Goal: Task Accomplishment & Management: Manage account settings

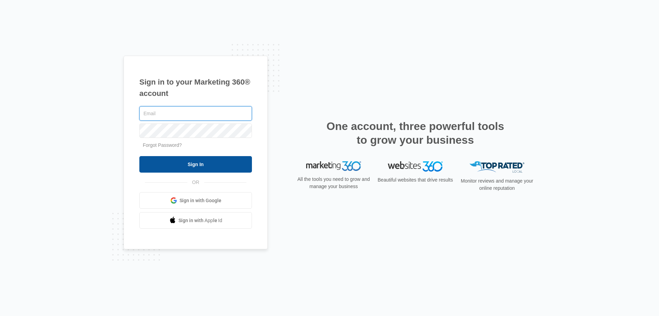
type input "[EMAIL_ADDRESS][DOMAIN_NAME]"
click at [194, 162] on input "Sign In" at bounding box center [195, 164] width 113 height 16
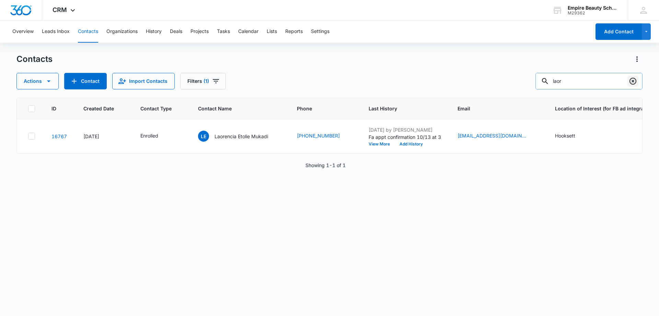
drag, startPoint x: 632, startPoint y: 79, endPoint x: 615, endPoint y: 81, distance: 16.6
click at [632, 79] on icon "Clear" at bounding box center [633, 81] width 8 height 8
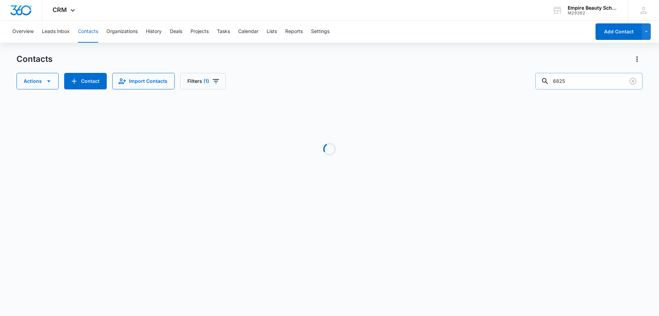
type input "6825"
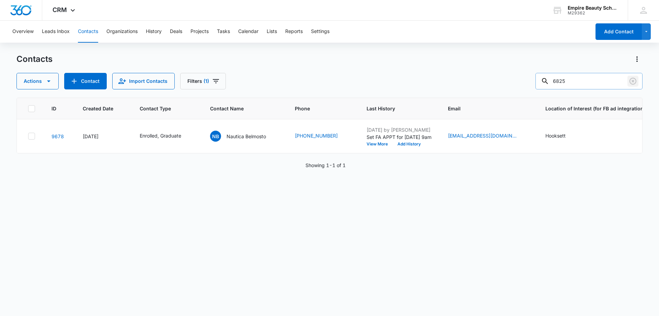
click at [633, 80] on icon "Clear" at bounding box center [633, 81] width 8 height 8
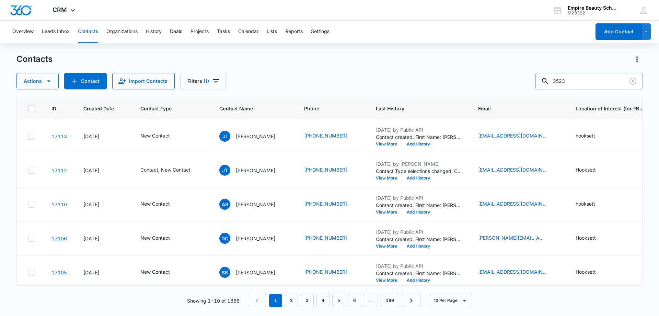
type input "3523"
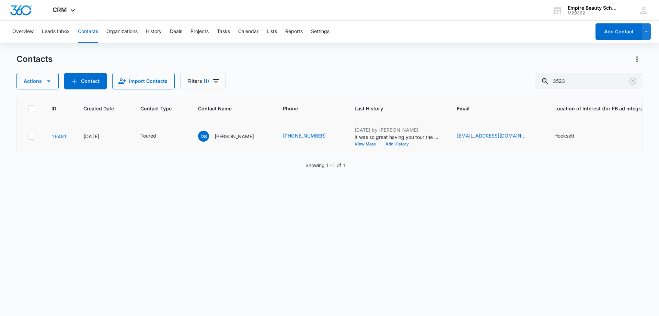
click at [381, 144] on button "Add History" at bounding box center [397, 144] width 33 height 4
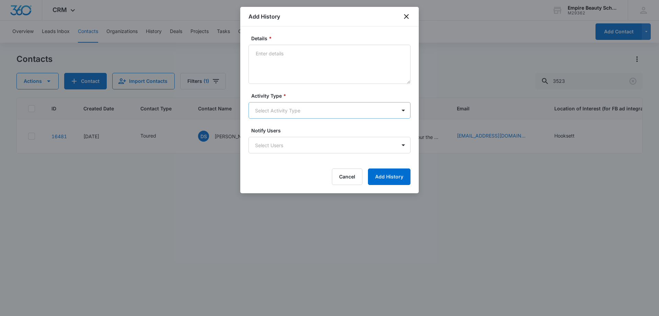
click at [266, 107] on body "CRM Apps Forms CRM Email Shop Payments POS Files Brand Settings AI Assistant Em…" at bounding box center [329, 158] width 659 height 316
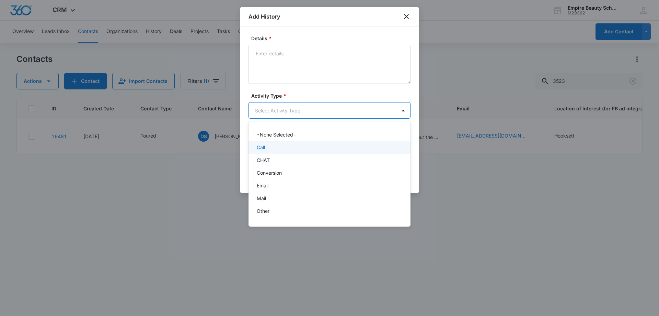
scroll to position [36, 0]
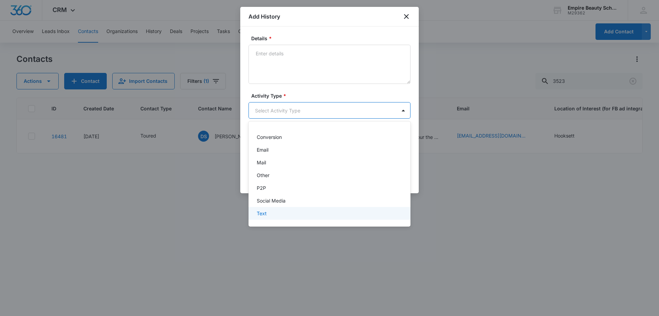
click at [267, 213] on p "Text" at bounding box center [262, 212] width 10 height 7
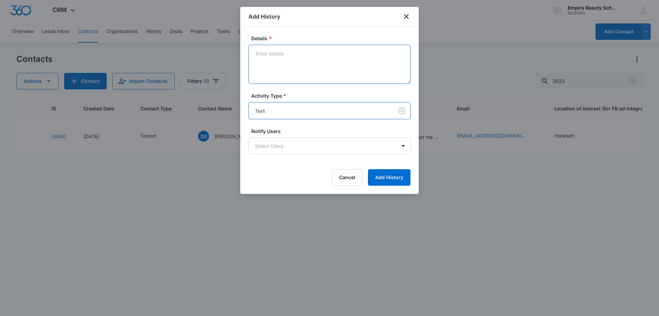
click at [270, 80] on textarea "Details *" at bounding box center [330, 64] width 162 height 39
type textarea "Provided school code for fafsa"
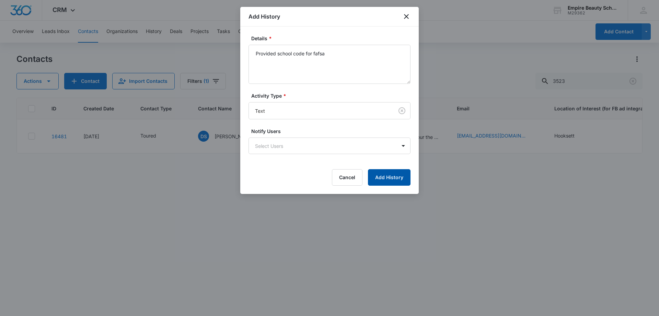
click at [384, 178] on button "Add History" at bounding box center [389, 177] width 43 height 16
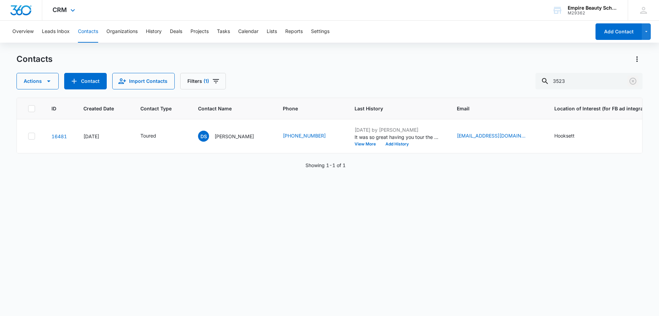
drag, startPoint x: 634, startPoint y: 81, endPoint x: 248, endPoint y: 2, distance: 394.4
click at [634, 82] on icon "Clear" at bounding box center [633, 81] width 7 height 7
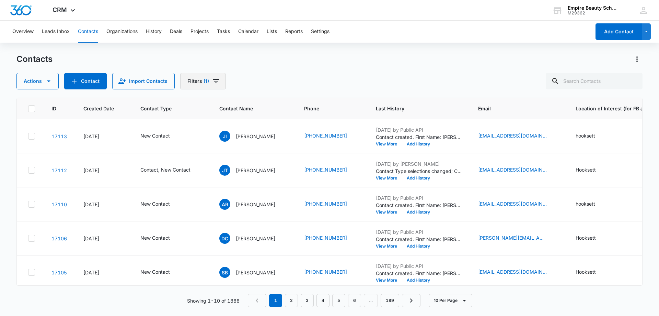
click at [213, 83] on icon "Filters" at bounding box center [216, 81] width 8 height 8
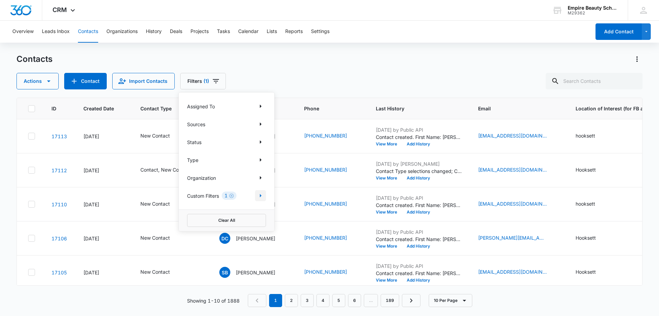
click at [261, 196] on icon "Show Custom Filters filters" at bounding box center [261, 195] width 8 height 8
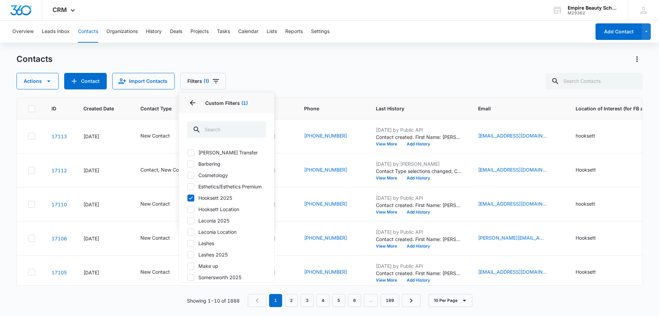
click at [331, 71] on div "Contacts Actions Contact Import Contacts Filters (1) Assigned To Sources Status…" at bounding box center [329, 72] width 626 height 36
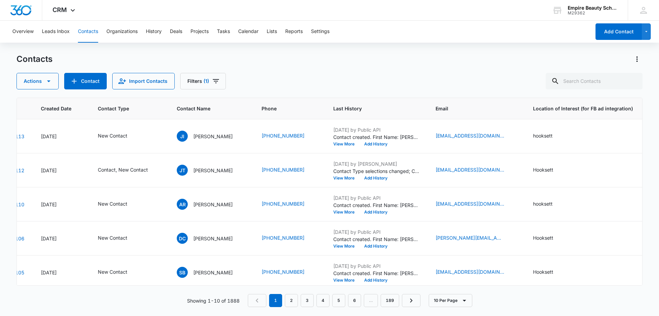
scroll to position [0, 0]
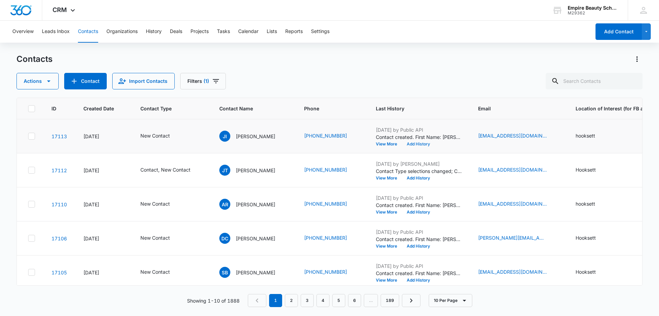
click at [422, 144] on button "Add History" at bounding box center [418, 144] width 33 height 4
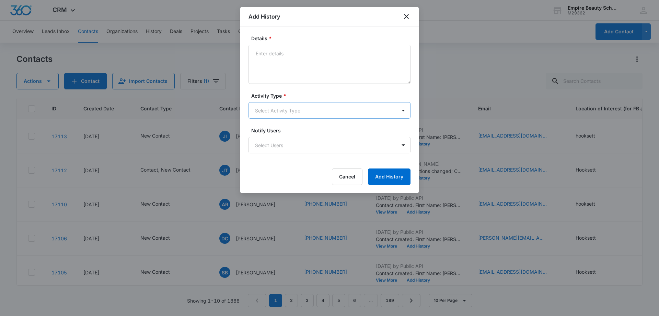
click at [273, 107] on body "CRM Apps Forms CRM Email Shop Payments POS Files Brand Settings AI Assistant Em…" at bounding box center [329, 158] width 659 height 316
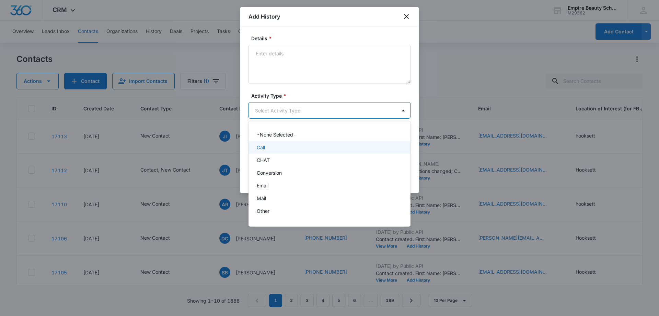
drag, startPoint x: 271, startPoint y: 150, endPoint x: 281, endPoint y: 89, distance: 62.3
click at [270, 150] on div "Call" at bounding box center [329, 147] width 144 height 7
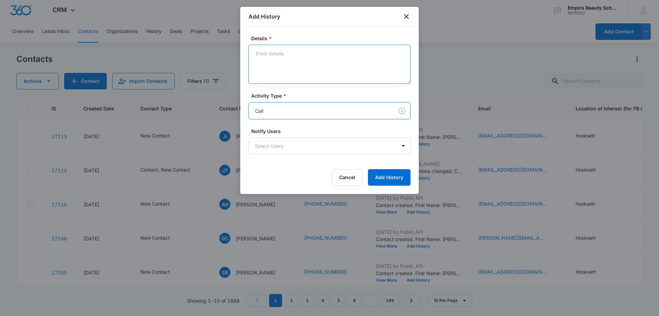
click at [283, 65] on textarea "Details *" at bounding box center [330, 64] width 162 height 39
type textarea "Vm1"
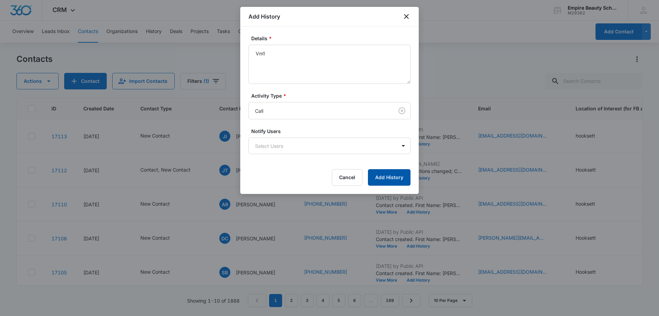
click at [386, 179] on button "Add History" at bounding box center [389, 177] width 43 height 16
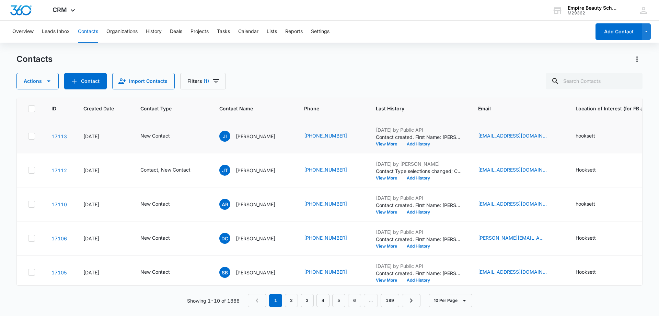
click at [421, 143] on button "Add History" at bounding box center [418, 144] width 33 height 4
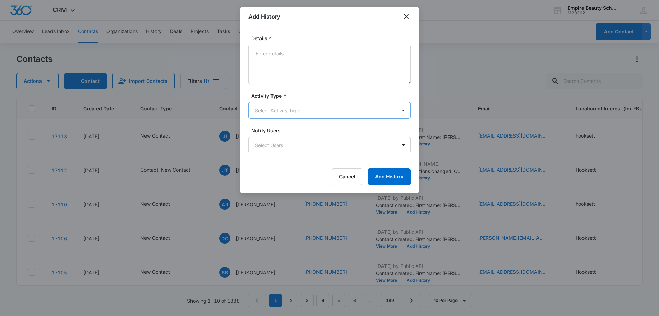
click at [261, 110] on body "CRM Apps Forms CRM Email Shop Payments POS Files Brand Settings AI Assistant Em…" at bounding box center [329, 158] width 659 height 316
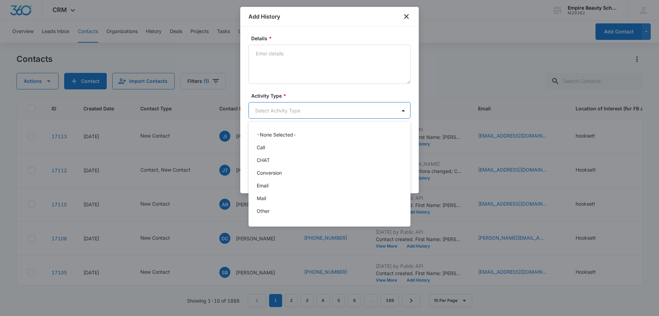
scroll to position [36, 0]
click at [268, 211] on div "Text" at bounding box center [329, 212] width 144 height 7
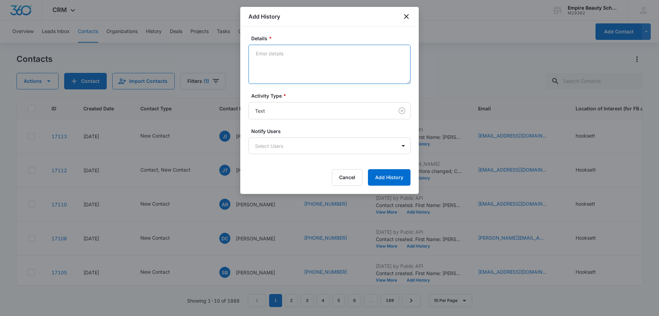
click at [283, 67] on textarea "Details *" at bounding box center [330, 64] width 162 height 39
type textarea "text 1"
click at [392, 168] on form "Details * text 1 Activity Type * Text Notify Users Select Users Cancel Add Hist…" at bounding box center [330, 110] width 162 height 151
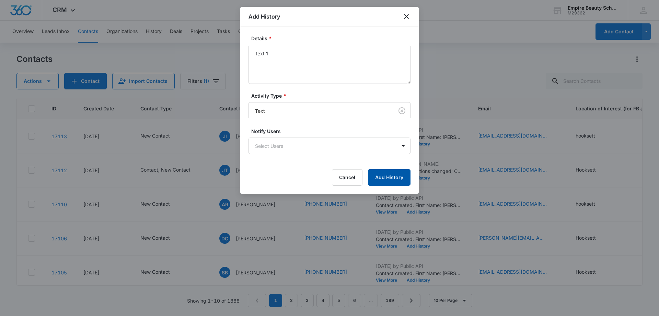
click at [391, 173] on button "Add History" at bounding box center [389, 177] width 43 height 16
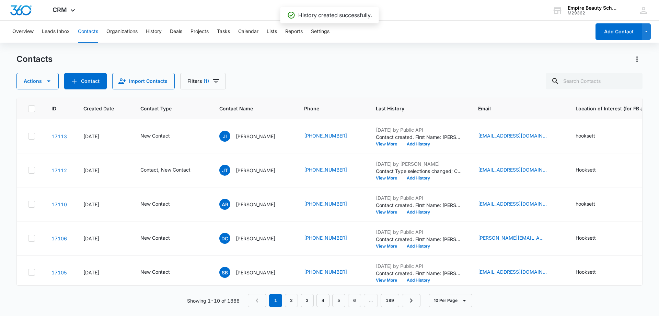
click at [289, 80] on div "Actions Contact Import Contacts Filters (1)" at bounding box center [329, 81] width 626 height 16
click at [426, 144] on button "Add History" at bounding box center [418, 144] width 33 height 4
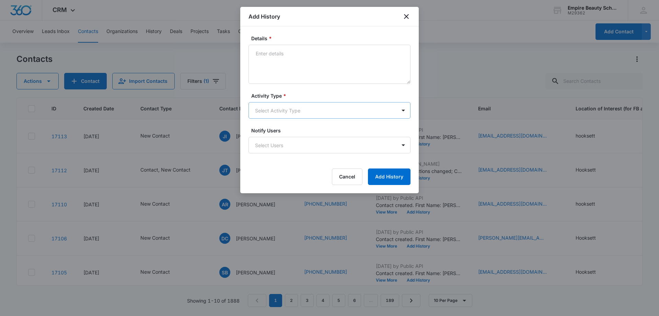
click at [277, 111] on body "CRM Apps Forms CRM Email Shop Payments POS Files Brand Settings AI Assistant Em…" at bounding box center [329, 158] width 659 height 316
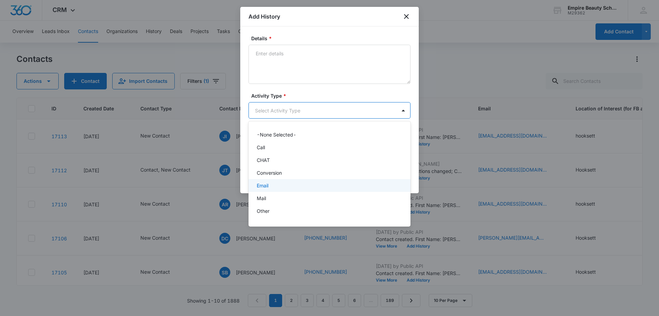
click at [268, 186] on p "Email" at bounding box center [263, 185] width 12 height 7
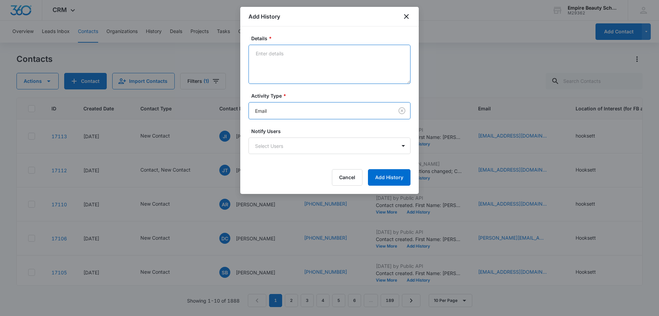
click at [288, 72] on textarea "Details *" at bounding box center [330, 64] width 162 height 39
type textarea "email 1"
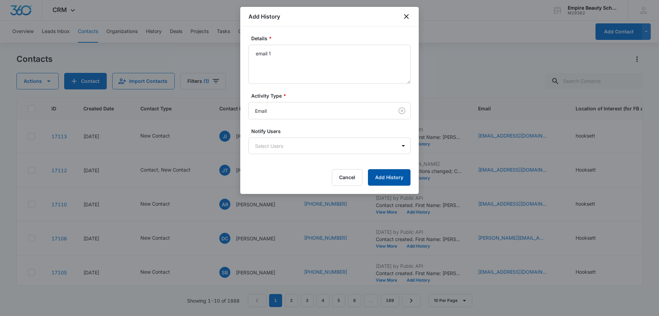
click at [401, 180] on button "Add History" at bounding box center [389, 177] width 43 height 16
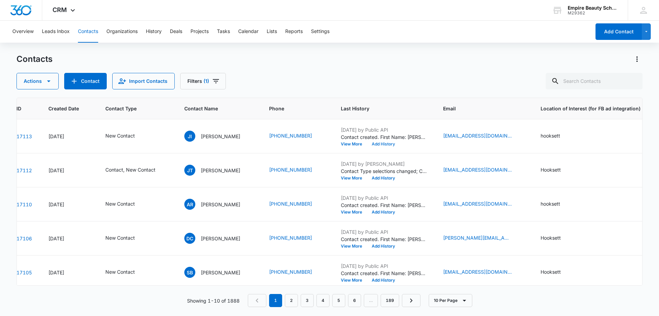
scroll to position [0, 0]
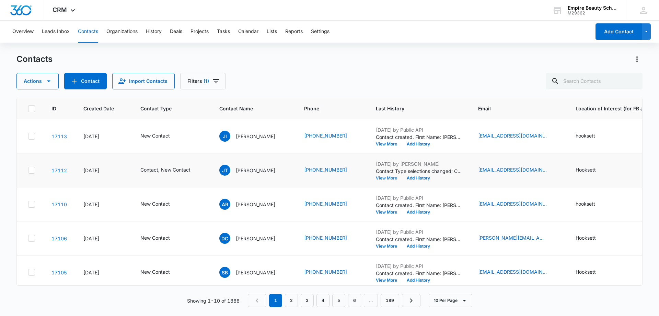
click at [392, 176] on button "View More" at bounding box center [389, 178] width 26 height 4
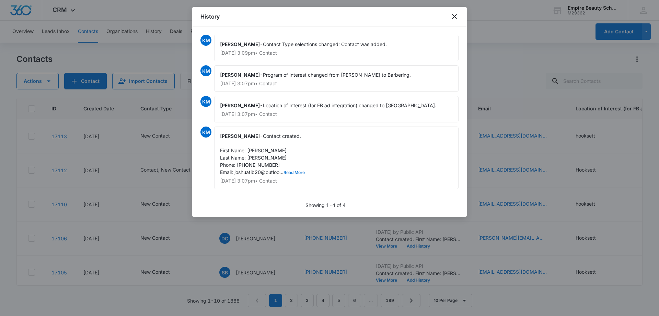
click at [297, 171] on button "Read More" at bounding box center [294, 172] width 21 height 4
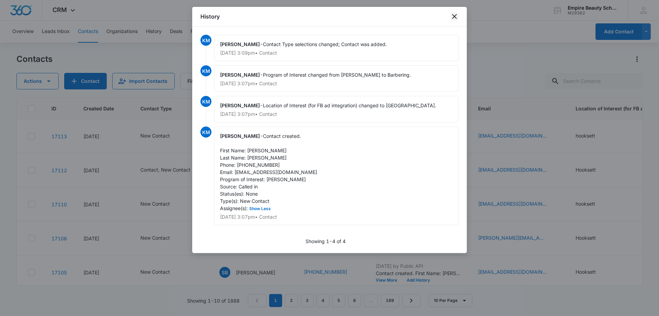
click at [455, 17] on icon "close" at bounding box center [454, 16] width 5 height 5
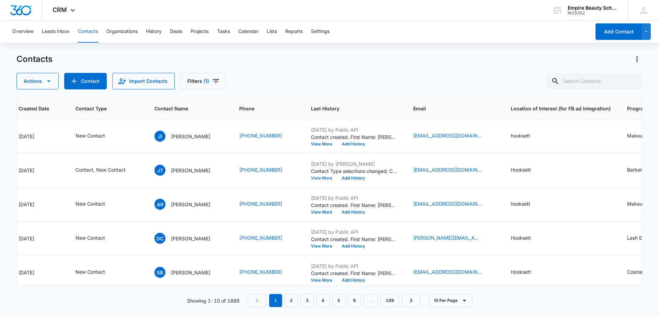
scroll to position [0, 29]
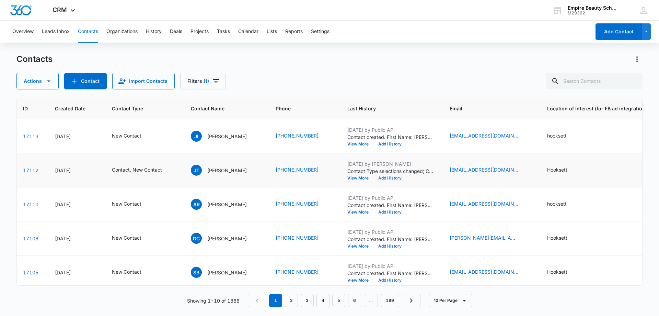
click at [397, 176] on button "Add History" at bounding box center [390, 178] width 33 height 4
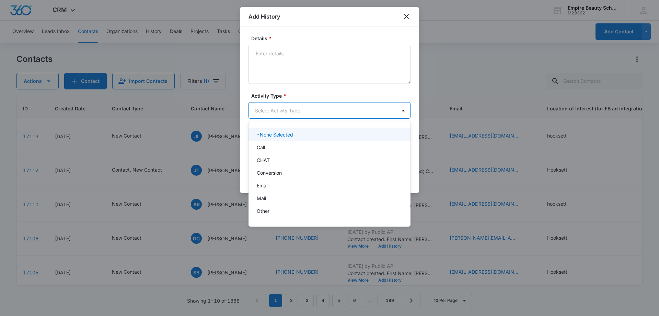
drag, startPoint x: 276, startPoint y: 110, endPoint x: 270, endPoint y: 135, distance: 25.9
click at [276, 110] on body "CRM Apps Forms CRM Email Shop Payments POS Files Brand Settings AI Assistant Em…" at bounding box center [329, 158] width 659 height 316
click at [267, 146] on div "Call" at bounding box center [329, 147] width 144 height 7
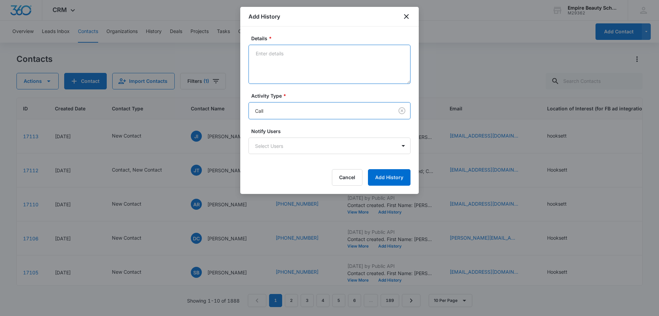
click at [277, 73] on textarea "Details *" at bounding box center [330, 64] width 162 height 39
click at [331, 52] on textarea "getting for work, looking to be in [GEOGRAPHIC_DATA] soon." at bounding box center [330, 64] width 162 height 39
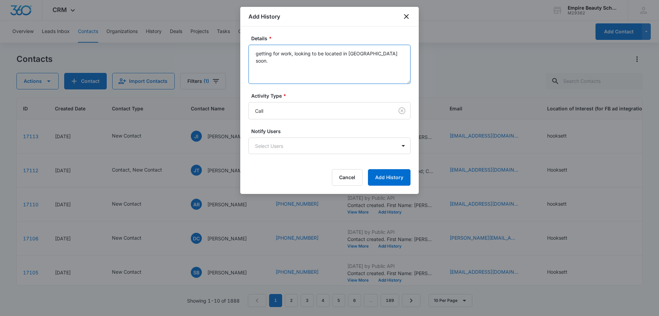
click at [389, 58] on textarea "getting for work, looking to be located in [GEOGRAPHIC_DATA] soon." at bounding box center [330, 64] width 162 height 39
click at [316, 63] on textarea "getting for work, looking to be located in [GEOGRAPHIC_DATA] soon. Start own bu…" at bounding box center [330, 64] width 162 height 39
click at [276, 62] on textarea "getting for work, looking to be located in [GEOGRAPHIC_DATA] soon. Start own bu…" at bounding box center [330, 64] width 162 height 39
click at [406, 60] on textarea "getting for work, looking to be located in [GEOGRAPHIC_DATA] soon. Start own bu…" at bounding box center [330, 64] width 162 height 39
click at [389, 70] on textarea "getting for work, looking to be located in [GEOGRAPHIC_DATA] soon. Start own bu…" at bounding box center [330, 64] width 162 height 39
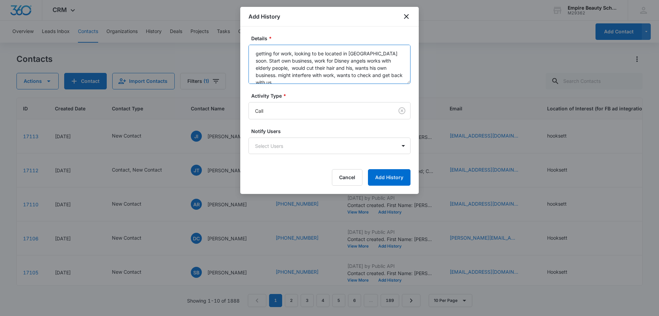
drag, startPoint x: 274, startPoint y: 52, endPoint x: 277, endPoint y: 85, distance: 33.5
click at [274, 55] on textarea "getting for work, looking to be located in [GEOGRAPHIC_DATA] soon. Start own bu…" at bounding box center [330, 64] width 162 height 39
click at [255, 59] on textarea "getting ready for work, looking to be located in [GEOGRAPHIC_DATA] soon. Start …" at bounding box center [330, 64] width 162 height 39
click at [280, 62] on textarea "getting ready for work, looking to be located in [GEOGRAPHIC_DATA] soon. Wants …" at bounding box center [330, 64] width 162 height 39
click at [311, 67] on textarea "getting ready for work, looking to be located in [GEOGRAPHIC_DATA] soon. Wants …" at bounding box center [330, 64] width 162 height 39
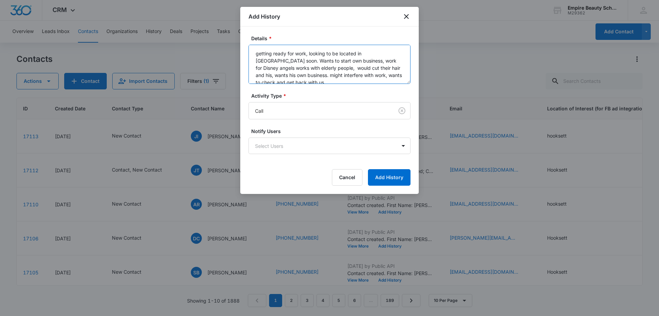
drag, startPoint x: 323, startPoint y: 61, endPoint x: 325, endPoint y: 79, distance: 18.3
click at [323, 63] on textarea "getting ready for work, looking to be located in [GEOGRAPHIC_DATA] soon. Wants …" at bounding box center [330, 64] width 162 height 39
click at [354, 60] on textarea "getting ready for work, looking to be located in [GEOGRAPHIC_DATA] soon. Wants …" at bounding box center [330, 64] width 162 height 39
drag, startPoint x: 287, startPoint y: 68, endPoint x: 285, endPoint y: 120, distance: 51.9
click at [287, 70] on textarea "getting ready for work, looking to be located in [GEOGRAPHIC_DATA] soon. Wants …" at bounding box center [330, 64] width 162 height 39
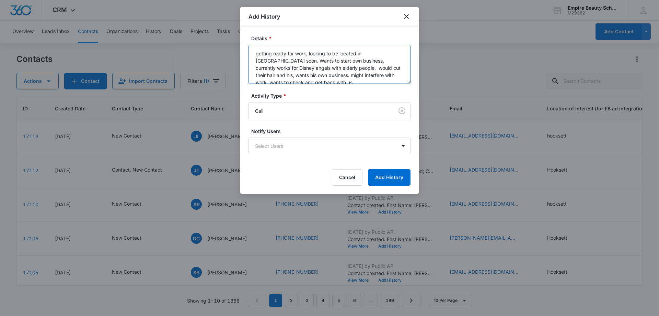
click at [321, 68] on textarea "getting ready for work, looking to be located in [GEOGRAPHIC_DATA] soon. Wants …" at bounding box center [330, 64] width 162 height 39
drag, startPoint x: 383, startPoint y: 66, endPoint x: 374, endPoint y: 81, distance: 17.6
click at [383, 67] on textarea "getting ready for work, looking to be located in [GEOGRAPHIC_DATA] soon. Wants …" at bounding box center [330, 64] width 162 height 39
click at [279, 72] on textarea "getting ready for work, looking to be located in [GEOGRAPHIC_DATA] soon. Wants …" at bounding box center [330, 64] width 162 height 39
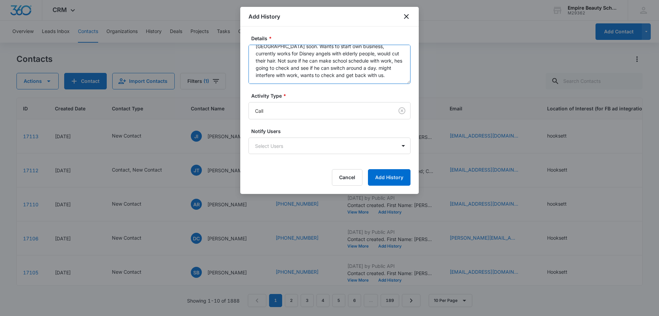
drag, startPoint x: 343, startPoint y: 77, endPoint x: 337, endPoint y: 69, distance: 9.5
click at [337, 69] on textarea "getting ready for work, looking to be located in [GEOGRAPHIC_DATA] soon. Wants …" at bounding box center [330, 64] width 162 height 39
click at [348, 60] on textarea "getting ready for work, looking to be located in [GEOGRAPHIC_DATA] soon. Wants …" at bounding box center [330, 64] width 162 height 39
click at [351, 75] on textarea "getting ready for work, looking to be located in [GEOGRAPHIC_DATA] soon. Wants …" at bounding box center [330, 64] width 162 height 39
type textarea "getting ready for work, looking to be located in [GEOGRAPHIC_DATA] soon. Wants …"
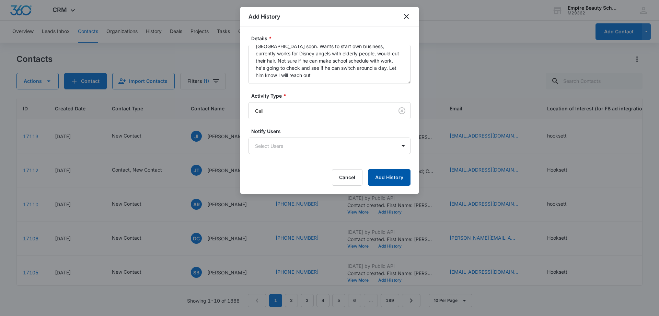
click at [395, 179] on button "Add History" at bounding box center [389, 177] width 43 height 16
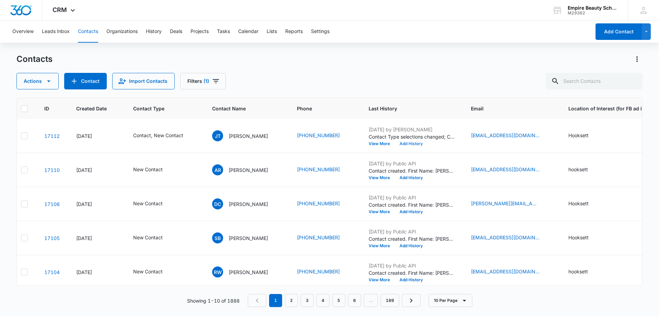
scroll to position [34, 0]
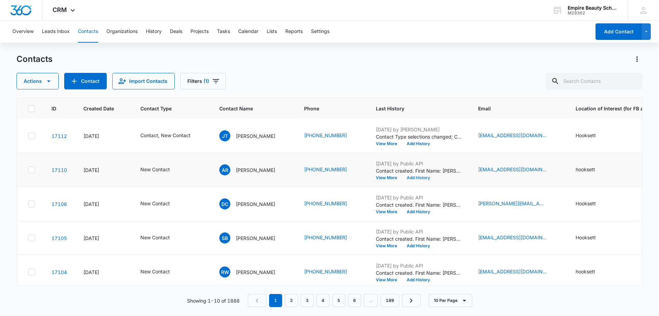
click at [422, 179] on button "Add History" at bounding box center [418, 177] width 33 height 4
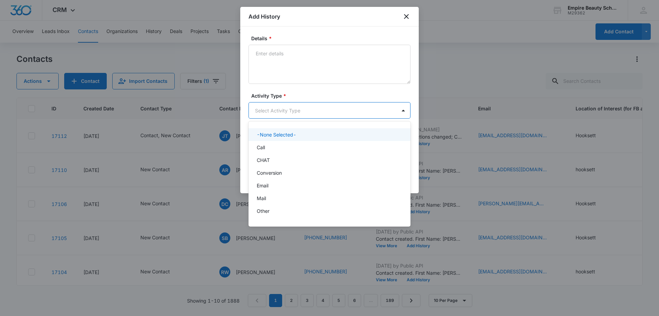
click at [261, 106] on body "CRM Apps Forms CRM Email Shop Payments POS Files Brand Settings AI Assistant Em…" at bounding box center [329, 158] width 659 height 316
drag, startPoint x: 260, startPoint y: 146, endPoint x: 261, endPoint y: 137, distance: 8.3
click at [260, 145] on p "Call" at bounding box center [261, 147] width 8 height 7
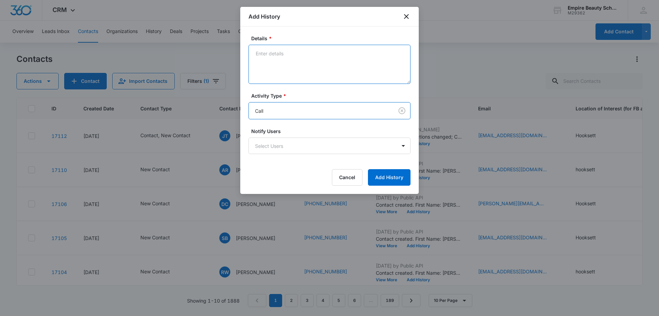
click at [276, 66] on textarea "Details *" at bounding box center [330, 64] width 162 height 39
type textarea "VM 1"
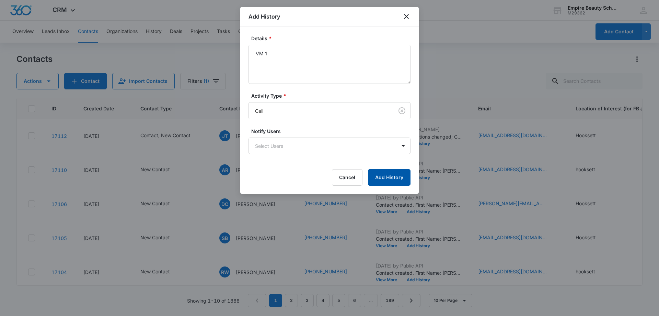
click at [406, 176] on button "Add History" at bounding box center [389, 177] width 43 height 16
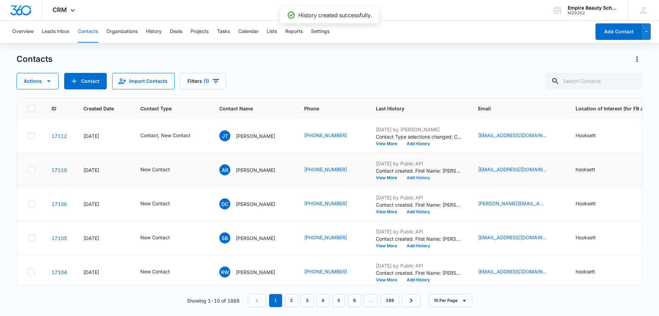
click at [417, 176] on button "Add History" at bounding box center [418, 177] width 33 height 4
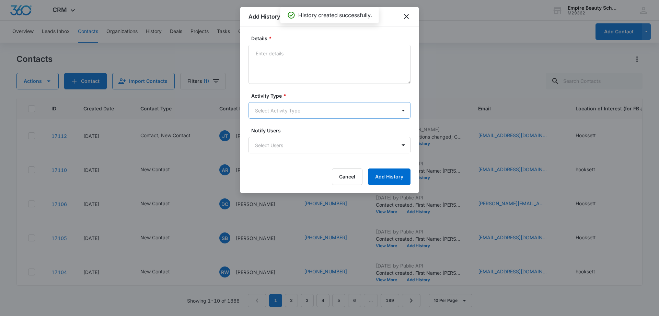
click at [272, 106] on body "CRM Apps Forms CRM Email Shop Payments POS Files Brand Settings AI Assistant Em…" at bounding box center [329, 158] width 659 height 316
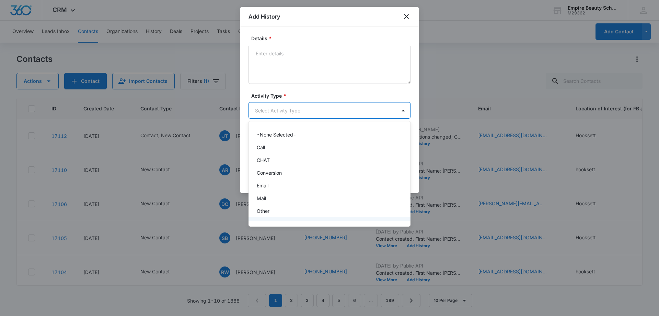
scroll to position [36, 0]
click at [269, 210] on div "Text" at bounding box center [329, 212] width 144 height 7
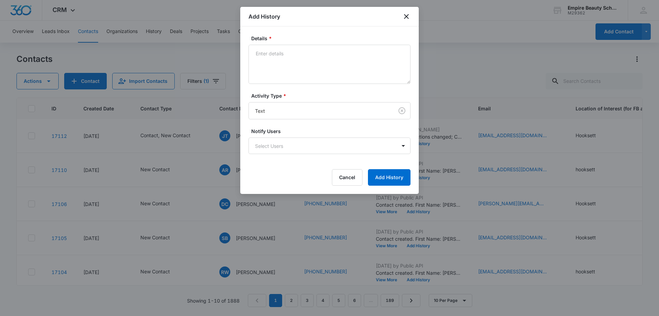
click at [274, 43] on div "Details *" at bounding box center [330, 59] width 162 height 49
click at [273, 57] on textarea "Details *" at bounding box center [330, 64] width 162 height 39
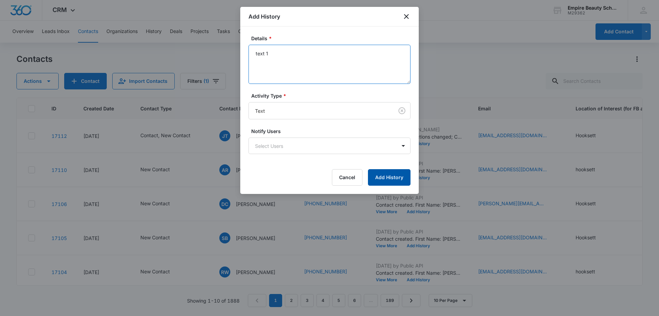
type textarea "text 1"
click at [385, 172] on button "Add History" at bounding box center [389, 177] width 43 height 16
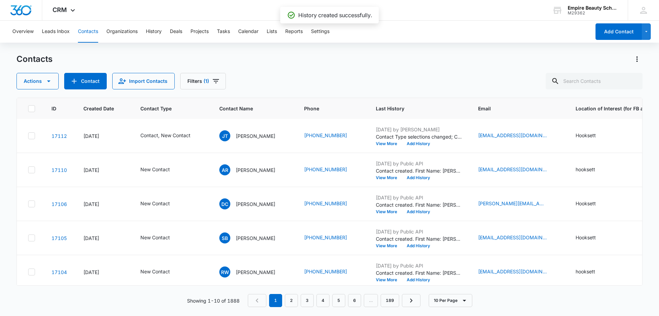
click at [257, 69] on div "Contacts Actions Contact Import Contacts Filters (1)" at bounding box center [329, 72] width 626 height 36
click at [428, 179] on button "Add History" at bounding box center [418, 177] width 33 height 4
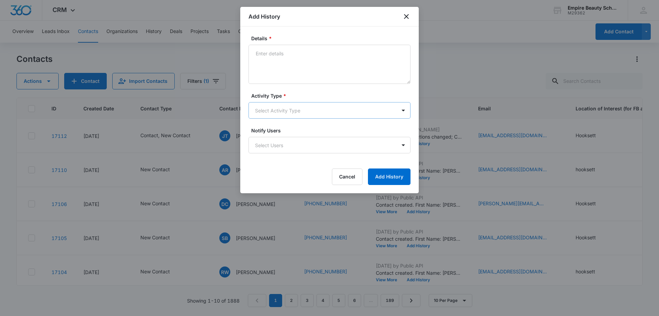
click at [272, 110] on body "CRM Apps Forms CRM Email Shop Payments POS Files Brand Settings AI Assistant Em…" at bounding box center [329, 158] width 659 height 316
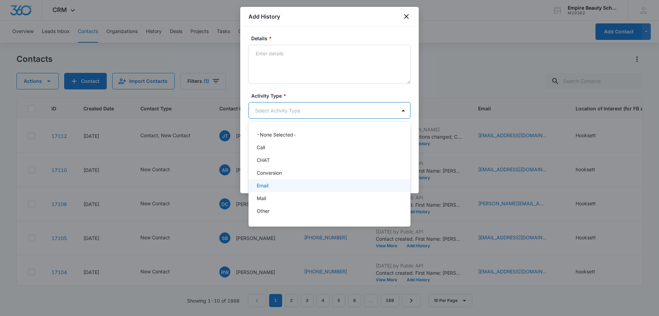
click at [267, 186] on p "Email" at bounding box center [263, 185] width 12 height 7
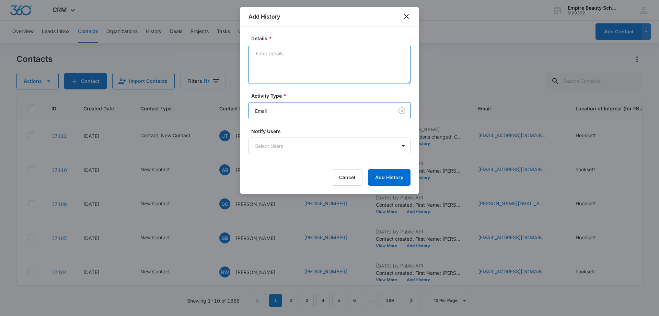
click at [281, 68] on textarea "Details *" at bounding box center [330, 64] width 162 height 39
type textarea "email 1"
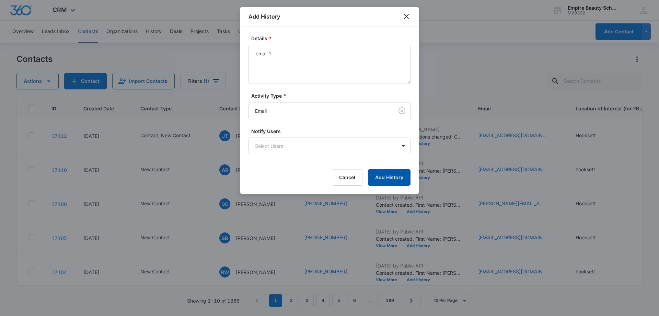
click at [388, 174] on button "Add History" at bounding box center [389, 177] width 43 height 16
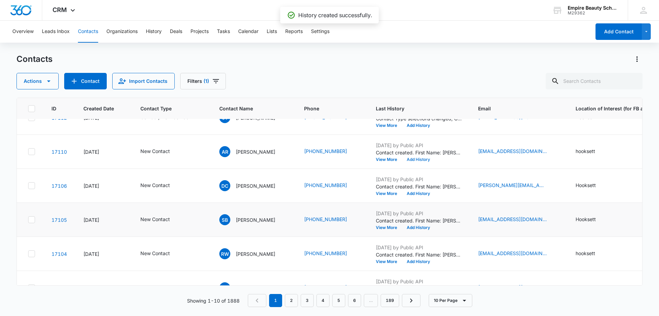
scroll to position [69, 0]
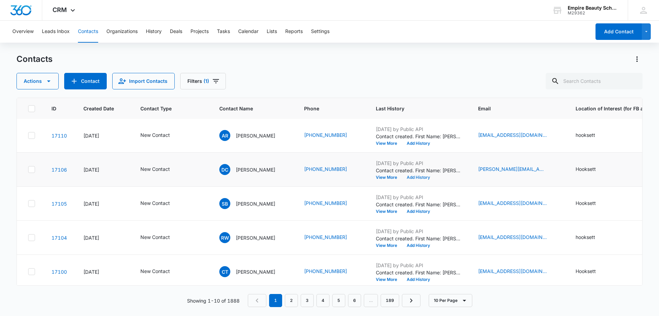
click at [423, 178] on button "Add History" at bounding box center [418, 177] width 33 height 4
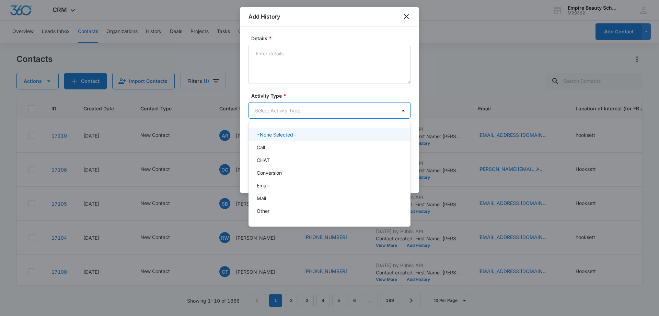
click at [296, 108] on body "CRM Apps Forms CRM Email Shop Payments POS Files Brand Settings AI Assistant Em…" at bounding box center [329, 158] width 659 height 316
click at [268, 144] on div "Call" at bounding box center [329, 147] width 144 height 7
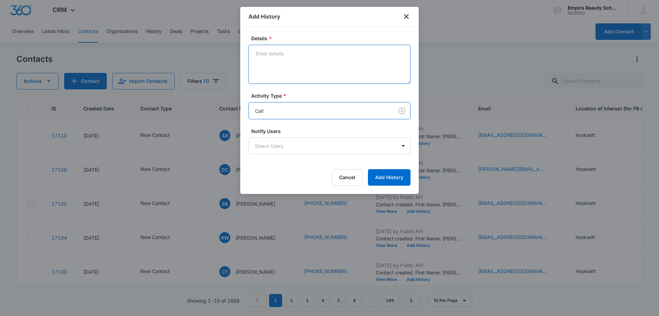
click at [277, 66] on textarea "Details *" at bounding box center [330, 64] width 162 height 39
type textarea "number not dialing"
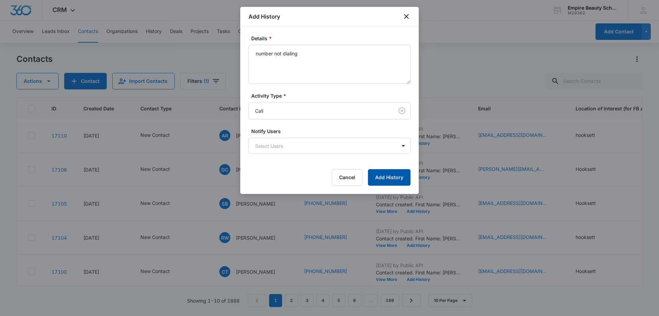
click at [383, 174] on button "Add History" at bounding box center [389, 177] width 43 height 16
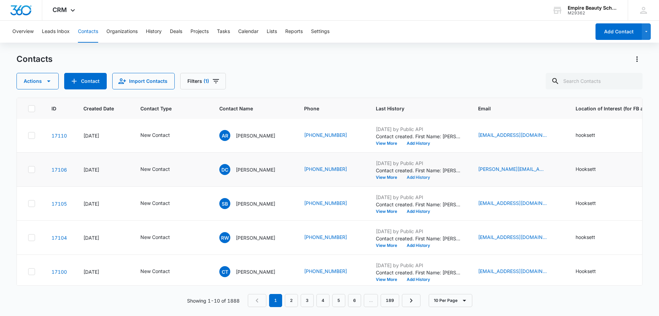
click at [430, 177] on button "Add History" at bounding box center [418, 177] width 33 height 4
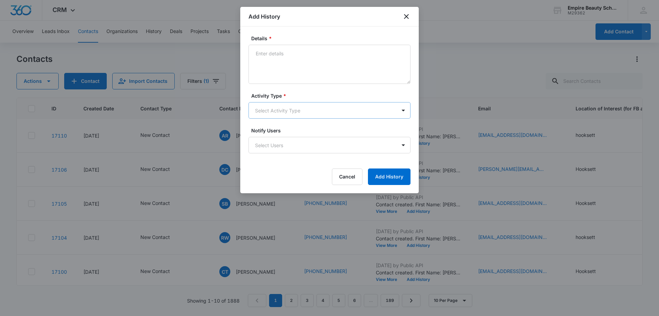
click at [266, 115] on body "CRM Apps Forms CRM Email Shop Payments POS Files Brand Settings AI Assistant Em…" at bounding box center [329, 158] width 659 height 316
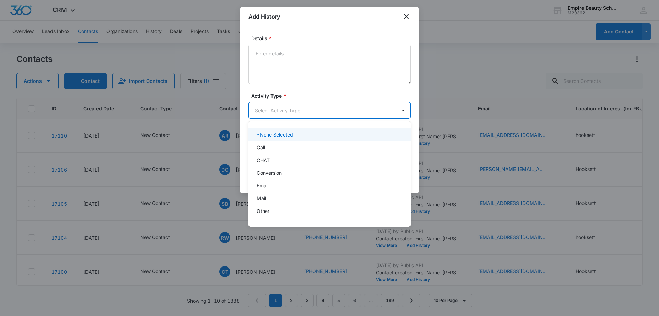
scroll to position [36, 0]
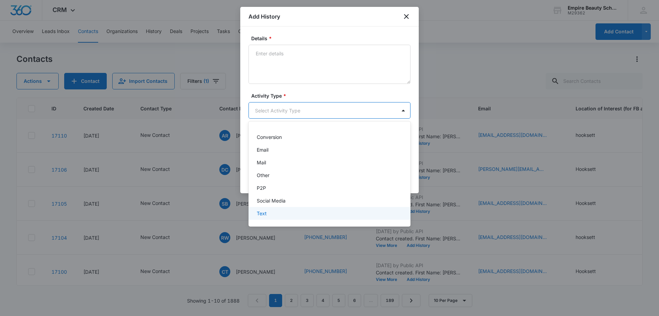
drag, startPoint x: 264, startPoint y: 214, endPoint x: 279, endPoint y: 151, distance: 64.9
click at [264, 214] on p "Text" at bounding box center [262, 212] width 10 height 7
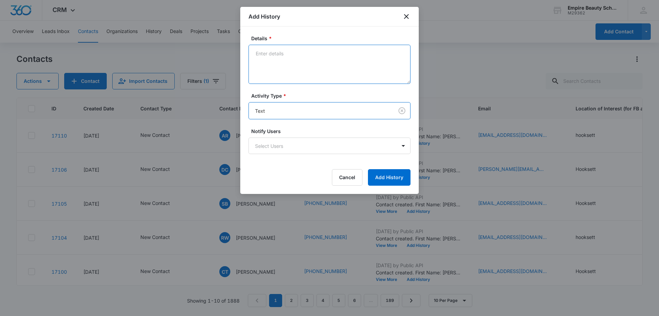
click at [284, 61] on textarea "Details *" at bounding box center [330, 64] width 162 height 39
type textarea "text 1"
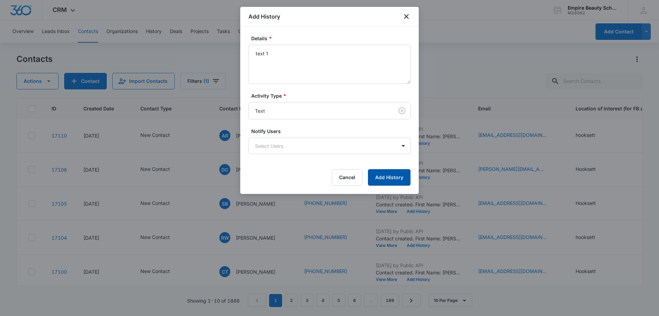
click at [404, 176] on button "Add History" at bounding box center [389, 177] width 43 height 16
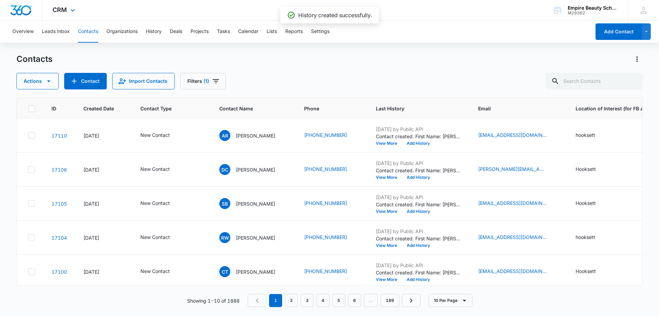
drag, startPoint x: 271, startPoint y: 55, endPoint x: 190, endPoint y: 18, distance: 89.3
click at [271, 55] on div "Contacts" at bounding box center [329, 59] width 626 height 11
click at [418, 175] on button "Add History" at bounding box center [418, 177] width 33 height 4
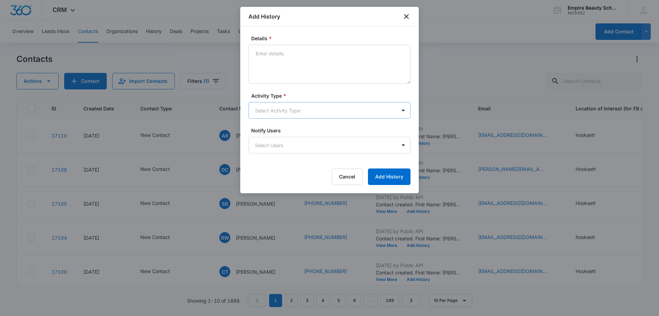
click at [275, 108] on body "CRM Apps Forms CRM Email Shop Payments POS Files Brand Settings AI Assistant Em…" at bounding box center [329, 158] width 659 height 316
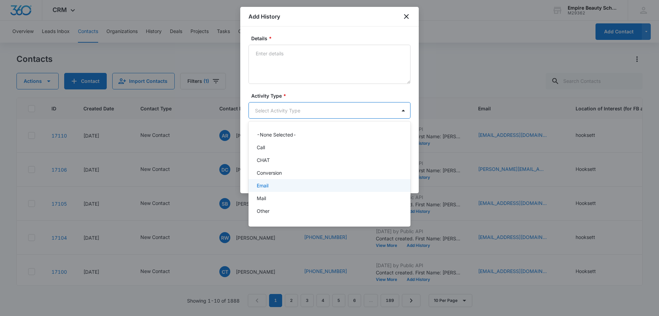
click at [263, 183] on p "Email" at bounding box center [263, 185] width 12 height 7
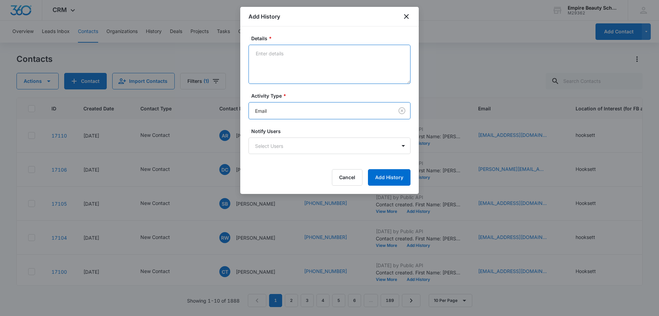
click at [274, 74] on textarea "Details *" at bounding box center [330, 64] width 162 height 39
type textarea "email 1"
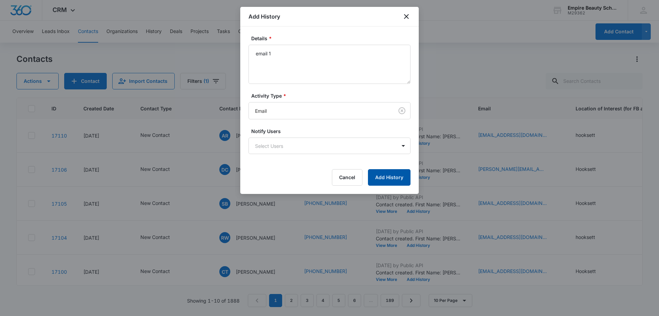
click at [398, 174] on button "Add History" at bounding box center [389, 177] width 43 height 16
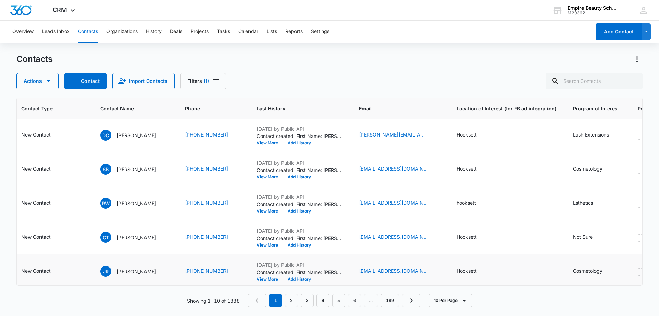
scroll to position [103, 116]
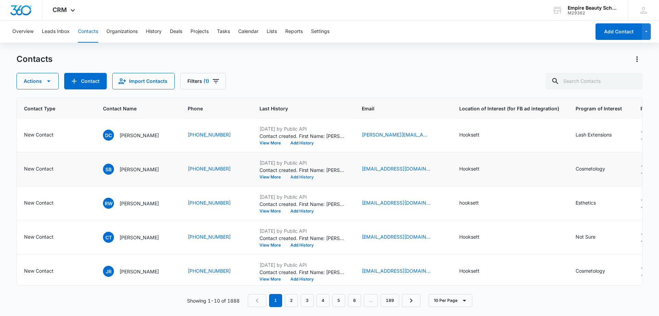
click at [304, 177] on button "Add History" at bounding box center [302, 177] width 33 height 4
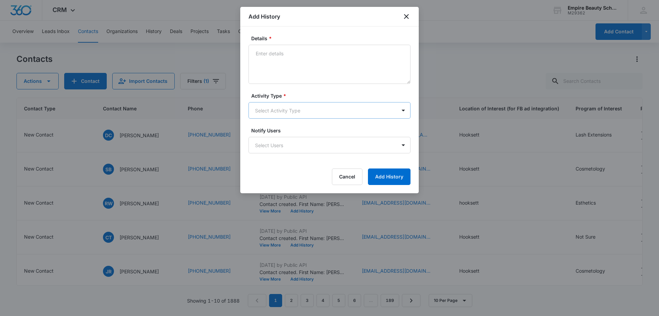
click at [266, 110] on body "CRM Apps Forms CRM Email Shop Payments POS Files Brand Settings AI Assistant Em…" at bounding box center [329, 158] width 659 height 316
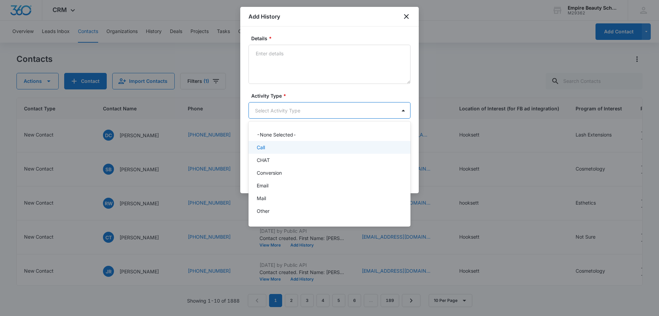
click at [272, 150] on div "Call" at bounding box center [329, 147] width 144 height 7
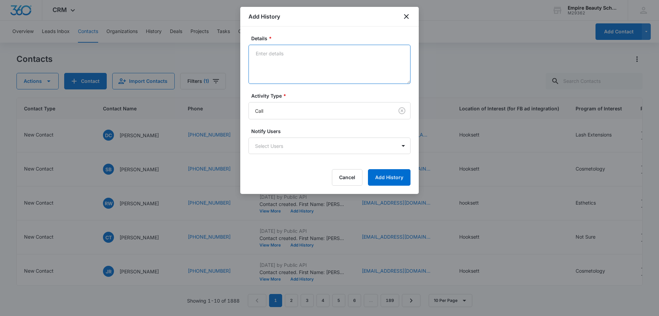
click at [280, 69] on textarea "Details *" at bounding box center [330, 64] width 162 height 39
type textarea "VM 1"
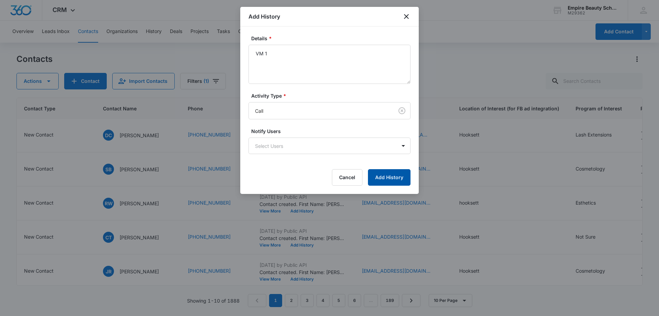
click at [376, 182] on button "Add History" at bounding box center [389, 177] width 43 height 16
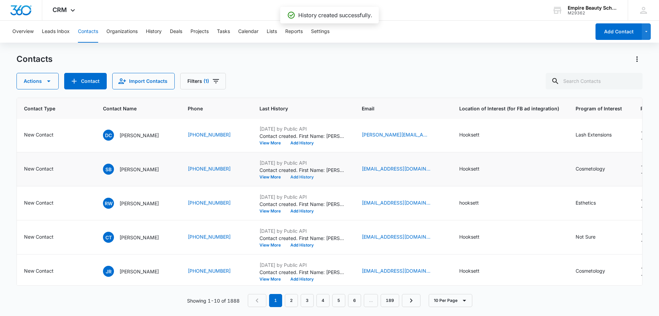
click at [298, 176] on button "Add History" at bounding box center [302, 177] width 33 height 4
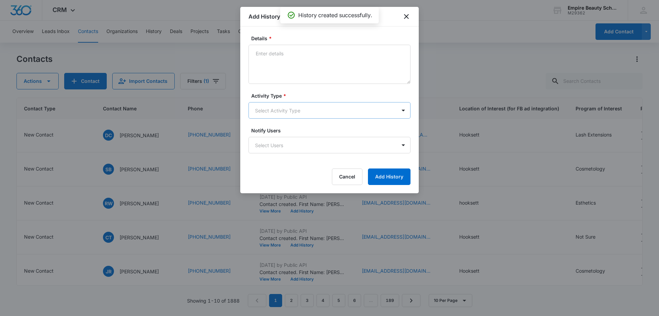
click at [269, 111] on body "CRM Apps Forms CRM Email Shop Payments POS Files Brand Settings AI Assistant Em…" at bounding box center [329, 158] width 659 height 316
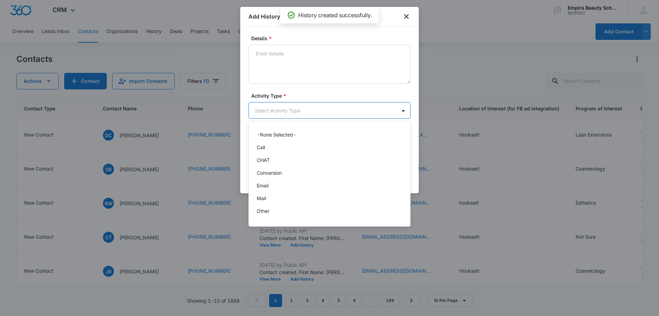
scroll to position [36, 0]
click at [265, 216] on p "Text" at bounding box center [262, 212] width 10 height 7
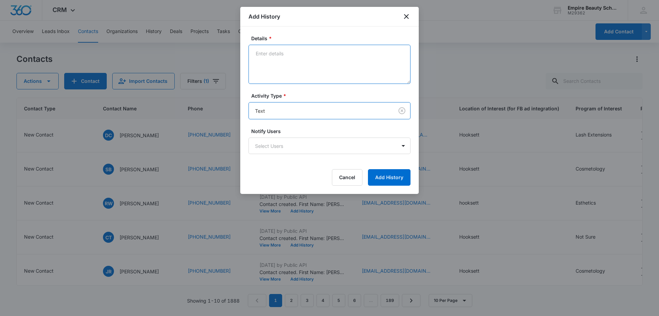
click at [274, 68] on textarea "Details *" at bounding box center [330, 64] width 162 height 39
type textarea "text 1"
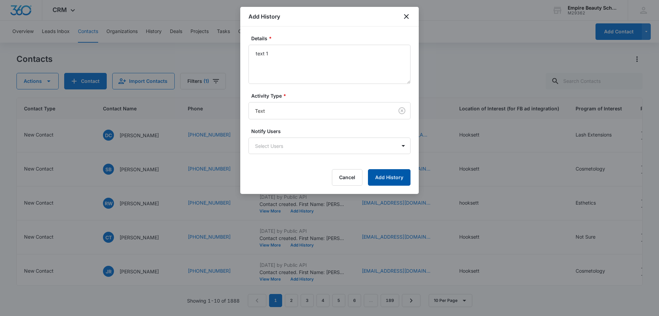
click at [393, 176] on button "Add History" at bounding box center [389, 177] width 43 height 16
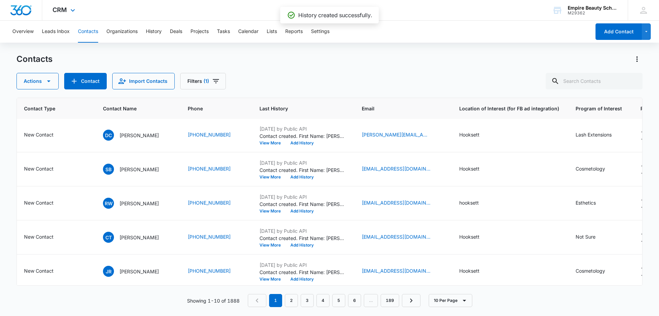
drag, startPoint x: 291, startPoint y: 80, endPoint x: 210, endPoint y: 5, distance: 109.8
click at [291, 80] on div "Actions Contact Import Contacts Filters (1)" at bounding box center [329, 81] width 626 height 16
click at [302, 175] on button "Add History" at bounding box center [302, 177] width 33 height 4
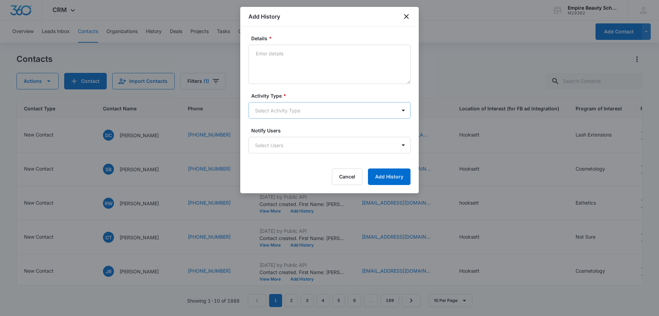
click at [267, 111] on body "CRM Apps Forms CRM Email Shop Payments POS Files Brand Settings AI Assistant Em…" at bounding box center [329, 158] width 659 height 316
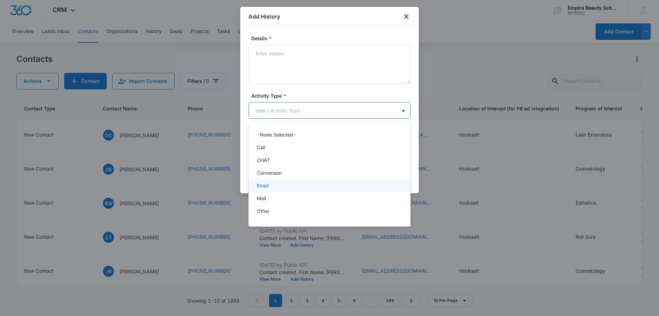
click at [276, 185] on div "Email" at bounding box center [329, 185] width 144 height 7
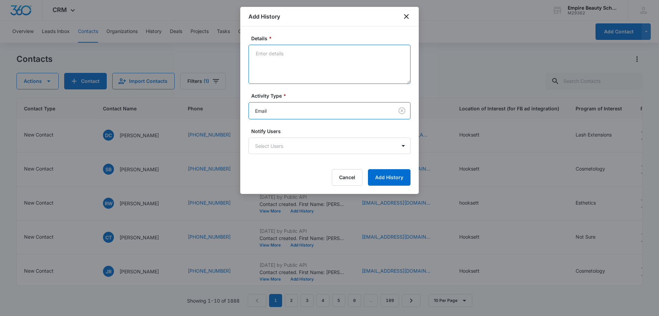
click at [281, 69] on textarea "Details *" at bounding box center [330, 64] width 162 height 39
type textarea "email 1"
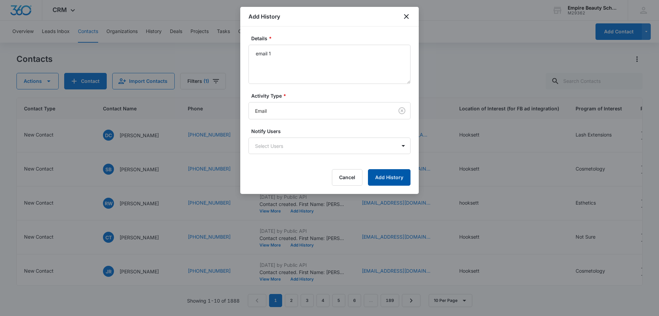
click at [397, 176] on button "Add History" at bounding box center [389, 177] width 43 height 16
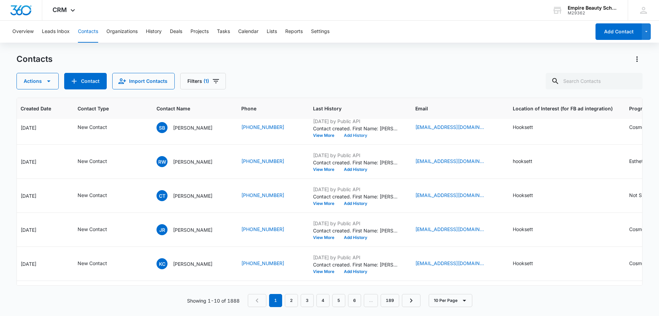
scroll to position [145, 0]
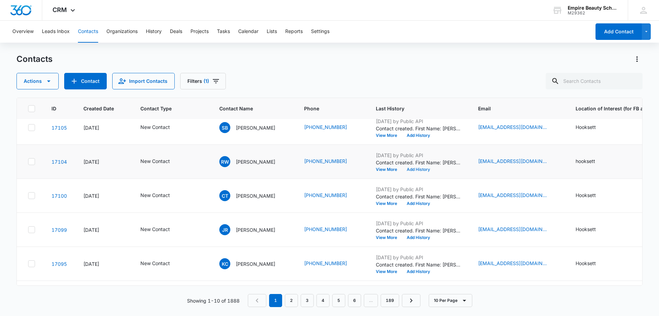
click at [415, 168] on button "Add History" at bounding box center [418, 169] width 33 height 4
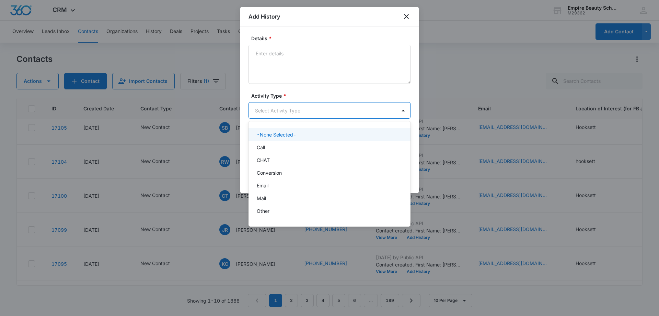
click at [269, 110] on body "CRM Apps Forms CRM Email Shop Payments POS Files Brand Settings AI Assistant Em…" at bounding box center [329, 158] width 659 height 316
click at [266, 152] on div "Call" at bounding box center [330, 147] width 162 height 13
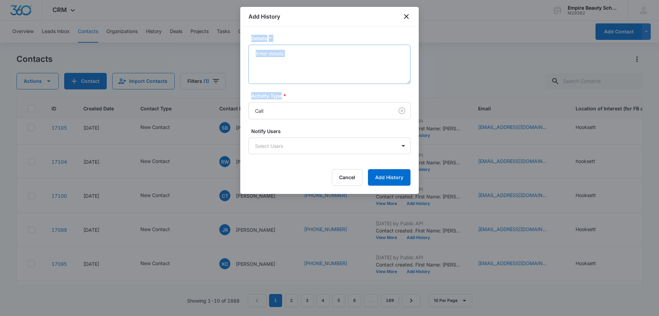
drag, startPoint x: 281, startPoint y: 87, endPoint x: 286, endPoint y: 76, distance: 11.7
click at [283, 80] on form "Details * Activity Type * Call Notify Users Select Users Cancel Add History" at bounding box center [330, 110] width 162 height 151
click at [286, 76] on textarea "Details *" at bounding box center [330, 64] width 162 height 39
type textarea "VM 1"
click at [400, 175] on button "Add History" at bounding box center [389, 177] width 43 height 16
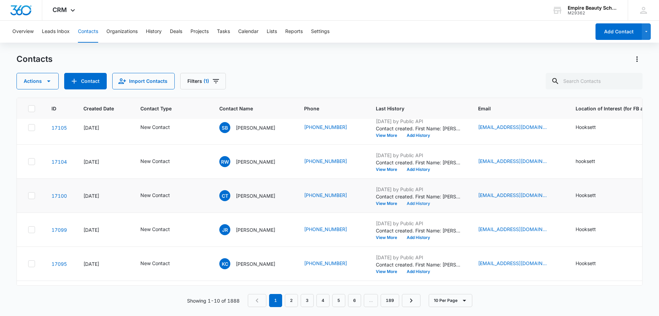
click at [431, 202] on button "Add History" at bounding box center [418, 203] width 33 height 4
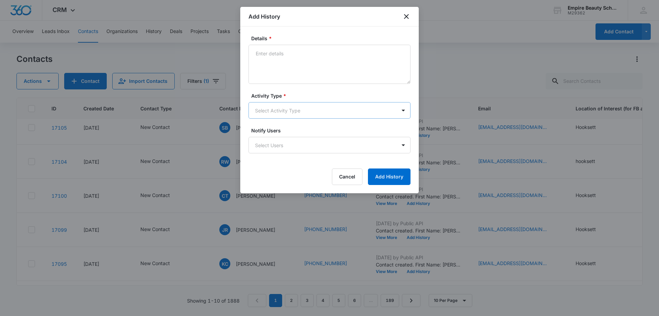
click at [263, 104] on body "CRM Apps Forms CRM Email Shop Payments POS Files Brand Settings AI Assistant Em…" at bounding box center [329, 158] width 659 height 316
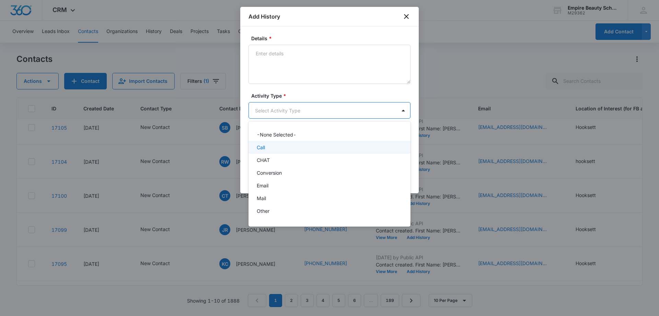
click at [277, 151] on div "Call" at bounding box center [330, 147] width 162 height 13
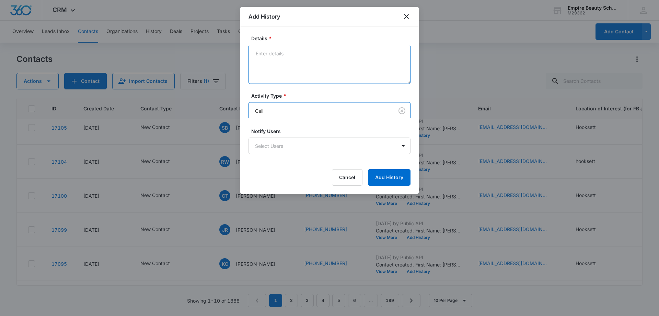
click at [283, 78] on textarea "Details *" at bounding box center [330, 64] width 162 height 39
type textarea "VM 1"
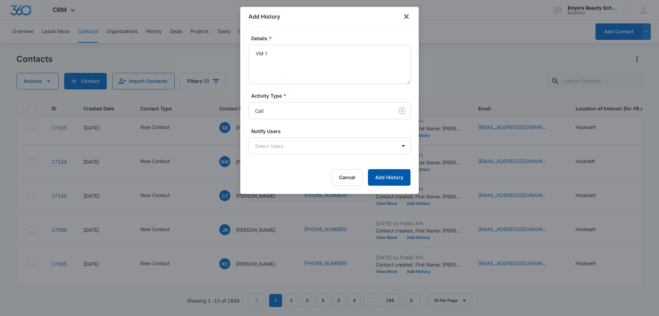
click at [382, 175] on button "Add History" at bounding box center [389, 177] width 43 height 16
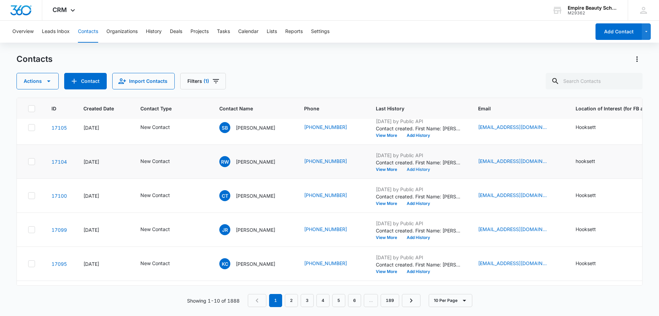
click at [417, 169] on button "Add History" at bounding box center [418, 169] width 33 height 4
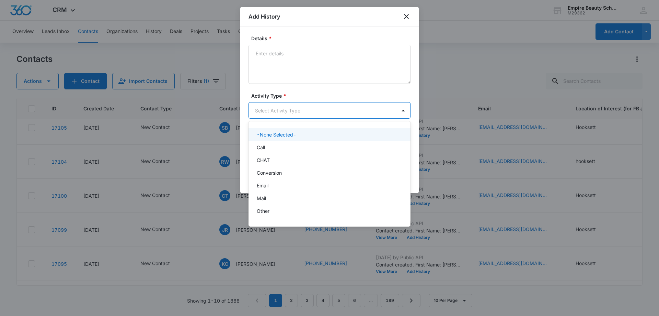
click at [267, 110] on body "CRM Apps Forms CRM Email Shop Payments POS Files Brand Settings AI Assistant Em…" at bounding box center [329, 158] width 659 height 316
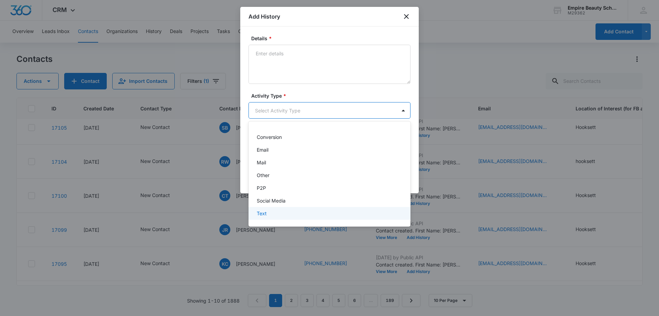
click at [267, 210] on div "Text" at bounding box center [329, 212] width 144 height 7
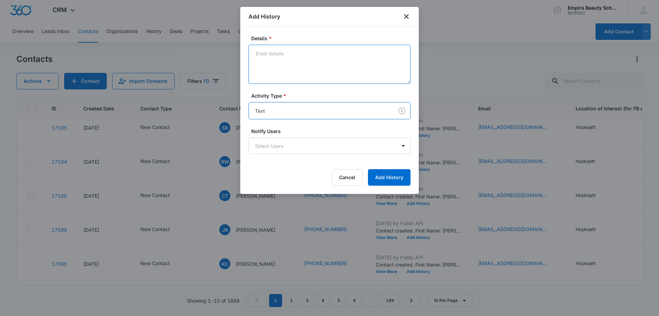
click at [273, 73] on textarea "Details *" at bounding box center [330, 64] width 162 height 39
type textarea "text 1"
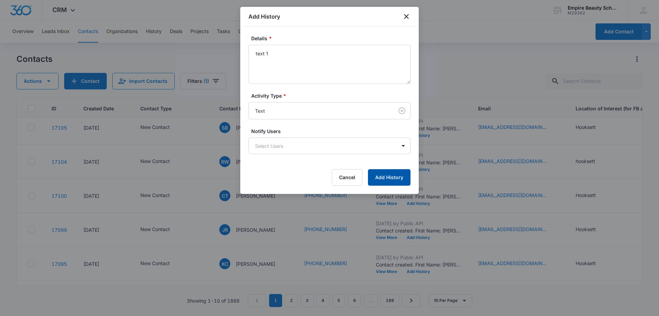
click at [394, 179] on button "Add History" at bounding box center [389, 177] width 43 height 16
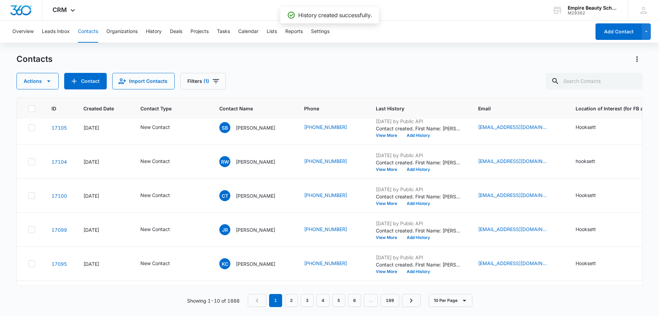
click at [277, 79] on div "Actions Contact Import Contacts Filters (1)" at bounding box center [329, 81] width 626 height 16
click at [417, 170] on button "Add History" at bounding box center [418, 169] width 33 height 4
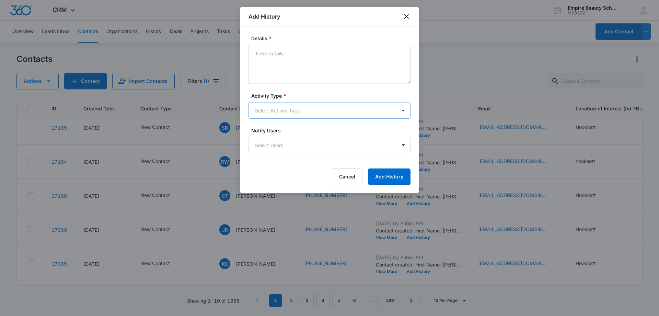
click at [264, 112] on body "CRM Apps Forms CRM Email Shop Payments POS Files Brand Settings AI Assistant Em…" at bounding box center [329, 158] width 659 height 316
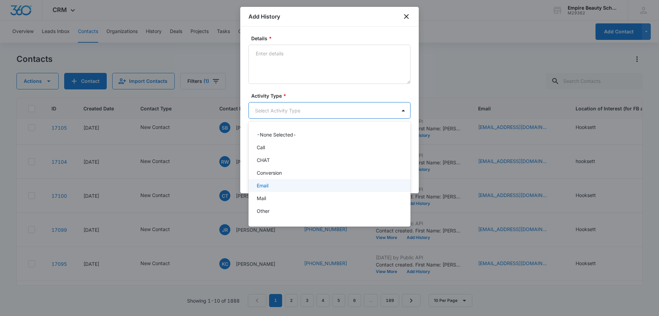
click at [266, 184] on p "Email" at bounding box center [263, 185] width 12 height 7
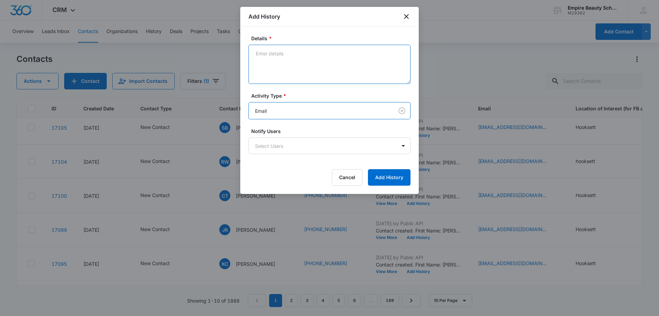
click at [291, 62] on textarea "Details *" at bounding box center [330, 64] width 162 height 39
type textarea "email 1"
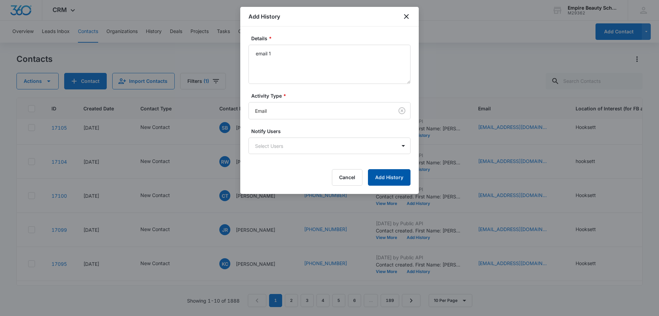
click at [399, 180] on button "Add History" at bounding box center [389, 177] width 43 height 16
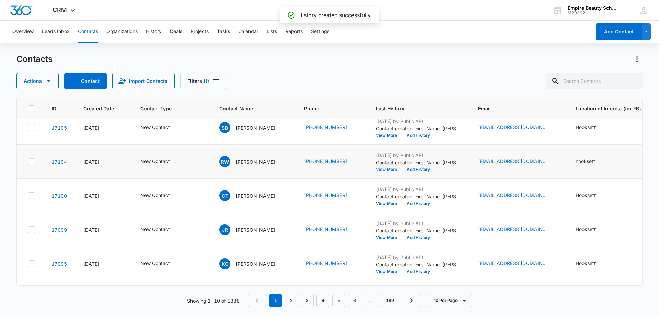
click at [380, 169] on button "View More" at bounding box center [389, 169] width 26 height 4
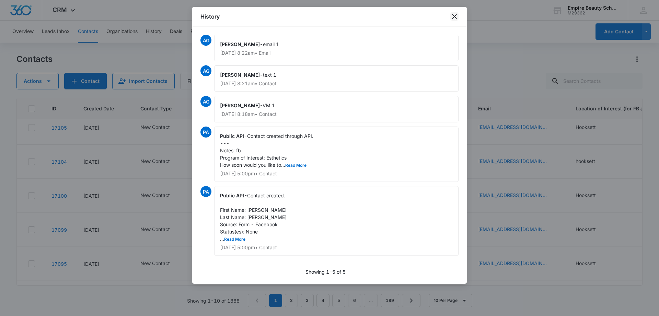
click at [454, 16] on icon "close" at bounding box center [455, 16] width 8 height 8
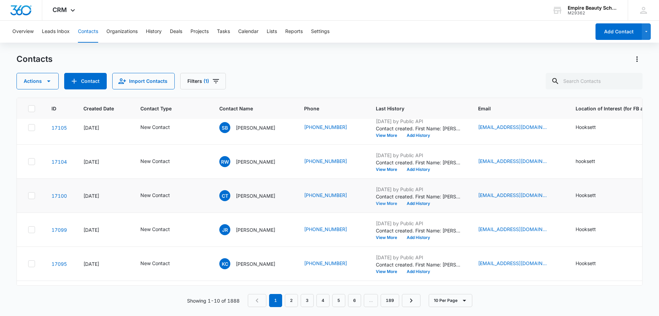
click at [389, 201] on button "View More" at bounding box center [389, 203] width 26 height 4
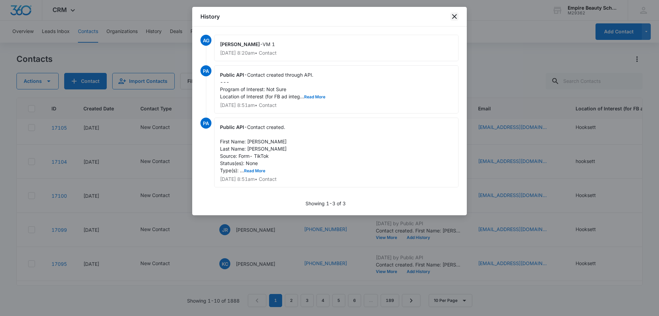
click at [453, 16] on icon "close" at bounding box center [455, 16] width 8 height 8
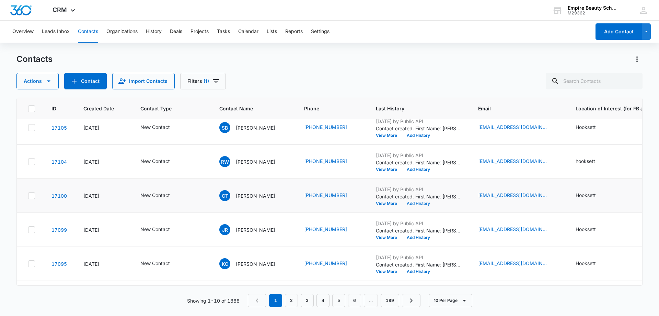
click at [424, 203] on button "Add History" at bounding box center [418, 203] width 33 height 4
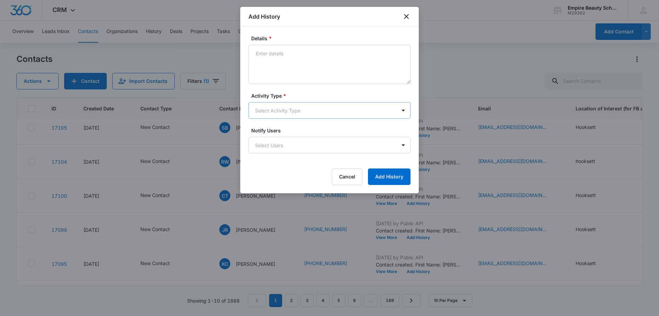
click at [261, 103] on body "CRM Apps Forms CRM Email Shop Payments POS Files Brand Settings AI Assistant Em…" at bounding box center [329, 158] width 659 height 316
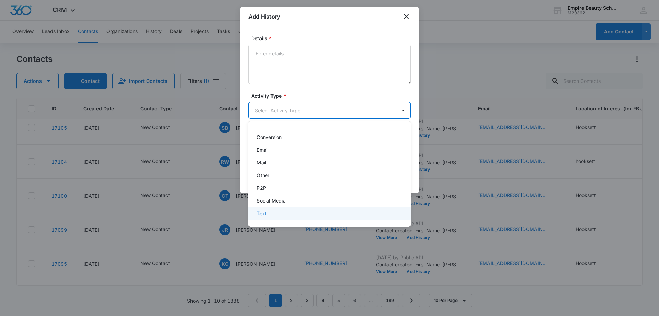
click at [271, 214] on div "Text" at bounding box center [329, 212] width 144 height 7
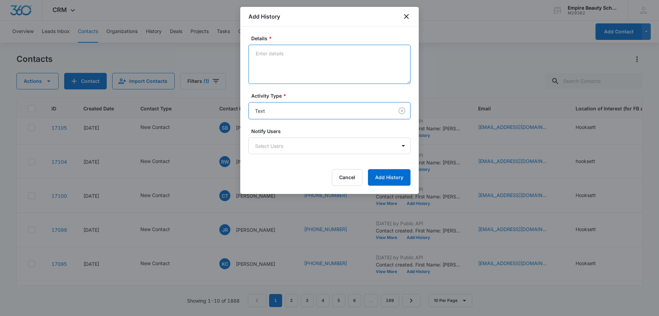
click at [290, 71] on textarea "Details *" at bounding box center [330, 64] width 162 height 39
type textarea "text 1"
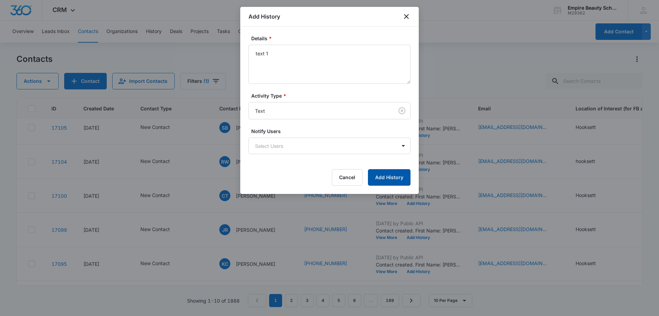
click at [400, 180] on button "Add History" at bounding box center [389, 177] width 43 height 16
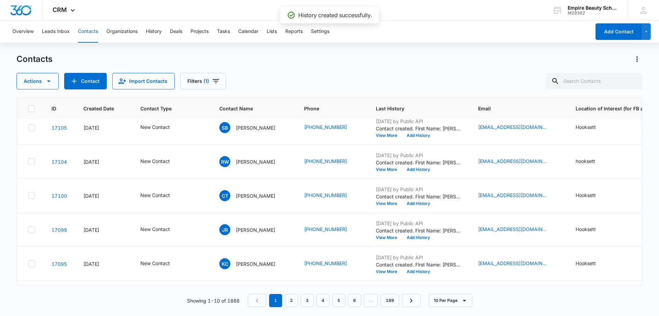
drag, startPoint x: 255, startPoint y: 64, endPoint x: 133, endPoint y: 2, distance: 136.8
click at [249, 58] on div "Contacts" at bounding box center [329, 59] width 626 height 11
click at [420, 205] on button "Add History" at bounding box center [418, 203] width 33 height 4
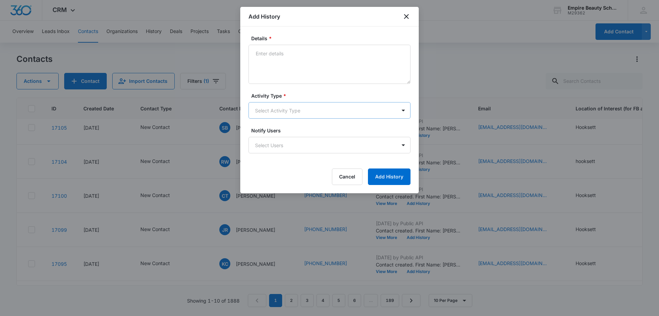
click at [270, 109] on body "CRM Apps Forms CRM Email Shop Payments POS Files Brand Settings AI Assistant Em…" at bounding box center [329, 158] width 659 height 316
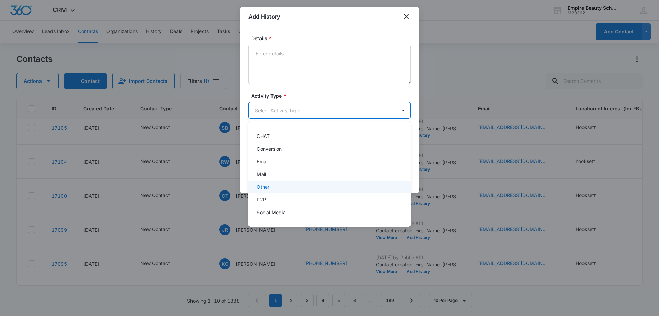
scroll to position [34, 0]
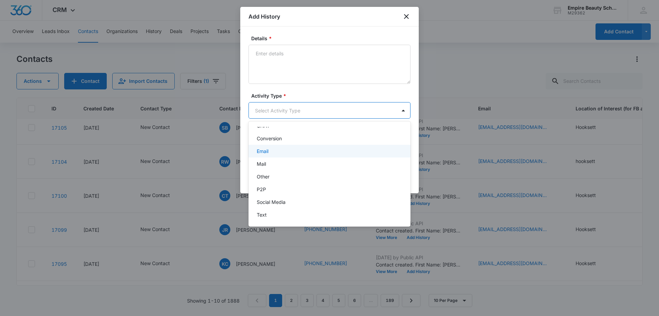
click at [268, 152] on p "Email" at bounding box center [263, 150] width 12 height 7
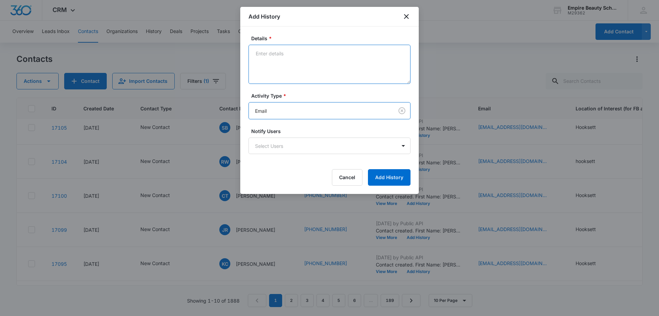
click at [289, 69] on textarea "Details *" at bounding box center [330, 64] width 162 height 39
type textarea "email 1"
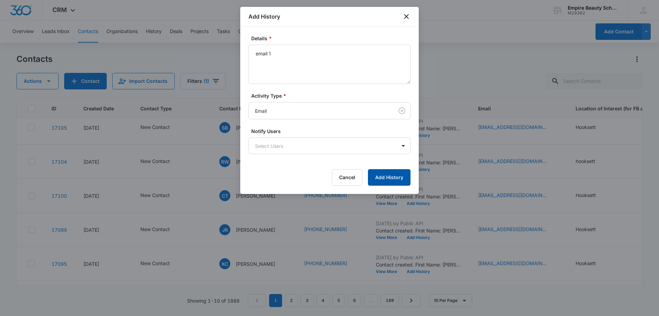
click at [394, 176] on button "Add History" at bounding box center [389, 177] width 43 height 16
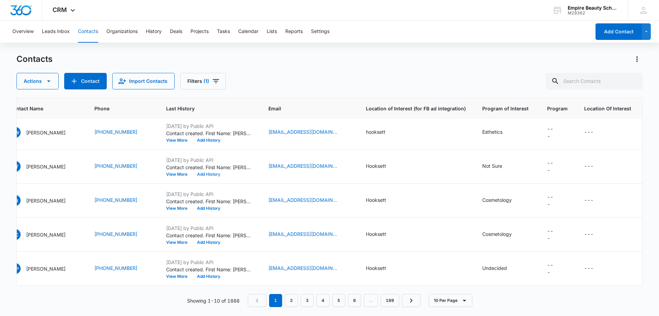
scroll to position [179, 0]
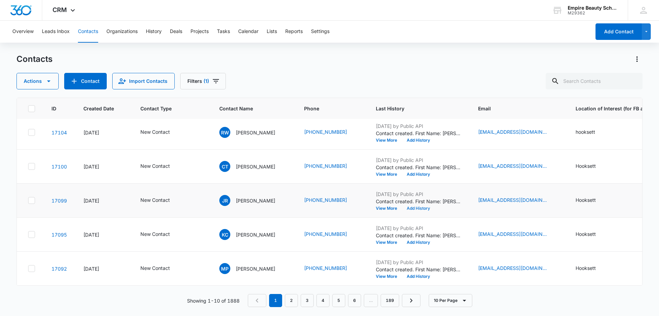
click at [421, 206] on button "Add History" at bounding box center [418, 208] width 33 height 4
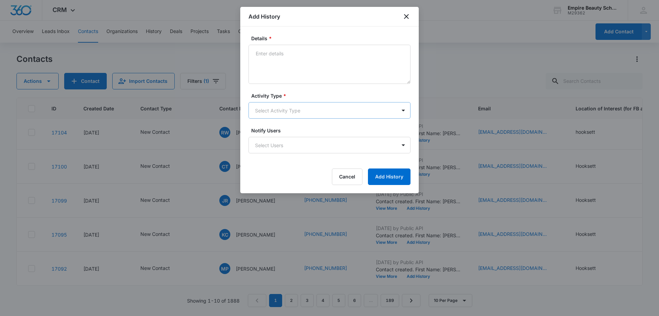
click at [277, 106] on body "CRM Apps Forms CRM Email Shop Payments POS Files Brand Settings AI Assistant Em…" at bounding box center [329, 158] width 659 height 316
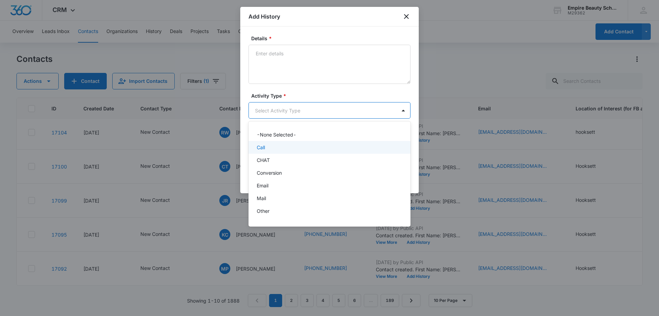
drag, startPoint x: 271, startPoint y: 147, endPoint x: 270, endPoint y: 139, distance: 8.6
click at [271, 148] on div "Call" at bounding box center [329, 147] width 144 height 7
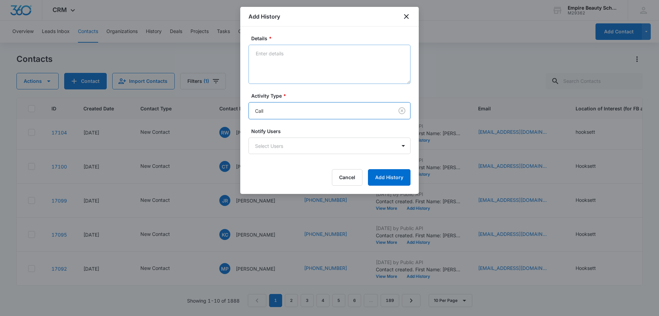
click at [278, 43] on div "Details *" at bounding box center [330, 59] width 162 height 49
click at [273, 57] on textarea "Details *" at bounding box center [330, 64] width 162 height 39
type textarea "VM 1"
click at [389, 180] on button "Add History" at bounding box center [389, 177] width 43 height 16
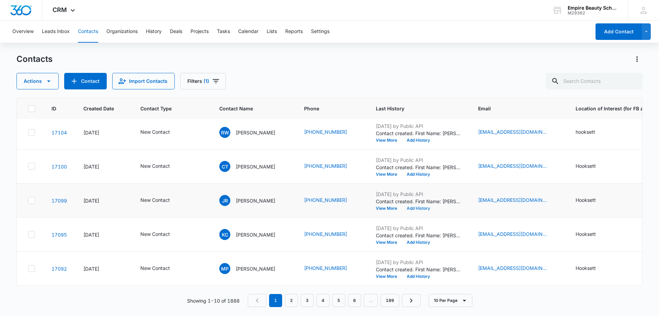
click at [429, 206] on button "Add History" at bounding box center [418, 208] width 33 height 4
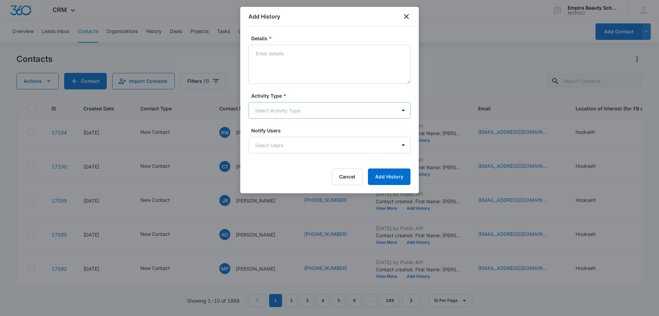
click at [280, 107] on body "CRM Apps Forms CRM Email Shop Payments POS Files Brand Settings AI Assistant Em…" at bounding box center [329, 158] width 659 height 316
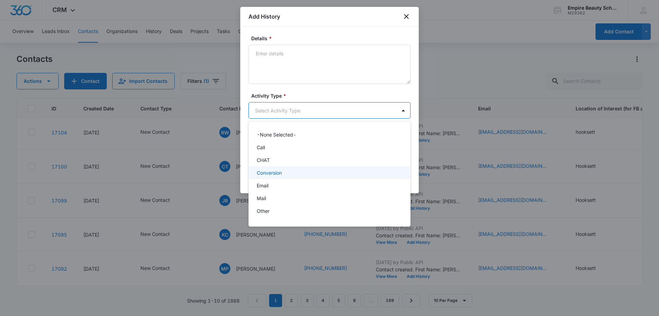
scroll to position [36, 0]
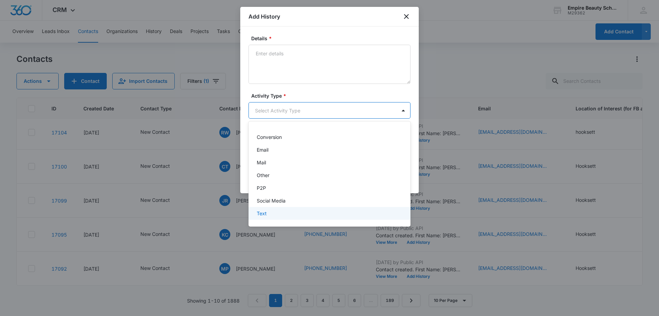
drag, startPoint x: 276, startPoint y: 213, endPoint x: 276, endPoint y: 179, distance: 34.0
click at [277, 214] on div "Text" at bounding box center [329, 212] width 144 height 7
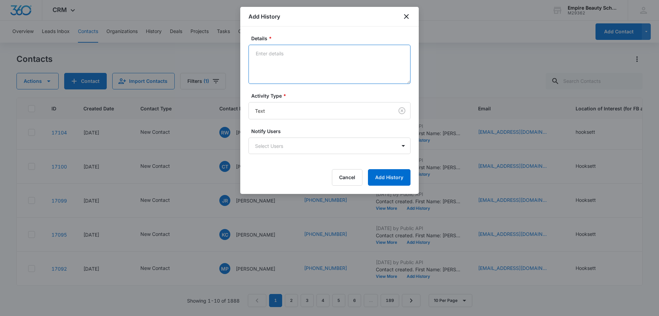
click at [281, 75] on textarea "Details *" at bounding box center [330, 64] width 162 height 39
type textarea "text 1"
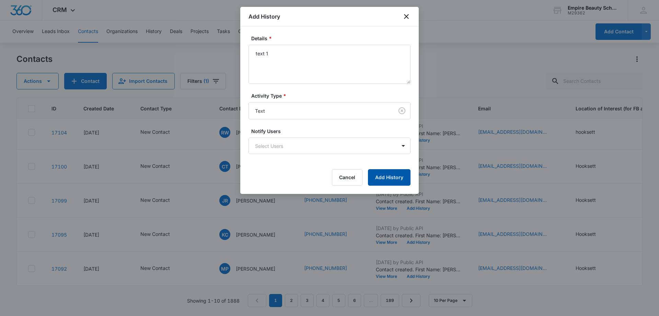
click at [383, 172] on button "Add History" at bounding box center [389, 177] width 43 height 16
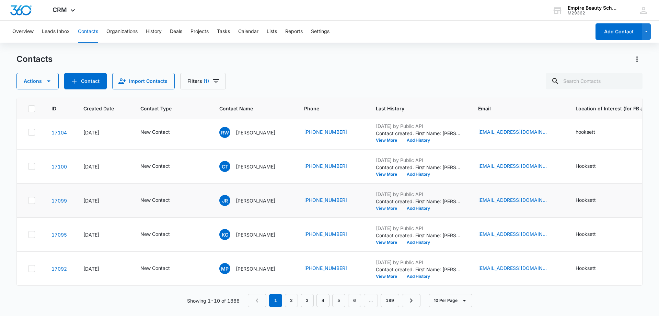
click at [396, 206] on button "View More" at bounding box center [389, 208] width 26 height 4
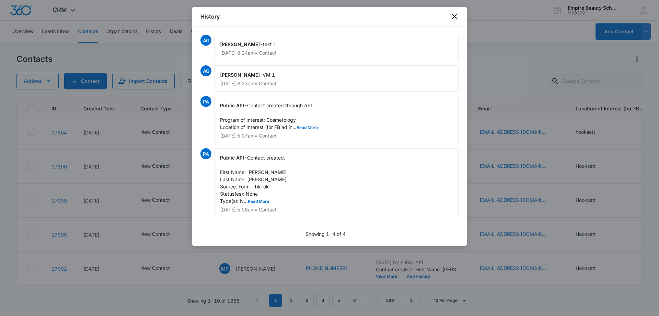
click at [452, 16] on icon "close" at bounding box center [455, 16] width 8 height 8
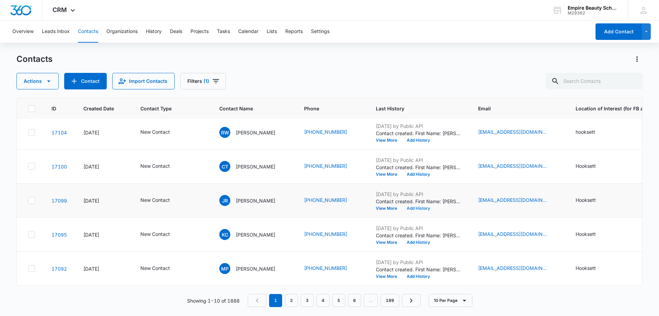
click at [415, 206] on button "Add History" at bounding box center [418, 208] width 33 height 4
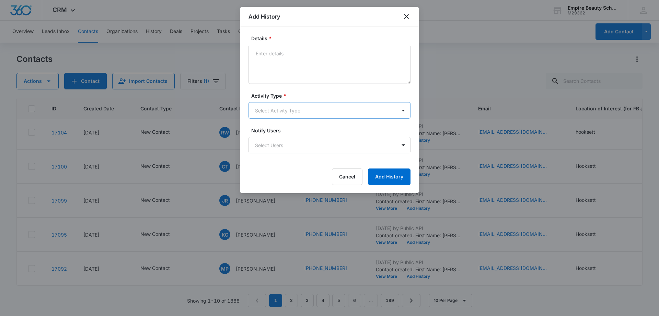
click at [270, 106] on body "CRM Apps Forms CRM Email Shop Payments POS Files Brand Settings AI Assistant Em…" at bounding box center [329, 158] width 659 height 316
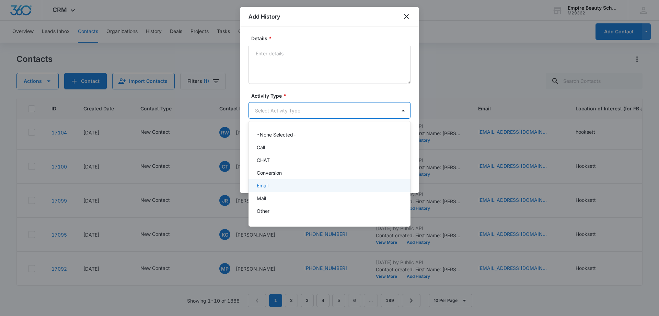
click at [277, 188] on div "Email" at bounding box center [329, 185] width 144 height 7
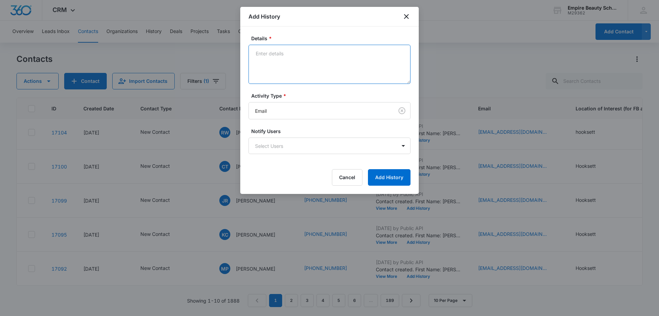
click at [273, 73] on textarea "Details *" at bounding box center [330, 64] width 162 height 39
type textarea "w"
type textarea "email 1"
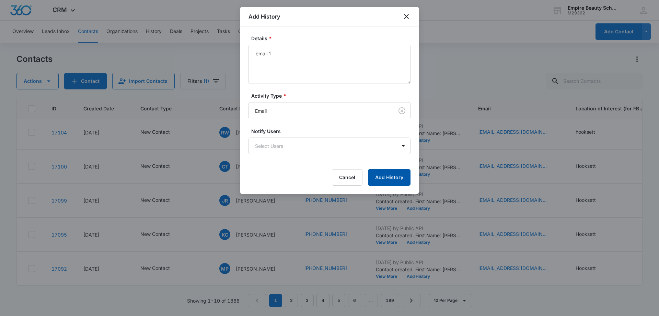
click at [392, 184] on button "Add History" at bounding box center [389, 177] width 43 height 16
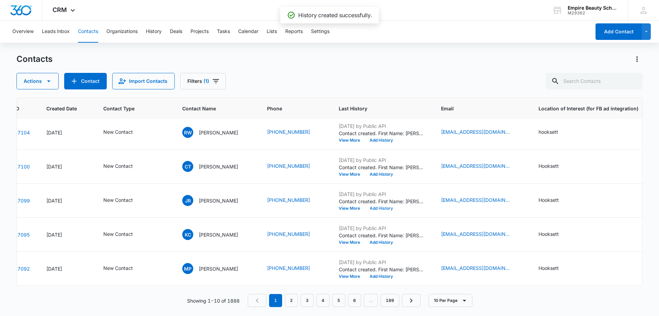
scroll to position [179, 0]
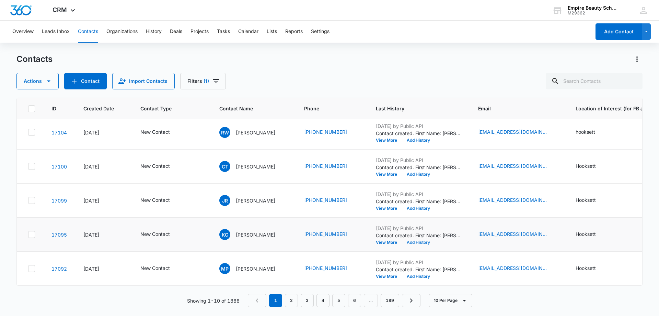
click at [425, 240] on button "Add History" at bounding box center [418, 242] width 33 height 4
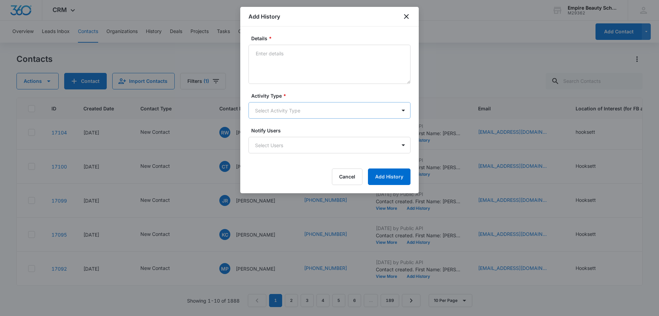
click at [277, 108] on body "CRM Apps Forms CRM Email Shop Payments POS Files Brand Settings AI Assistant Em…" at bounding box center [329, 158] width 659 height 316
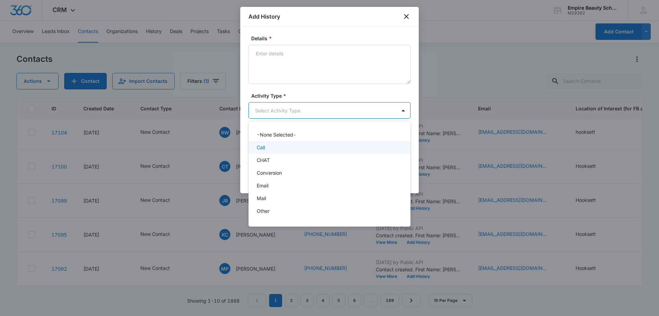
click at [265, 150] on p "Call" at bounding box center [261, 147] width 8 height 7
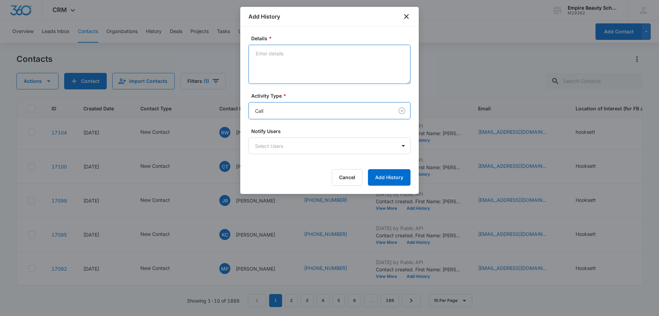
click at [281, 77] on textarea "Details *" at bounding box center [330, 64] width 162 height 39
type textarea "VM 1"
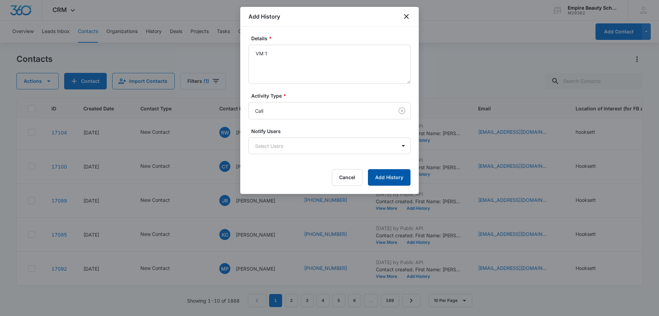
click at [397, 181] on button "Add History" at bounding box center [389, 177] width 43 height 16
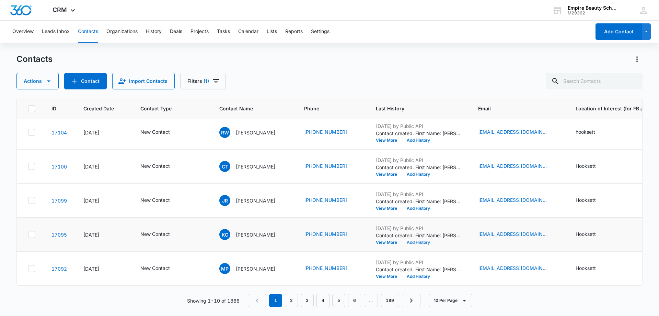
click at [421, 240] on button "Add History" at bounding box center [418, 242] width 33 height 4
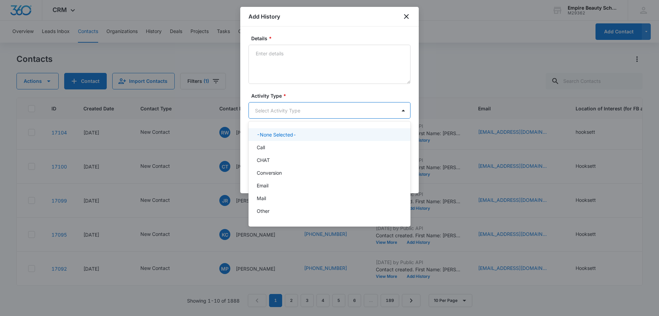
click at [274, 107] on body "CRM Apps Forms CRM Email Shop Payments POS Files Brand Settings AI Assistant Em…" at bounding box center [329, 158] width 659 height 316
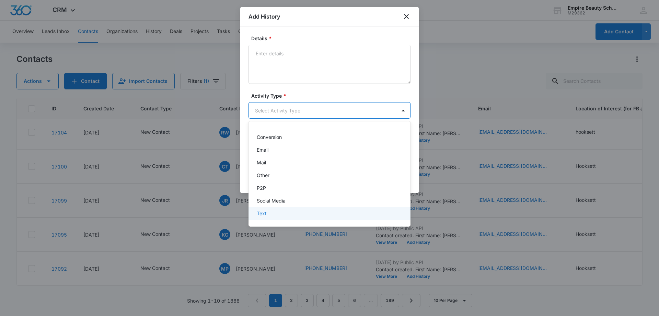
click at [261, 213] on p "Text" at bounding box center [262, 212] width 10 height 7
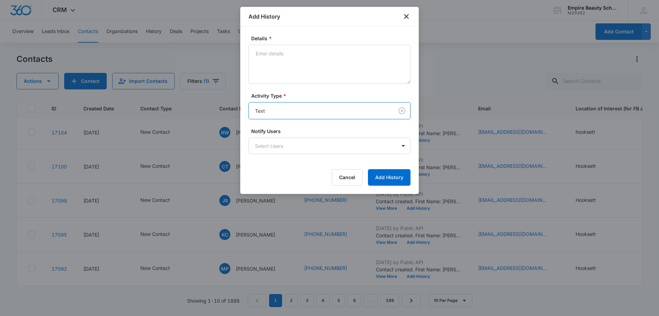
click at [279, 84] on form "Details * Activity Type * option Text , selected. Text Notify Users Select User…" at bounding box center [330, 110] width 162 height 151
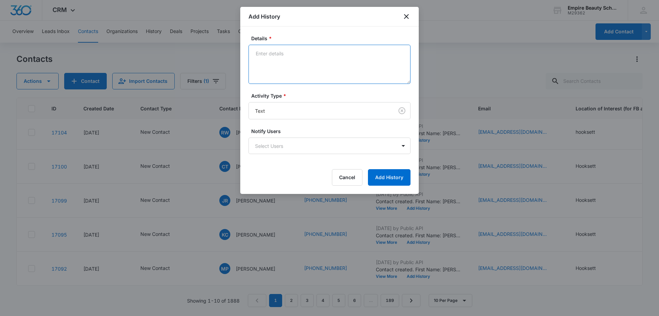
click at [279, 75] on textarea "Details *" at bounding box center [330, 64] width 162 height 39
type textarea "text 1"
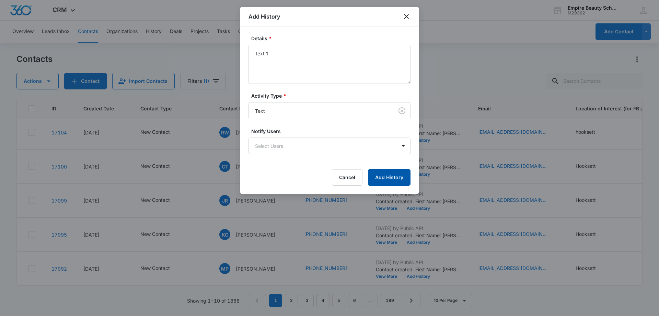
click at [406, 178] on button "Add History" at bounding box center [389, 177] width 43 height 16
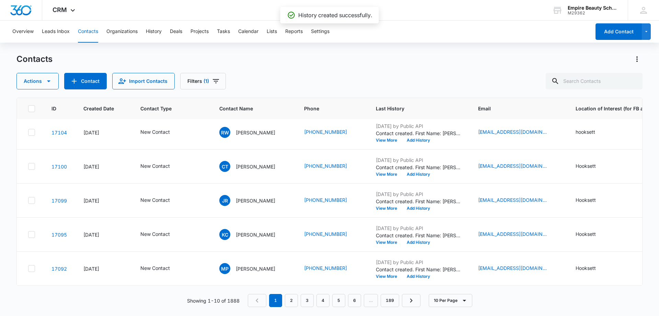
drag, startPoint x: 275, startPoint y: 64, endPoint x: 271, endPoint y: 61, distance: 5.1
click at [274, 63] on div "Contacts" at bounding box center [329, 59] width 626 height 11
click at [427, 240] on button "Add History" at bounding box center [418, 242] width 33 height 4
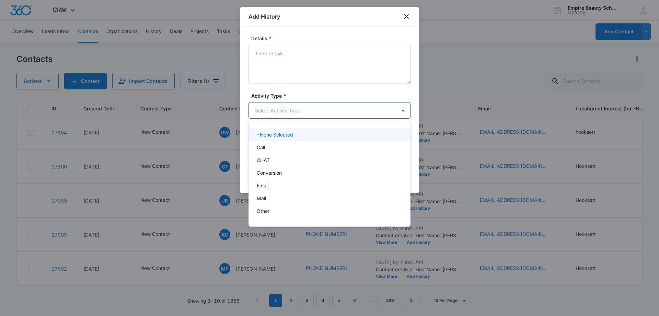
click at [268, 110] on body "CRM Apps Forms CRM Email Shop Payments POS Files Brand Settings AI Assistant Em…" at bounding box center [329, 158] width 659 height 316
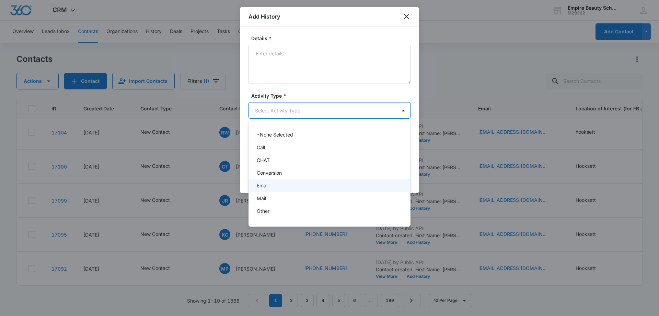
click at [261, 187] on p "Email" at bounding box center [263, 185] width 12 height 7
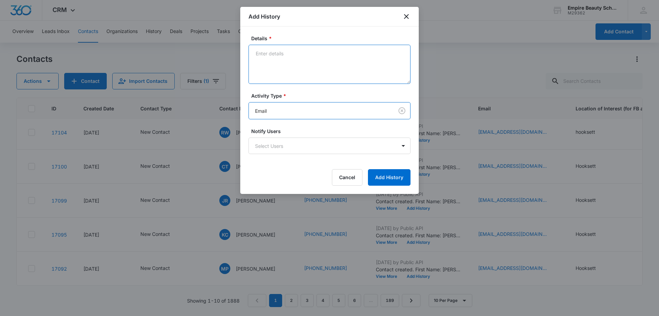
click at [271, 66] on textarea "Details *" at bounding box center [330, 64] width 162 height 39
type textarea "email 1"
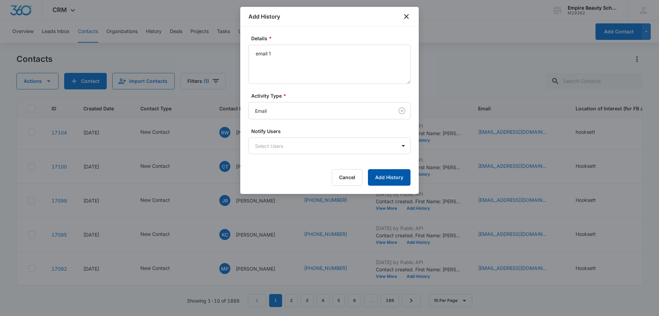
click at [380, 173] on button "Add History" at bounding box center [389, 177] width 43 height 16
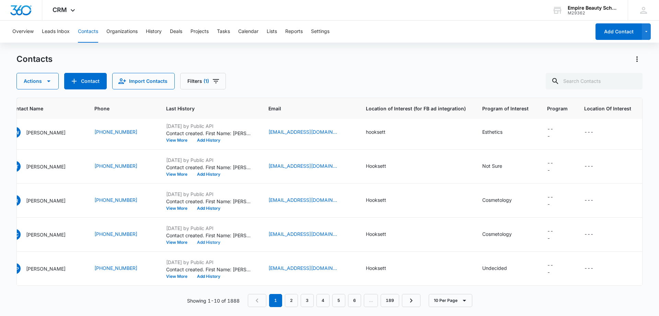
scroll to position [179, 0]
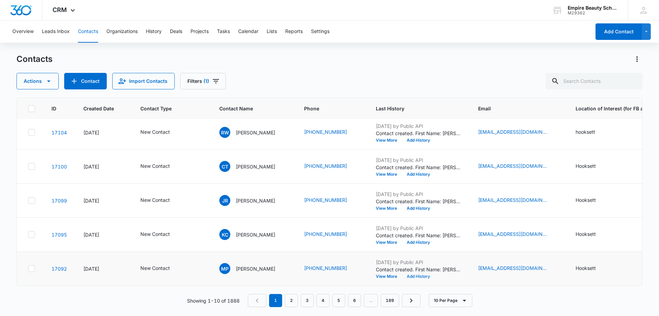
click at [418, 274] on button "Add History" at bounding box center [418, 276] width 33 height 4
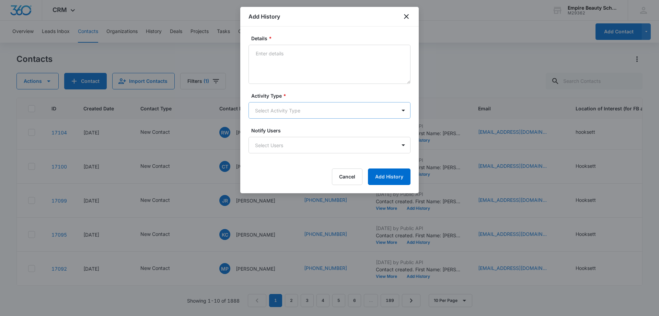
click at [273, 113] on body "CRM Apps Forms CRM Email Shop Payments POS Files Brand Settings AI Assistant Em…" at bounding box center [329, 158] width 659 height 316
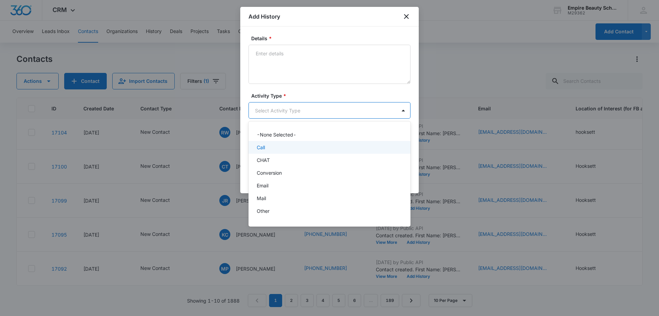
click at [267, 142] on div "Call" at bounding box center [330, 147] width 162 height 13
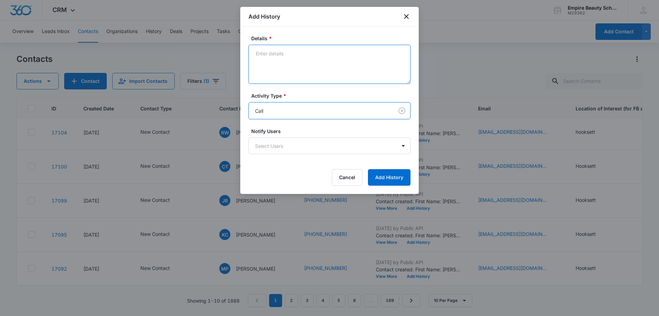
click at [305, 66] on textarea "Details *" at bounding box center [330, 64] width 162 height 39
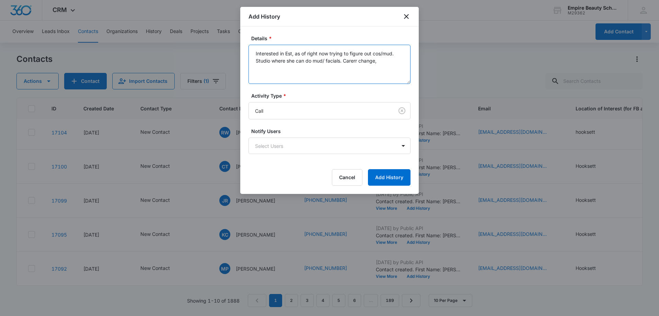
click at [348, 60] on textarea "Interested in Est, as of right now trying to figure out cos/mud. Studio where s…" at bounding box center [330, 64] width 162 height 39
click at [392, 63] on textarea "Interested in Est, as of right now trying to figure out cos/mud. Studio where s…" at bounding box center [330, 64] width 162 height 39
type textarea "Interested in Est, as of right now trying to figure out cos/mud. Studio where s…"
drag, startPoint x: 281, startPoint y: 69, endPoint x: 252, endPoint y: 47, distance: 36.3
click at [252, 47] on textarea "Interested in Est, as of right now trying to figure out cos/mud. Studio where s…" at bounding box center [330, 64] width 162 height 39
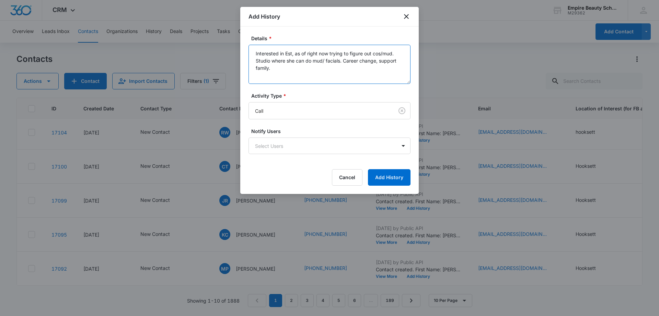
click at [285, 70] on textarea "Interested in Est, as of right now trying to figure out cos/mud. Studio where s…" at bounding box center [330, 64] width 162 height 39
click at [404, 16] on icon "close" at bounding box center [407, 16] width 8 height 8
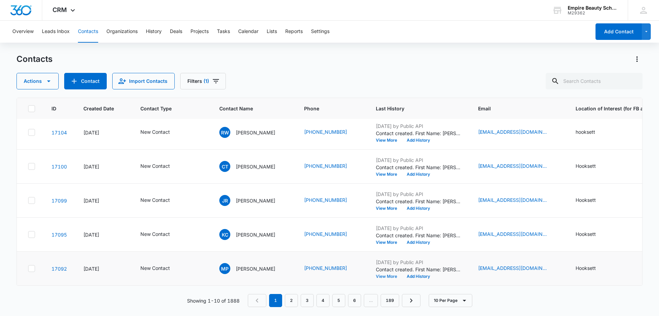
click at [386, 274] on button "View More" at bounding box center [389, 276] width 26 height 4
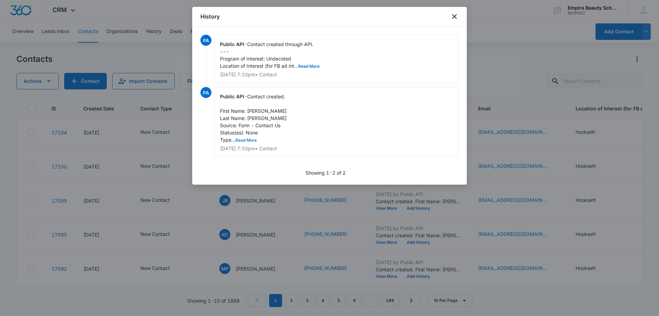
click at [247, 138] on button "Read More" at bounding box center [246, 140] width 21 height 4
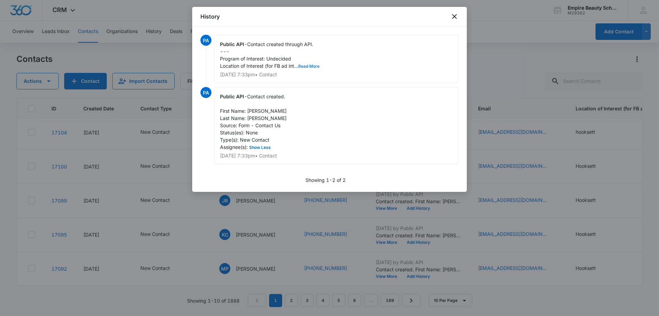
click at [306, 66] on button "Read More" at bounding box center [308, 66] width 21 height 4
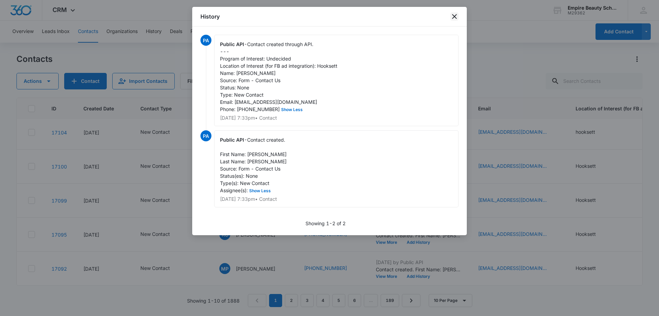
click at [456, 19] on icon "close" at bounding box center [455, 16] width 8 height 8
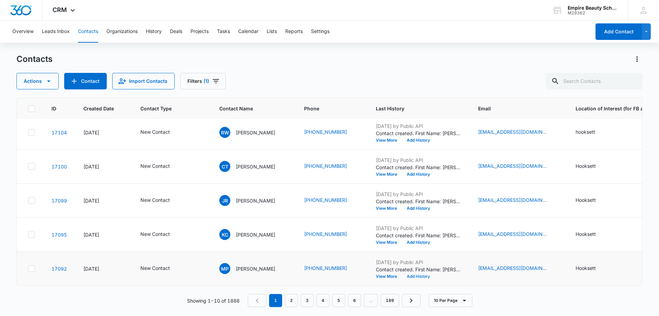
click at [421, 274] on button "Add History" at bounding box center [418, 276] width 33 height 4
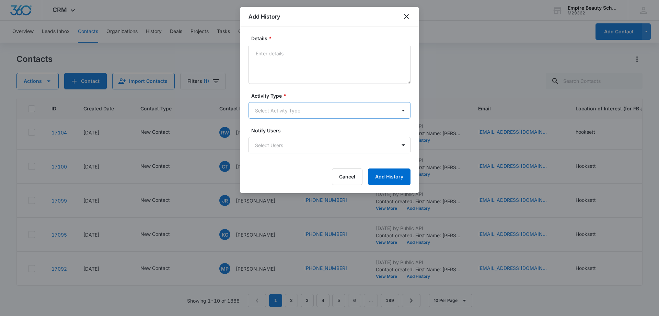
click at [276, 107] on body "CRM Apps Forms CRM Email Shop Payments POS Files Brand Settings AI Assistant Em…" at bounding box center [329, 158] width 659 height 316
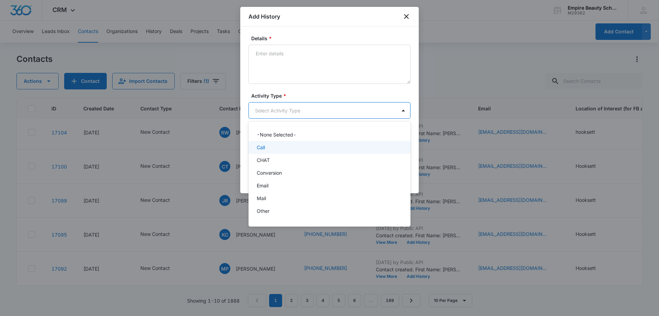
click at [268, 150] on div "Call" at bounding box center [329, 147] width 144 height 7
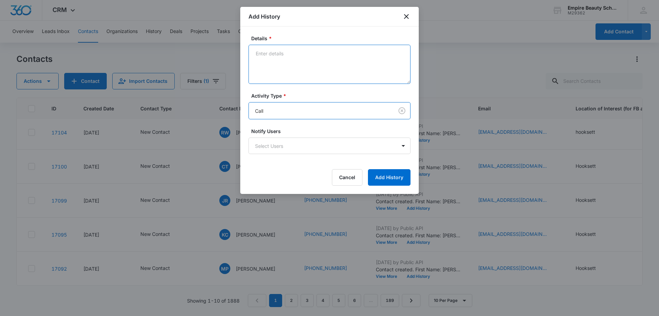
click at [272, 50] on textarea "Details *" at bounding box center [330, 64] width 162 height 39
paste textarea "Interested in Est, as of right now trying to figure out cos/mud. Studio where s…"
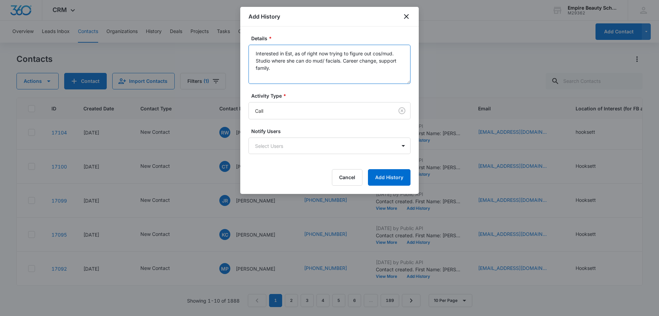
drag, startPoint x: 399, startPoint y: 52, endPoint x: 299, endPoint y: 54, distance: 99.3
click at [299, 54] on textarea "Interested in Est, as of right now trying to figure out cos/mud. Studio where s…" at bounding box center [330, 64] width 162 height 39
drag, startPoint x: 344, startPoint y: 51, endPoint x: 332, endPoint y: 79, distance: 30.9
click at [344, 54] on textarea "Interested in Est, she wants to have a Studio where she can do mud/ facials. Ca…" at bounding box center [330, 64] width 162 height 39
click at [286, 75] on textarea "Interested in Est, she wants to have a studio where she can do mud/ facials. Ca…" at bounding box center [330, 64] width 162 height 39
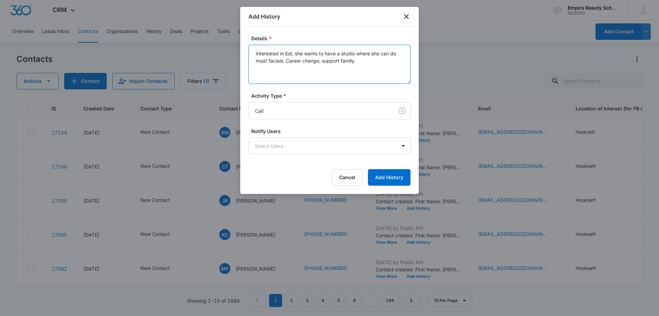
click at [269, 60] on textarea "Interested in Est, she wants to have a studio where she can do mud/ facials. Ca…" at bounding box center [330, 64] width 162 height 39
click at [292, 59] on textarea "Interested in Est, she wants to have a studio where she can do makeup/facials. …" at bounding box center [330, 64] width 162 height 39
click at [331, 60] on textarea "Interested in Est, she wants to have a studio where she can do makeup/facials. …" at bounding box center [330, 64] width 162 height 39
click at [347, 61] on textarea "Interested in Est, she wants to have a studio where she can do makeup/facials. …" at bounding box center [330, 64] width 162 height 39
click at [401, 60] on textarea "Interested in Est, she wants to have a studio where she can do makeup/facials. …" at bounding box center [330, 64] width 162 height 39
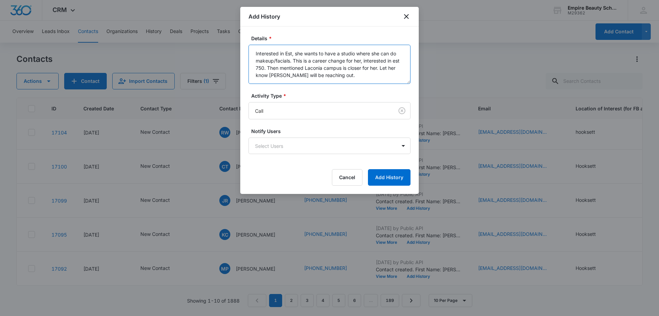
click at [398, 59] on textarea "Interested in Est, she wants to have a studio where she can do makeup/facials. …" at bounding box center [330, 64] width 162 height 39
click at [352, 76] on textarea "Interested in Est, she wants to have a studio where she can do makeup/facials. …" at bounding box center [330, 64] width 162 height 39
type textarea "Interested in Est, she wants to have a studio where she can do makeup/facials. …"
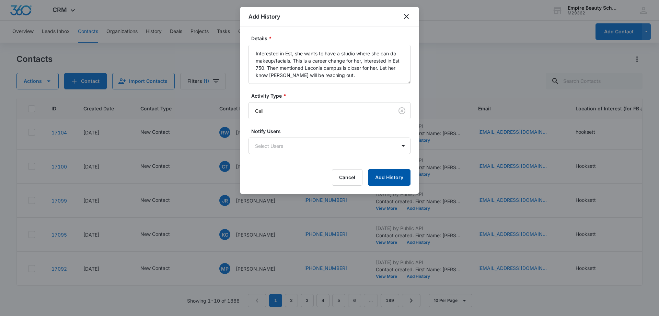
click at [373, 177] on button "Add History" at bounding box center [389, 177] width 43 height 16
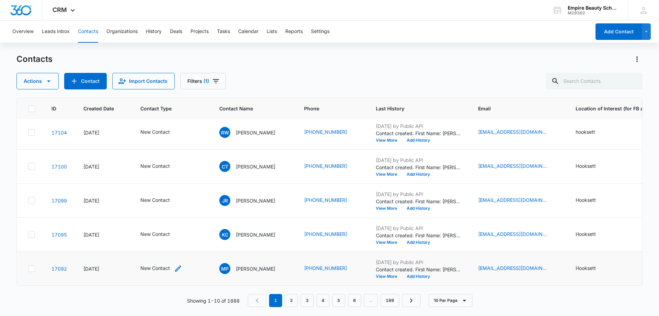
click at [178, 264] on icon "Contact Type - New Contact - Select to Edit Field" at bounding box center [178, 268] width 8 height 8
click at [187, 217] on div at bounding box center [190, 219] width 14 height 16
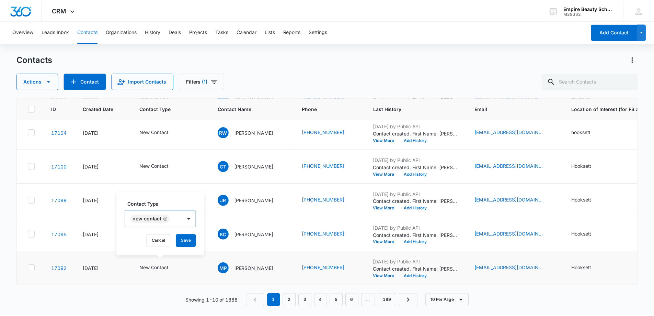
scroll to position [8, 0]
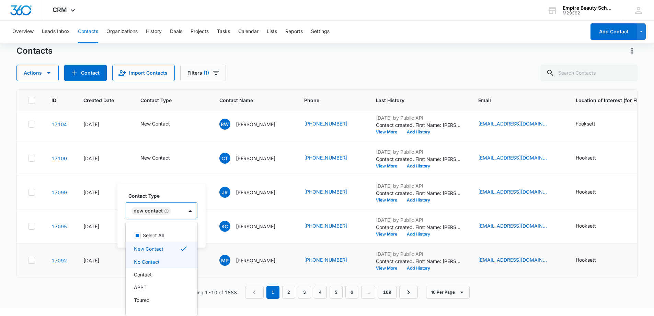
click at [153, 266] on div "No Contact" at bounding box center [162, 261] width 72 height 13
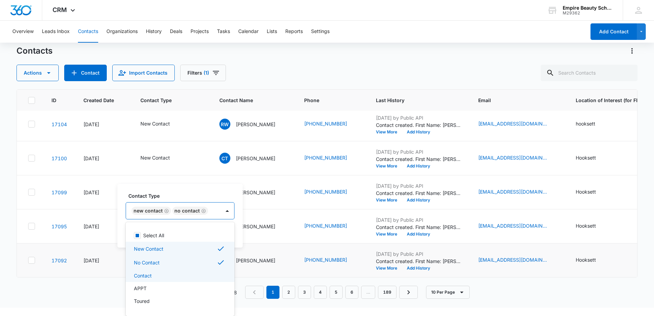
click at [147, 276] on p "Contact" at bounding box center [143, 275] width 18 height 7
click at [151, 261] on p "No Contact" at bounding box center [147, 262] width 26 height 7
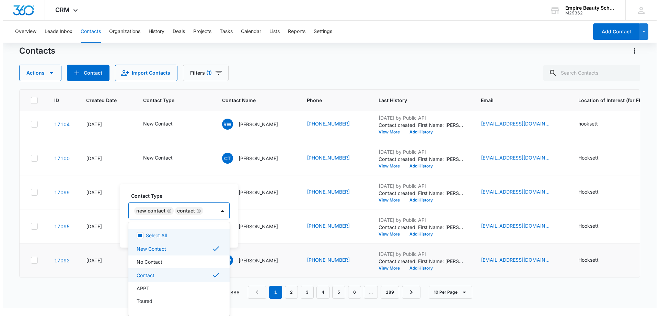
scroll to position [0, 0]
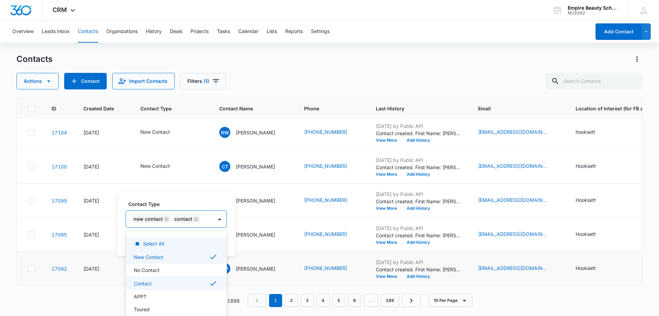
click at [219, 197] on div "Contact Type option No Contact, deselected. 16 results available. Use Up and Do…" at bounding box center [176, 224] width 118 height 64
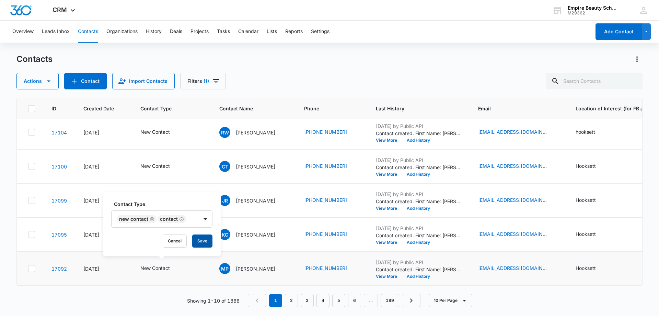
click at [202, 243] on button "Save" at bounding box center [202, 240] width 20 height 13
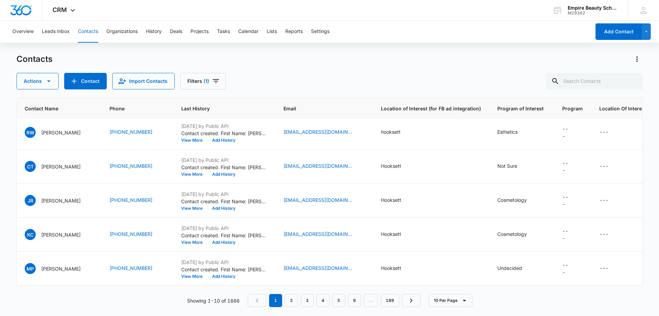
scroll to position [179, 215]
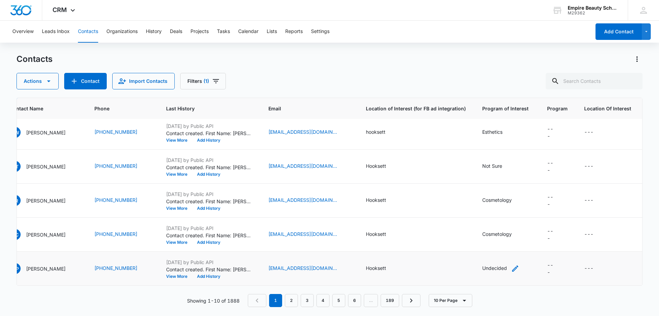
click at [512, 265] on icon "Program of Interest - Undecided - Select to Edit Field" at bounding box center [515, 268] width 8 height 8
click at [487, 218] on input "Undecided" at bounding box center [500, 219] width 87 height 16
click at [495, 217] on input "Undecided" at bounding box center [500, 219] width 87 height 16
type input "U"
type input "Esthetics, Makeup"
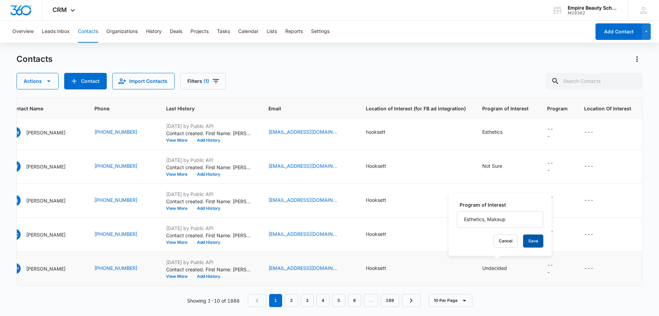
click at [523, 241] on button "Save" at bounding box center [533, 240] width 20 height 13
click at [392, 265] on icon "Location of Interest (for FB ad integration) - Hooksett - Select to Edit Field" at bounding box center [395, 268] width 6 height 6
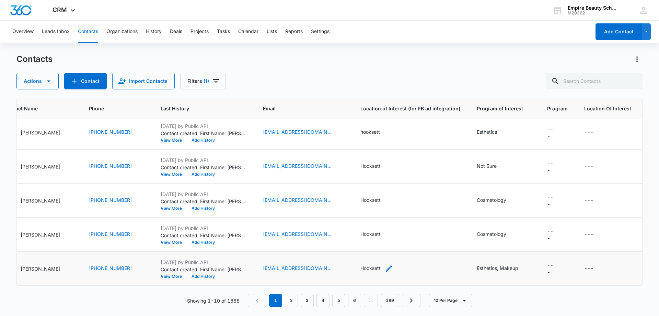
click at [392, 265] on icon "Location of Interest (for FB ad integration) - Hooksett - Select to Edit Field" at bounding box center [389, 268] width 6 height 6
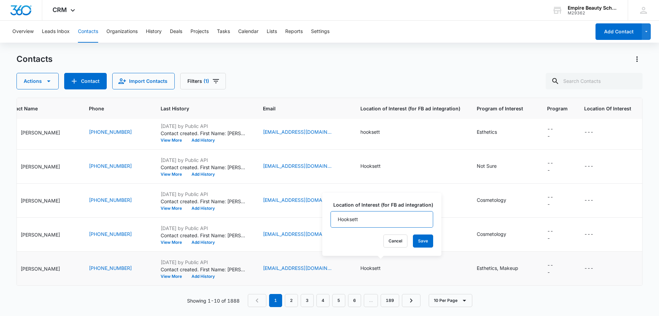
click at [369, 220] on input "Hooksett" at bounding box center [382, 219] width 103 height 16
type input "H"
type input "Laconia"
click at [409, 240] on div "Cancel Save" at bounding box center [382, 240] width 103 height 13
click at [420, 236] on button "Save" at bounding box center [423, 240] width 20 height 13
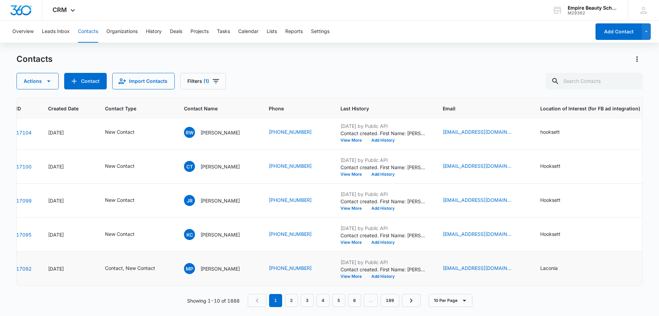
scroll to position [179, 0]
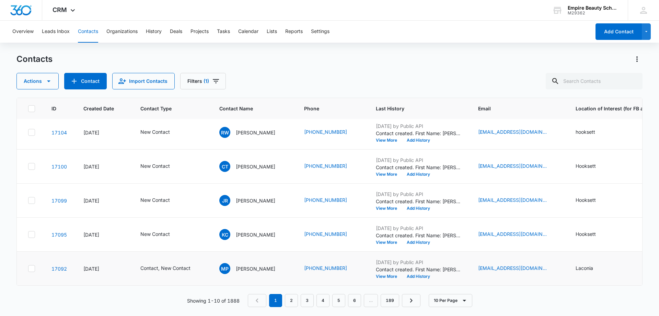
click at [213, 279] on td "MP [PERSON_NAME]" at bounding box center [253, 268] width 85 height 34
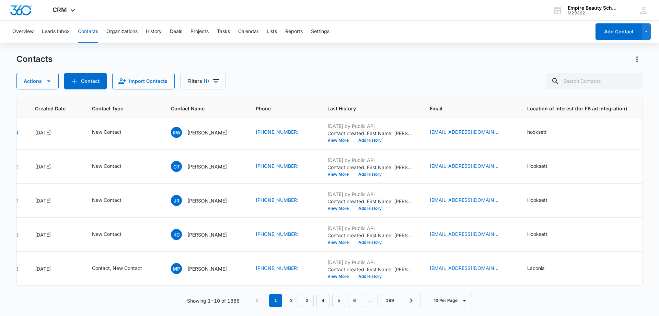
scroll to position [179, 35]
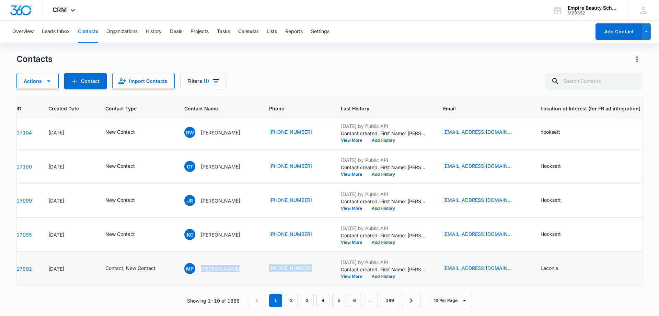
drag, startPoint x: 200, startPoint y: 264, endPoint x: 328, endPoint y: 265, distance: 128.8
click at [328, 265] on tr "17092 [DATE] Contact, New Contact MP [PERSON_NAME] [PHONE_NUMBER] [DATE] by Pub…" at bounding box center [402, 268] width 841 height 34
copy tr "[PERSON_NAME] [PHONE_NUMBER]"
click at [275, 60] on div "Contacts" at bounding box center [329, 59] width 626 height 11
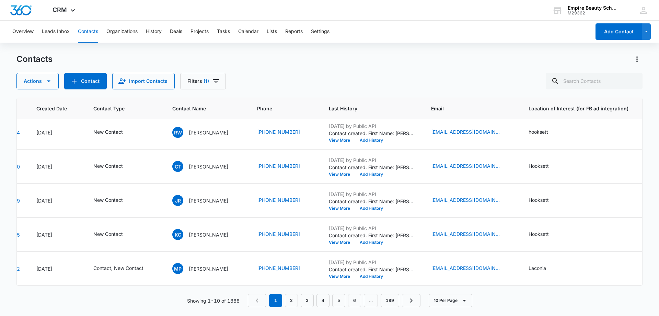
scroll to position [179, 0]
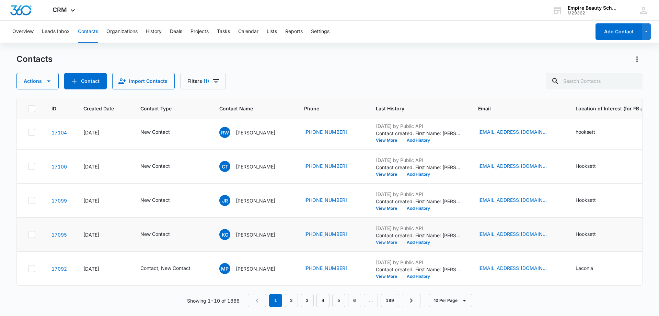
click at [388, 240] on button "View More" at bounding box center [389, 242] width 26 height 4
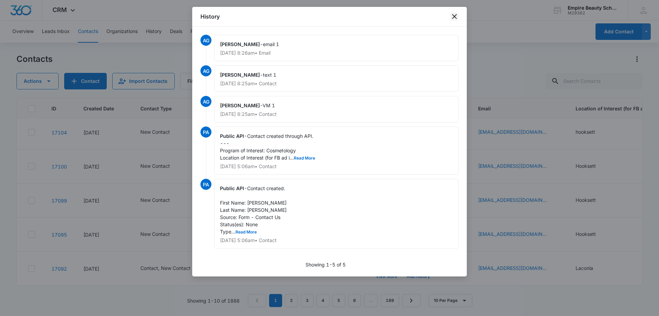
click at [457, 14] on icon "close" at bounding box center [455, 16] width 8 height 8
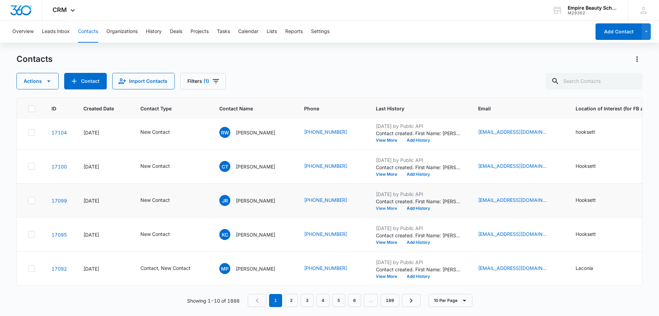
click at [388, 206] on button "View More" at bounding box center [389, 208] width 26 height 4
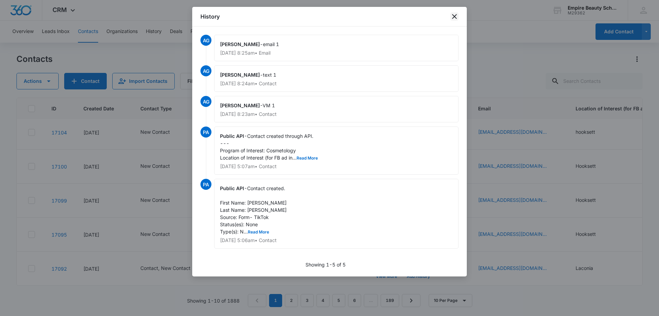
click at [457, 15] on icon "close" at bounding box center [454, 16] width 5 height 5
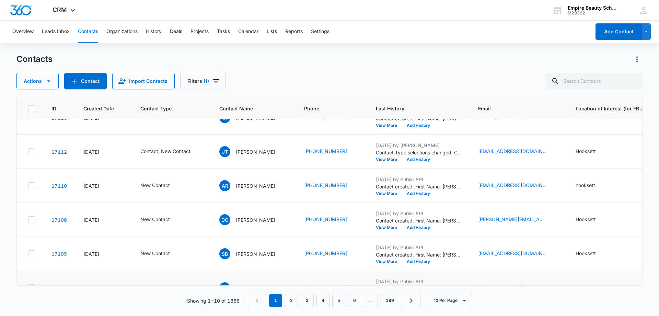
scroll to position [34, 0]
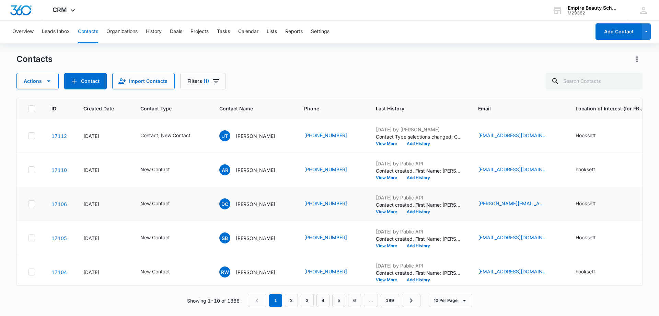
click at [31, 206] on icon at bounding box center [32, 204] width 6 height 6
click at [28, 204] on input "checkbox" at bounding box center [28, 204] width 0 height 0
click at [42, 83] on button "Actions" at bounding box center [37, 81] width 42 height 16
click at [36, 142] on div "Delete" at bounding box center [50, 144] width 50 height 5
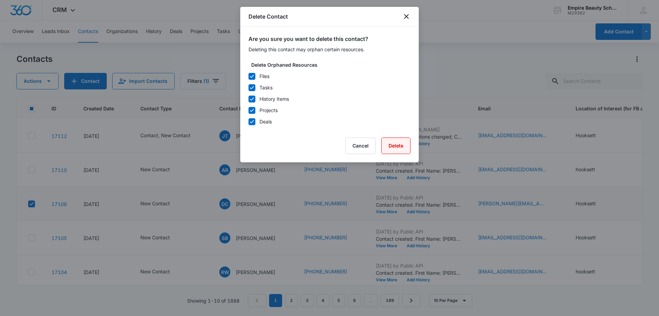
click at [395, 144] on button "Delete" at bounding box center [396, 145] width 29 height 16
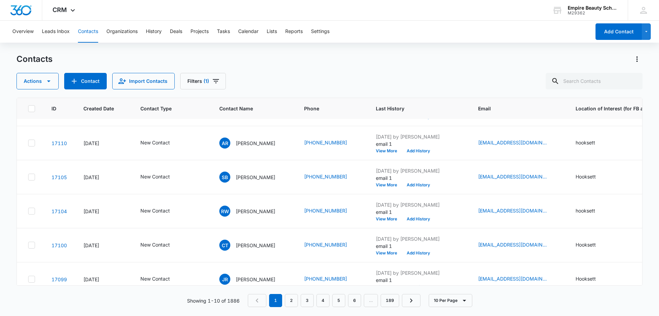
scroll to position [0, 0]
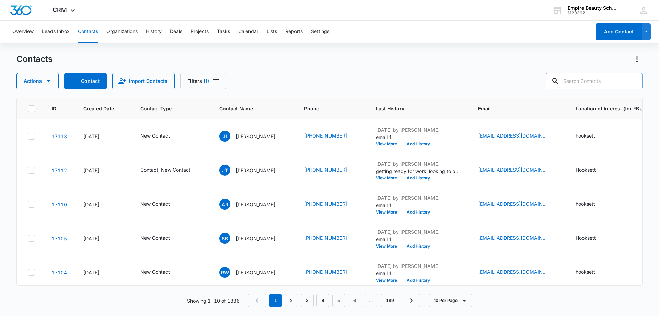
click at [585, 83] on input "text" at bounding box center [594, 81] width 97 height 16
type input "scarly"
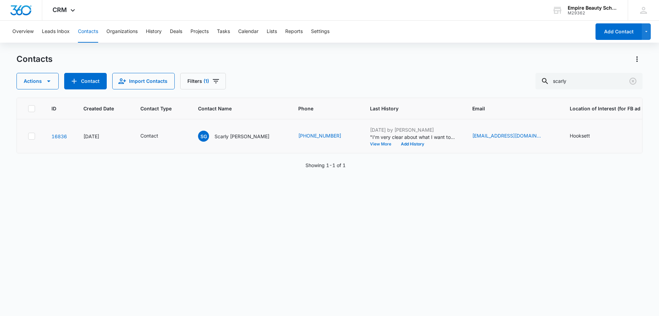
click at [370, 143] on button "View More" at bounding box center [383, 144] width 26 height 4
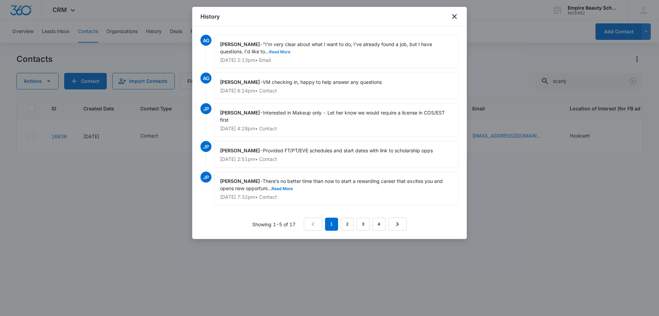
click at [282, 50] on button "Read More" at bounding box center [279, 52] width 21 height 4
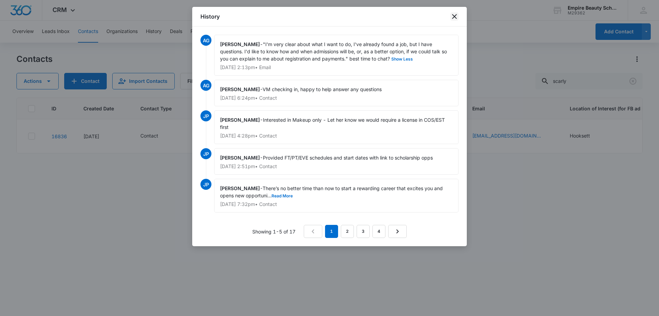
click at [452, 15] on icon "close" at bounding box center [455, 16] width 8 height 8
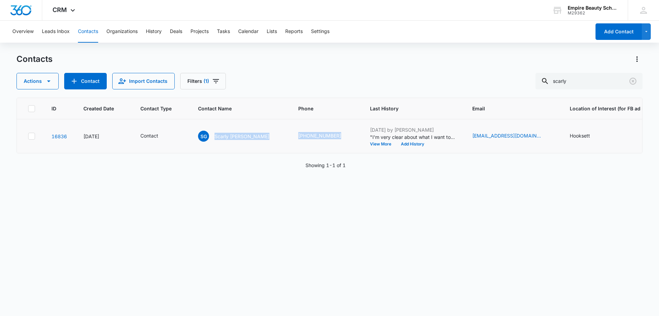
drag, startPoint x: 215, startPoint y: 138, endPoint x: 313, endPoint y: 144, distance: 98.7
click at [313, 144] on tr "16836 [DATE] Contact SG Scarly [PERSON_NAME] (603) 820-6934 [DATE] by [PERSON_N…" at bounding box center [441, 136] width 849 height 34
copy tr "[PERSON_NAME] [PHONE_NUMBER]"
click at [250, 196] on div "ID Created Date Contact Type Contact Name Phone Last History Email Location of …" at bounding box center [329, 202] width 626 height 209
click at [396, 143] on button "Add History" at bounding box center [412, 144] width 33 height 4
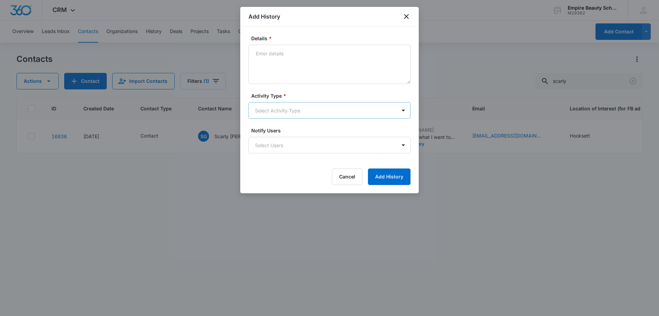
click at [283, 110] on body "CRM Apps Forms CRM Email Shop Payments POS Files Brand Settings AI Assistant Em…" at bounding box center [329, 158] width 659 height 316
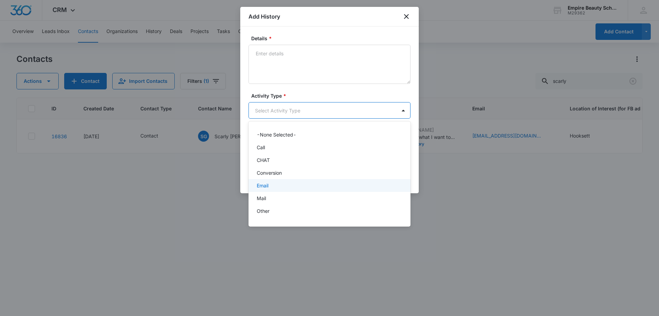
click at [256, 189] on div "Email" at bounding box center [330, 185] width 162 height 13
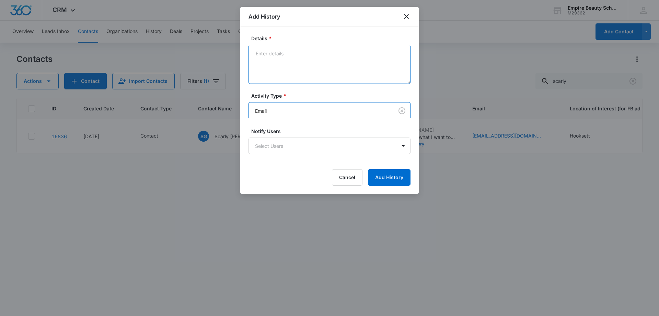
click at [292, 59] on textarea "Details *" at bounding box center [330, 64] width 162 height 39
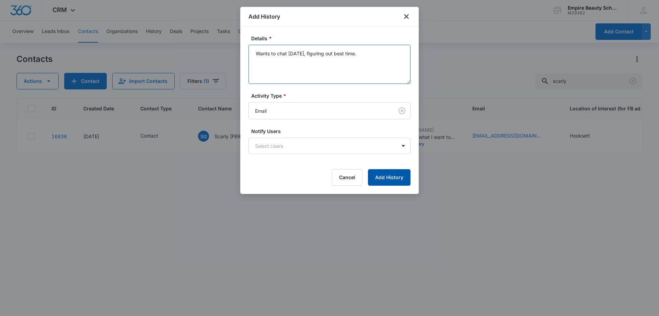
type textarea "Wants to chat [DATE], figuring out best time."
click at [401, 178] on button "Add History" at bounding box center [389, 177] width 43 height 16
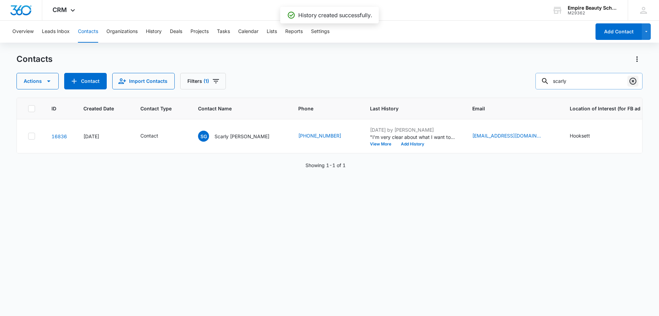
click at [635, 82] on icon "Clear" at bounding box center [633, 81] width 8 height 8
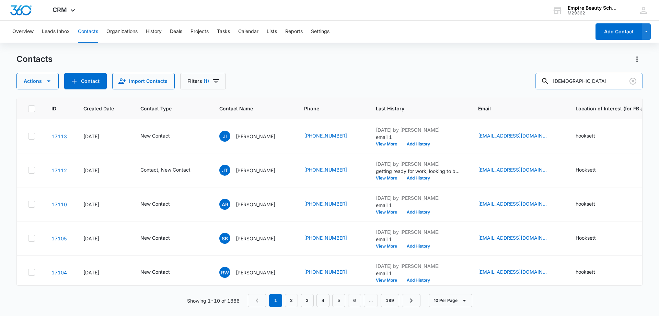
type input "[DEMOGRAPHIC_DATA]"
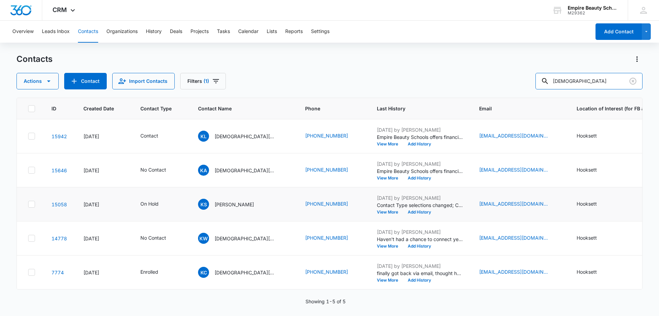
scroll to position [3, 0]
click at [377, 278] on button "View More" at bounding box center [390, 280] width 26 height 4
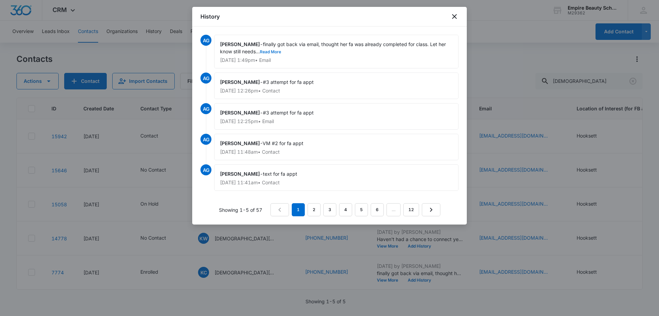
click at [267, 52] on button "Read More" at bounding box center [270, 52] width 21 height 4
click at [454, 17] on icon "close" at bounding box center [454, 16] width 5 height 5
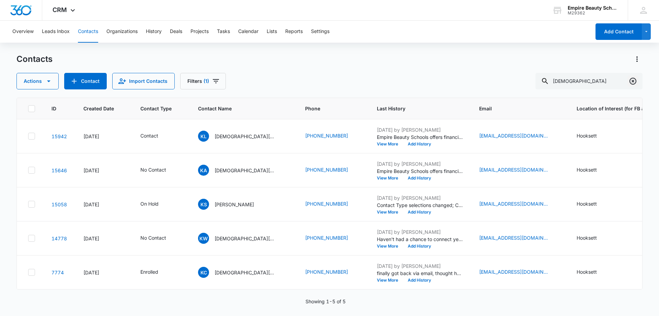
click at [634, 80] on icon "Clear" at bounding box center [633, 81] width 7 height 7
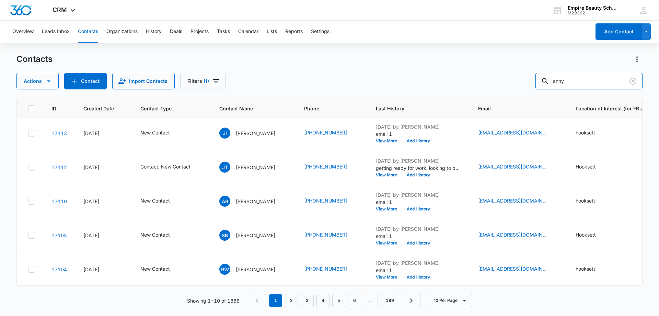
type input "anny"
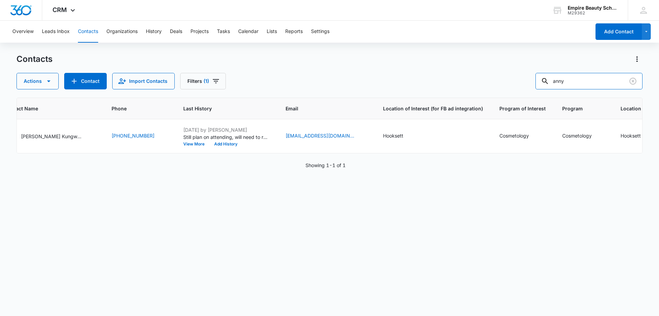
scroll to position [0, 0]
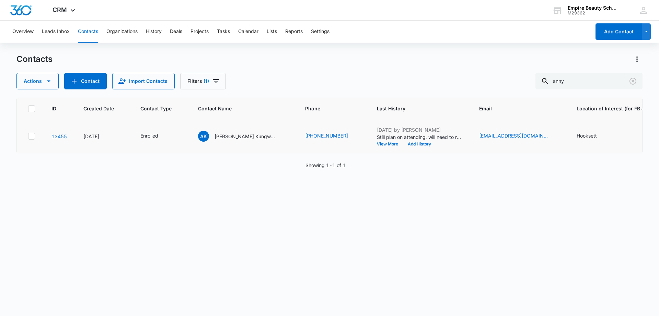
drag, startPoint x: 444, startPoint y: 226, endPoint x: 329, endPoint y: 141, distance: 142.8
click at [444, 226] on div "ID Created Date Contact Type Contact Name Phone Last History Email Location of …" at bounding box center [329, 202] width 626 height 209
click at [377, 144] on button "View More" at bounding box center [390, 144] width 26 height 4
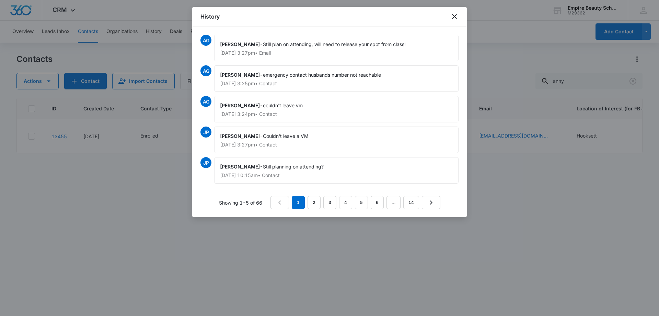
click at [459, 15] on div "History" at bounding box center [329, 17] width 275 height 20
click at [453, 17] on icon "close" at bounding box center [455, 16] width 8 height 8
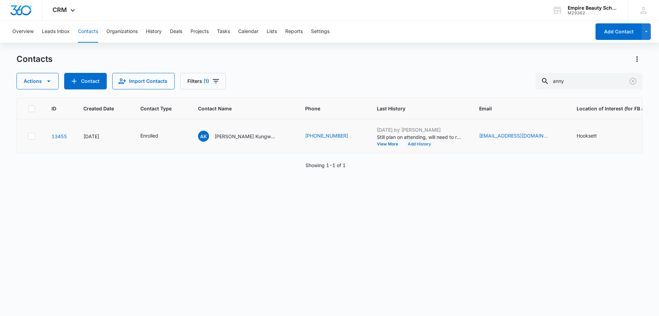
click at [403, 142] on button "Add History" at bounding box center [419, 144] width 33 height 4
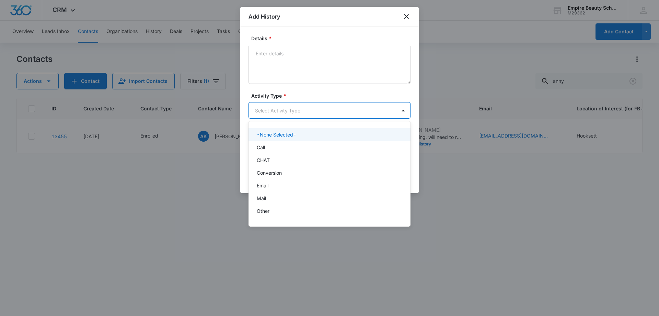
click at [261, 110] on body "CRM Apps Forms CRM Email Shop Payments POS Files Brand Settings AI Assistant Em…" at bounding box center [329, 158] width 659 height 316
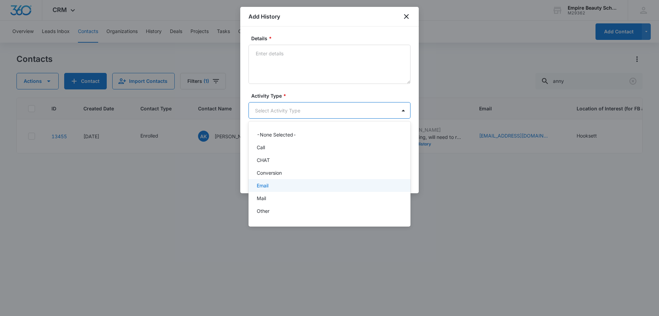
click at [273, 181] on div "Email" at bounding box center [330, 185] width 162 height 13
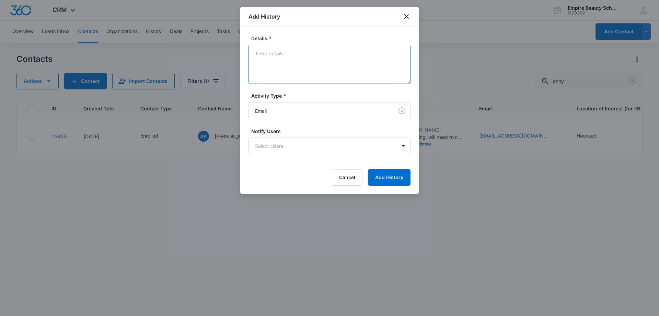
click at [275, 76] on textarea "Details *" at bounding box center [330, 64] width 162 height 39
paste textarea "We have made several attempts to contact you regarding your upcoming cosmetolog…"
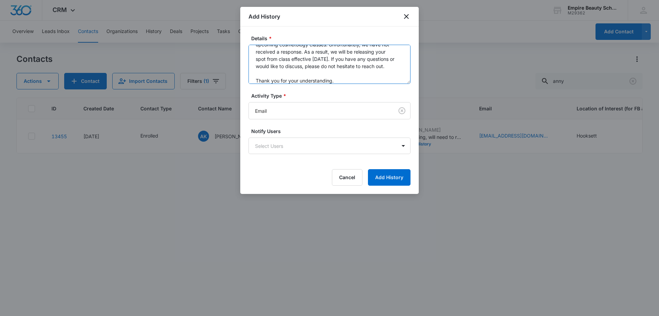
scroll to position [22, 0]
drag, startPoint x: 346, startPoint y: 77, endPoint x: 282, endPoint y: 80, distance: 63.9
click at [258, 79] on textarea "We have made several attempts to contact you regarding your upcoming cosmetolog…" at bounding box center [330, 64] width 162 height 39
click at [385, 81] on textarea "We have made several attempts to contact you regarding your upcoming cosmetolog…" at bounding box center [330, 64] width 162 height 39
drag, startPoint x: 348, startPoint y: 76, endPoint x: 249, endPoint y: 78, distance: 98.2
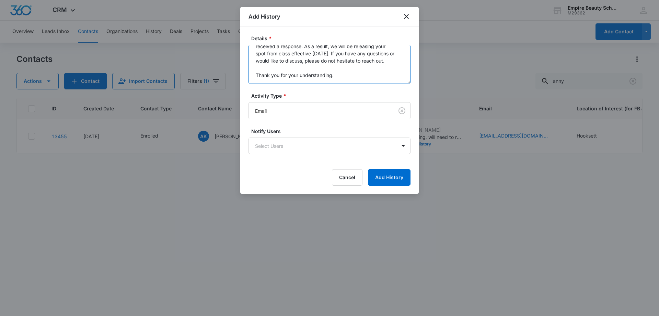
click at [249, 78] on textarea "We have made several attempts to contact you regarding your upcoming cosmetolog…" at bounding box center [330, 64] width 162 height 39
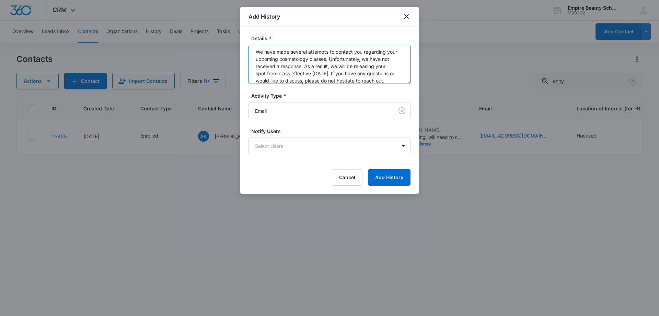
scroll to position [0, 0]
type textarea "We have made several attempts to contact you regarding your upcoming cosmetolog…"
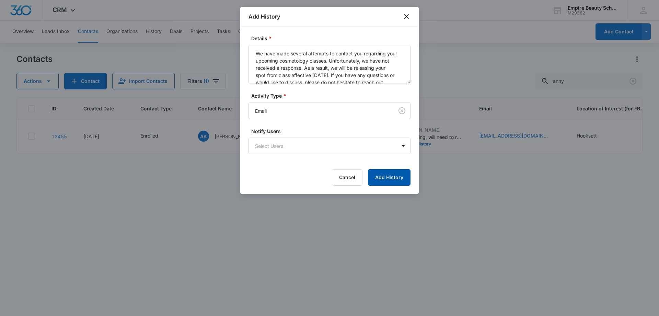
click at [390, 178] on button "Add History" at bounding box center [389, 177] width 43 height 16
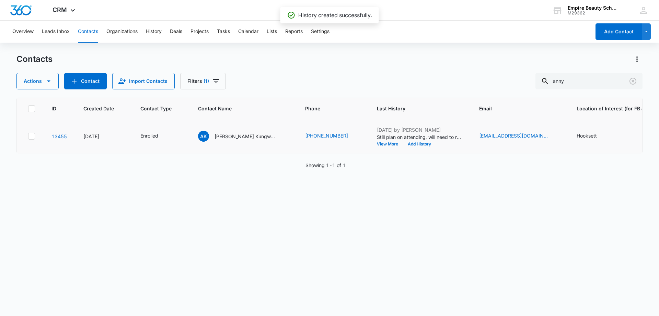
click at [165, 131] on td "Enrolled" at bounding box center [161, 136] width 58 height 34
click at [166, 138] on icon "Contact Type - Enrolled - Select to Edit Field" at bounding box center [166, 136] width 6 height 6
click at [156, 89] on div "Enrolled" at bounding box center [146, 92] width 30 height 8
click at [155, 89] on div "Enrolled" at bounding box center [146, 92] width 30 height 8
click at [155, 91] on icon "Remove Enrolled" at bounding box center [156, 91] width 5 height 5
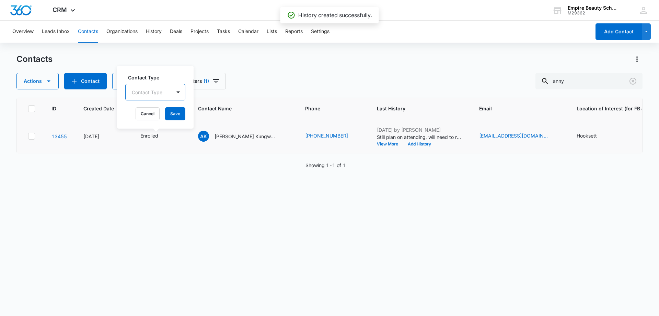
click at [155, 91] on div at bounding box center [147, 92] width 31 height 9
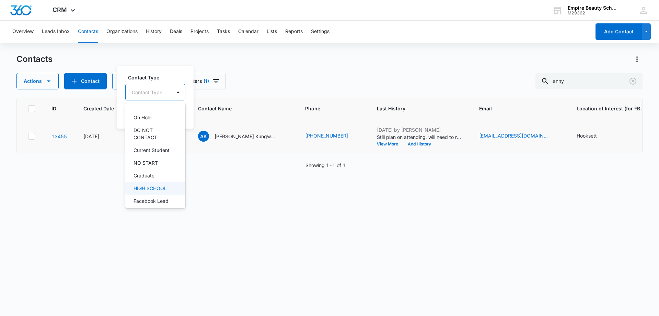
scroll to position [126, 0]
click at [157, 159] on p "NO START" at bounding box center [146, 156] width 24 height 7
click at [162, 76] on label "Contact Type" at bounding box center [158, 76] width 61 height 7
click at [174, 113] on button "Save" at bounding box center [176, 113] width 20 height 13
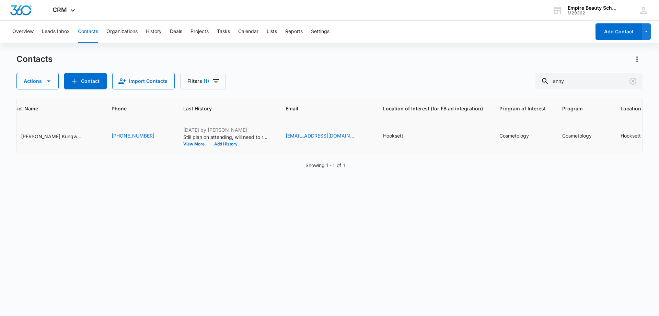
scroll to position [0, 0]
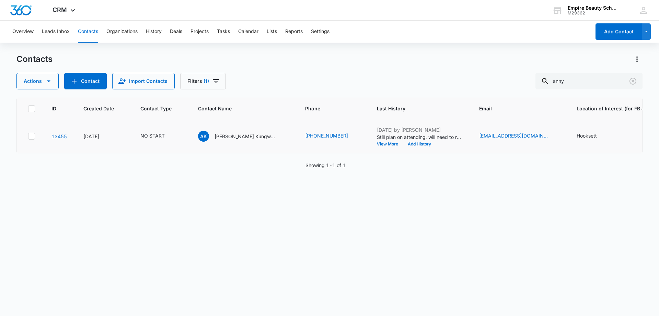
click at [267, 198] on div "ID Created Date Contact Type Contact Name Phone Last History Email Location of …" at bounding box center [329, 202] width 626 height 209
click at [630, 78] on icon "Clear" at bounding box center [633, 81] width 8 height 8
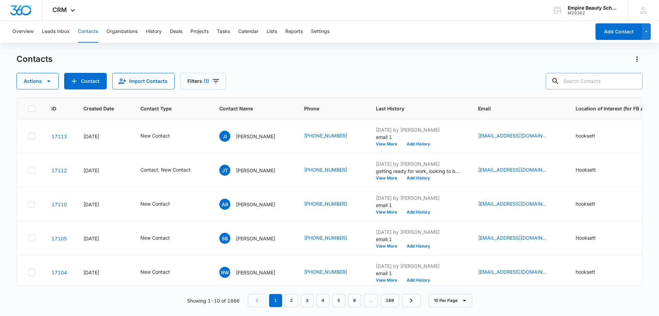
click at [589, 87] on input "text" at bounding box center [594, 81] width 97 height 16
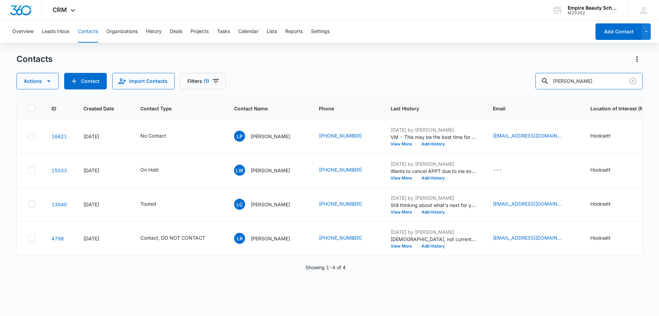
type input "[PERSON_NAME]"
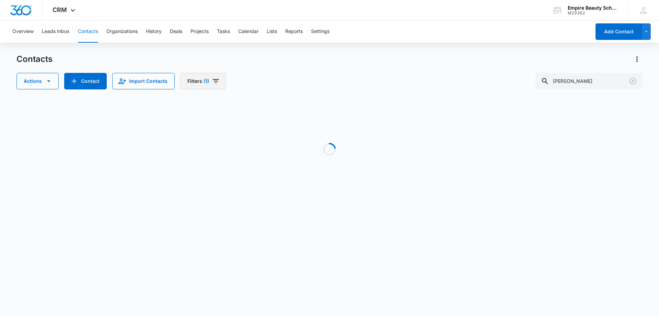
click at [204, 81] on span "(1)" at bounding box center [206, 81] width 5 height 5
drag, startPoint x: 216, startPoint y: 219, endPoint x: 251, endPoint y: 166, distance: 64.4
click at [216, 219] on button "Clear All" at bounding box center [226, 220] width 79 height 13
click at [286, 70] on div "Contacts Actions Contact Import Contacts Filters Assigned To Sources Status Typ…" at bounding box center [329, 72] width 626 height 36
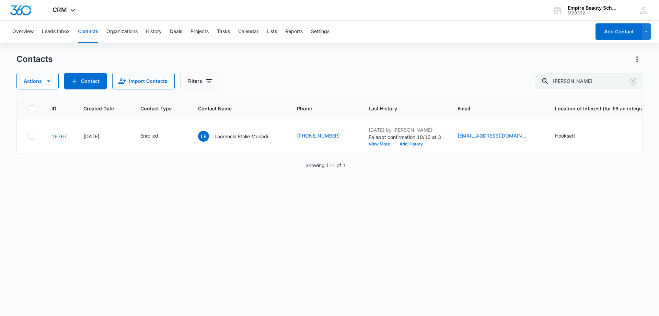
click at [435, 222] on div "ID Created Date Contact Type Contact Name Phone Last History Email Location of …" at bounding box center [329, 202] width 626 height 209
click at [411, 143] on button "Add History" at bounding box center [411, 144] width 33 height 4
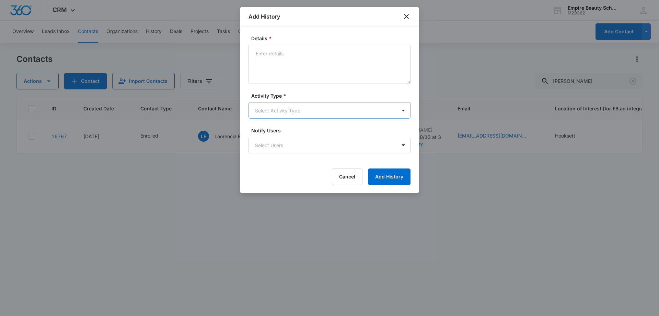
click at [264, 112] on body "CRM Apps Forms CRM Email Shop Payments POS Files Brand Settings AI Assistant Em…" at bounding box center [329, 158] width 659 height 316
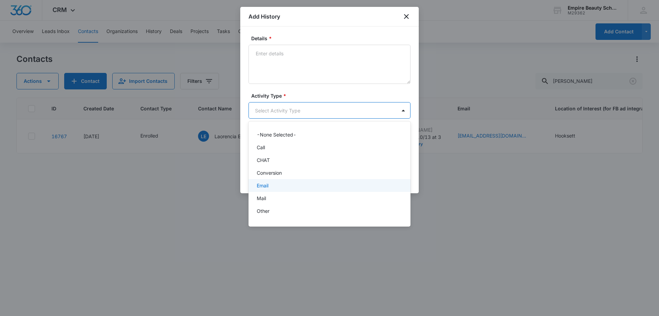
click at [273, 185] on div "Email" at bounding box center [329, 185] width 144 height 7
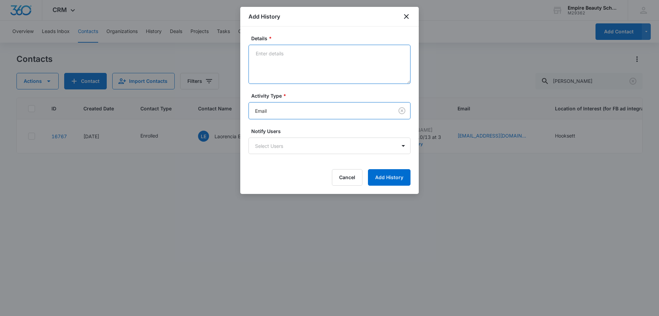
click at [285, 70] on textarea "Details *" at bounding box center [330, 64] width 162 height 39
paste textarea "Hi [PERSON_NAME], We have made several attempts to contact you regarding your u…"
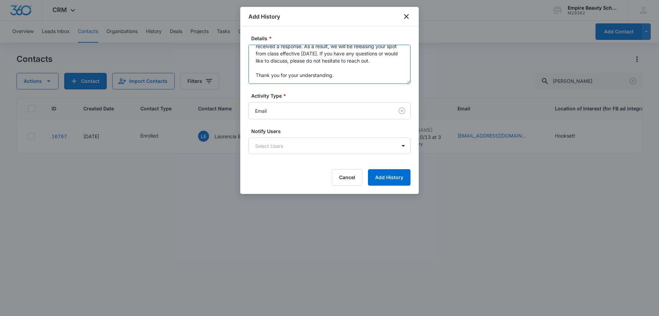
drag, startPoint x: 333, startPoint y: 81, endPoint x: 238, endPoint y: 79, distance: 95.5
click at [238, 79] on body "CRM Apps Forms CRM Email Shop Payments POS Files Brand Settings AI Assistant Em…" at bounding box center [329, 158] width 659 height 316
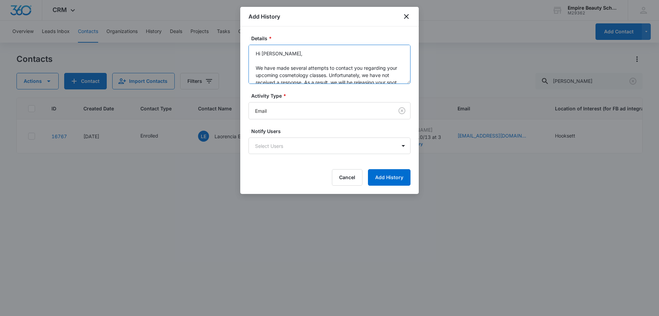
click at [257, 67] on textarea "Hi [PERSON_NAME], We have made several attempts to contact you regarding your u…" at bounding box center [330, 64] width 162 height 39
type textarea "We have made several attempts to contact you regarding your upcoming cosmetolog…"
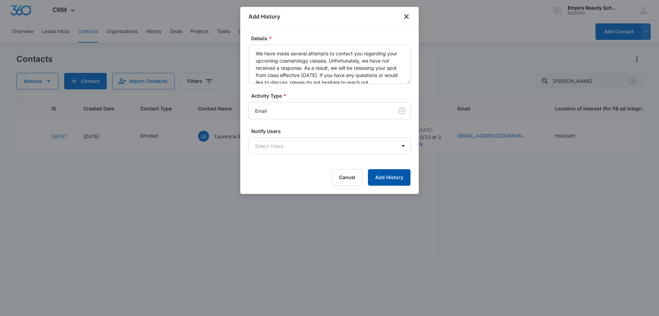
click at [391, 175] on button "Add History" at bounding box center [389, 177] width 43 height 16
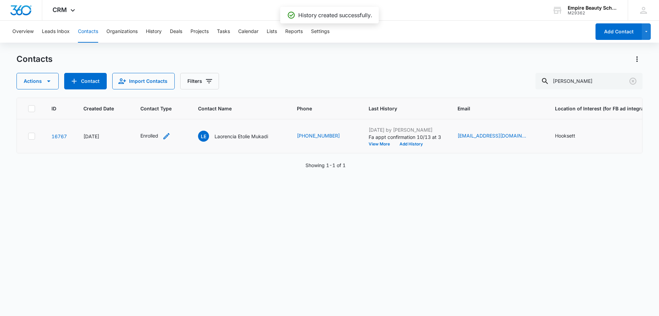
click at [165, 137] on icon "Contact Type - Enrolled - Select to Edit Field" at bounding box center [166, 136] width 8 height 8
click at [156, 90] on icon "Remove Enrolled" at bounding box center [156, 91] width 5 height 5
click at [156, 90] on div at bounding box center [147, 92] width 31 height 9
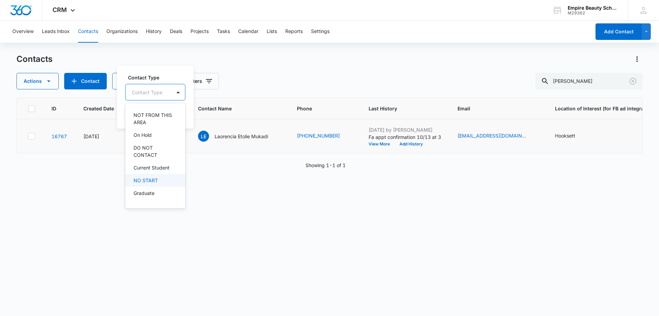
scroll to position [126, 0]
click at [146, 156] on p "NO START" at bounding box center [146, 156] width 24 height 7
click at [176, 71] on div "Contact Type NO START Cancel Save" at bounding box center [156, 97] width 78 height 64
click at [177, 112] on button "Save" at bounding box center [176, 113] width 20 height 13
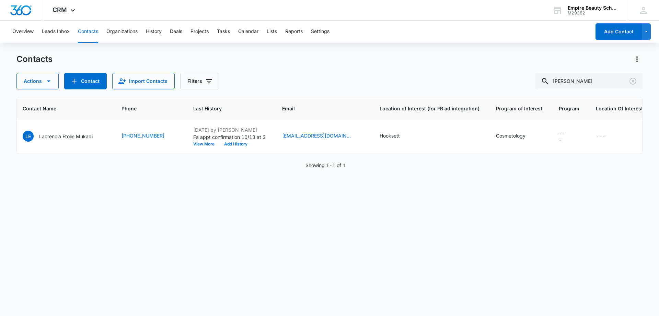
scroll to position [0, 0]
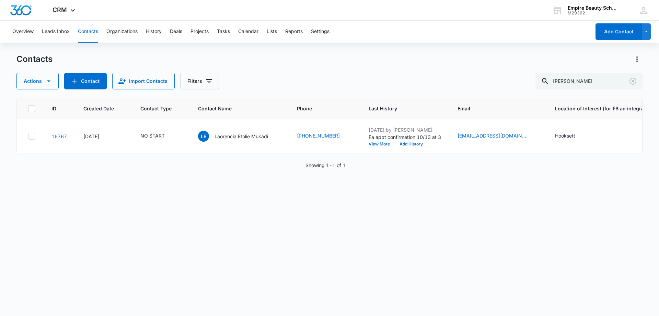
click at [273, 258] on div "ID Created Date Contact Type Contact Name Phone Last History Email Location of …" at bounding box center [329, 202] width 626 height 209
click at [383, 144] on button "View More" at bounding box center [382, 144] width 26 height 4
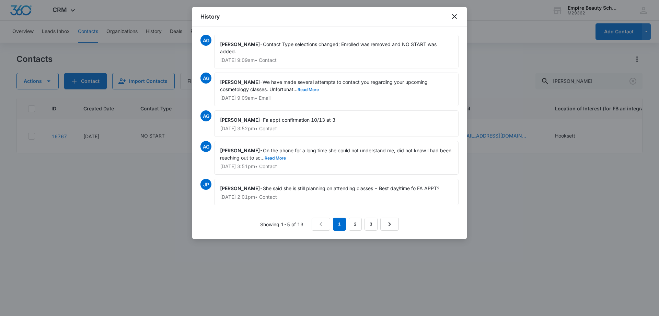
click at [309, 89] on button "Read More" at bounding box center [308, 90] width 21 height 4
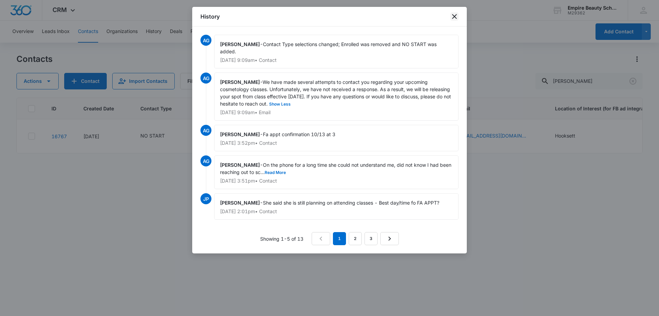
click at [456, 18] on icon "close" at bounding box center [454, 16] width 5 height 5
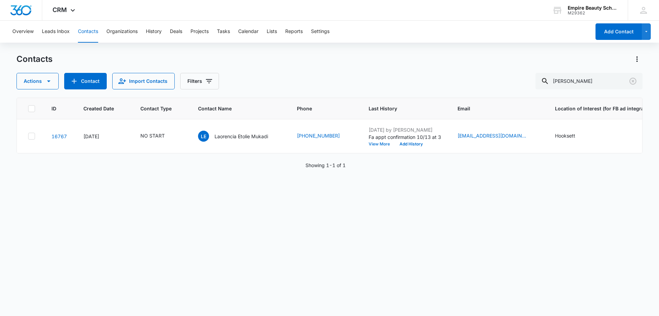
scroll to position [0, 175]
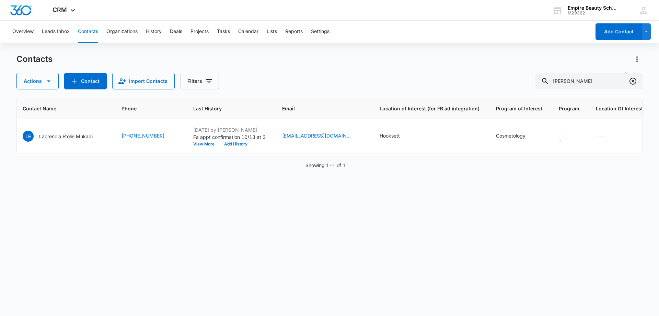
click at [632, 80] on icon "Clear" at bounding box center [633, 81] width 8 height 8
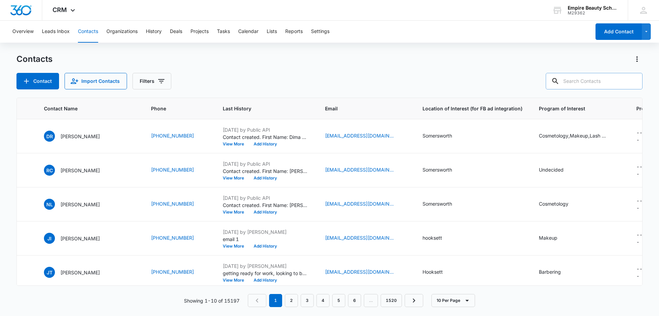
type input "r"
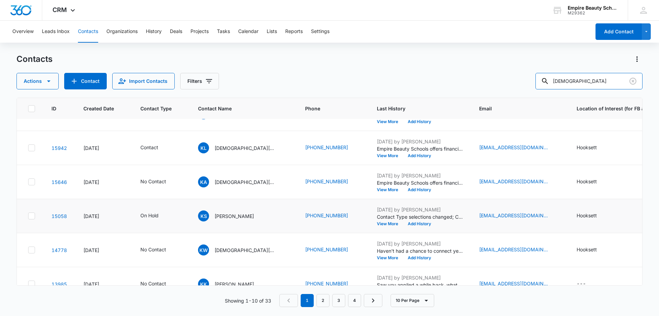
scroll to position [69, 0]
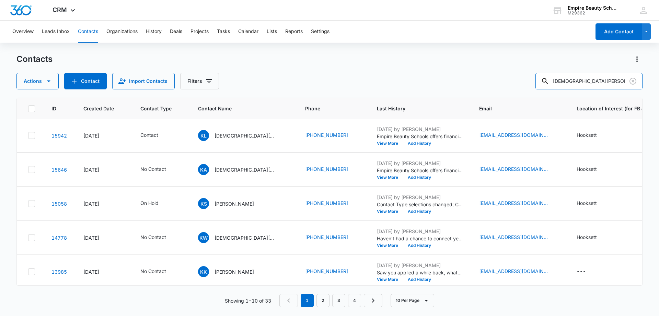
type input "[DEMOGRAPHIC_DATA][PERSON_NAME]"
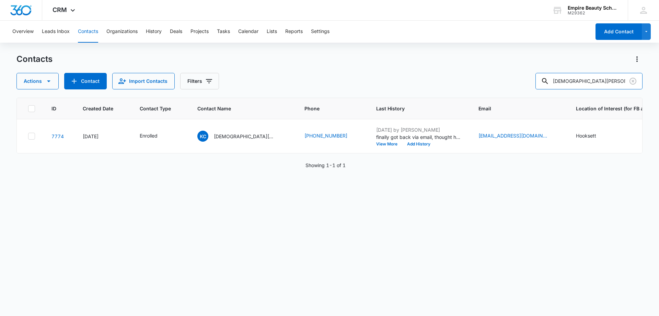
scroll to position [0, 197]
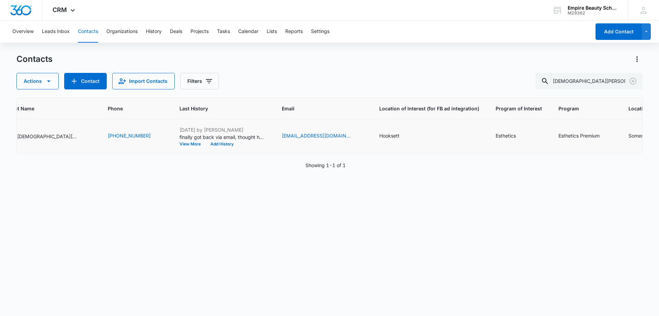
click at [659, 136] on icon "Location Of Interest - Somersworth - Select to Edit Field" at bounding box center [666, 136] width 8 height 8
click at [606, 95] on div at bounding box center [599, 92] width 45 height 9
click at [593, 119] on p "Hooksett" at bounding box center [589, 116] width 20 height 7
click at [624, 114] on div "Location Of Interest option Hooksett, selected. Hooksett Cancel Save" at bounding box center [596, 97] width 69 height 64
drag, startPoint x: 614, startPoint y: 112, endPoint x: 592, endPoint y: 151, distance: 44.6
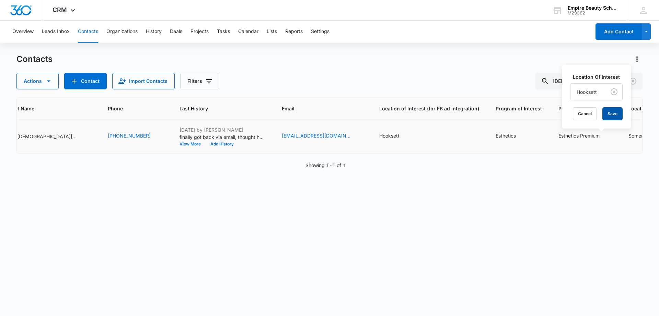
click at [614, 113] on button "Save" at bounding box center [613, 113] width 20 height 13
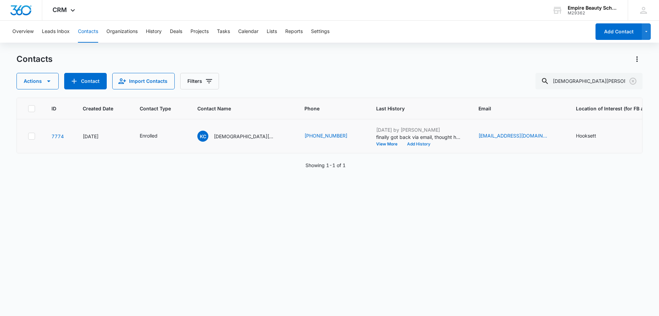
click at [403, 143] on button "Add History" at bounding box center [419, 144] width 33 height 4
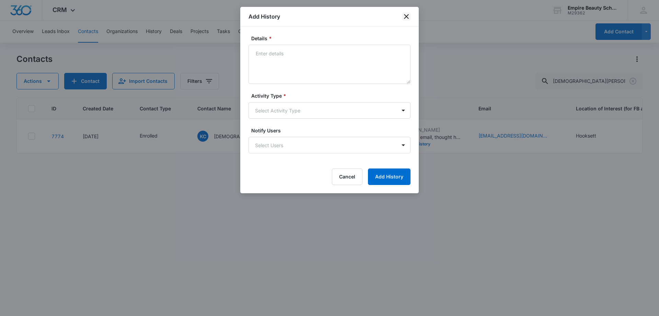
click at [406, 17] on icon "close" at bounding box center [406, 16] width 5 height 5
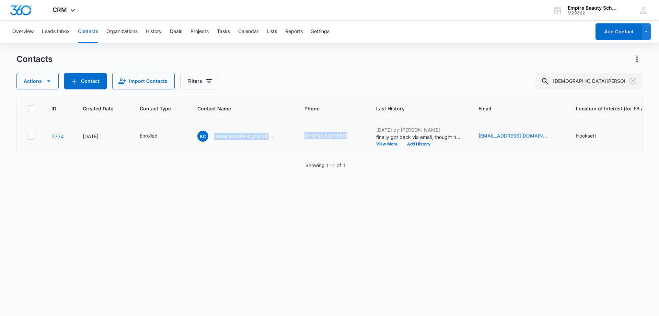
drag, startPoint x: 213, startPoint y: 139, endPoint x: 324, endPoint y: 142, distance: 110.6
click at [324, 142] on tr "7774 [DATE] Enrolled [PERSON_NAME] [PERSON_NAME] (603) 809-7678 [DATE] by [PERS…" at bounding box center [450, 136] width 867 height 34
drag, startPoint x: 265, startPoint y: 196, endPoint x: 257, endPoint y: 182, distance: 15.5
click at [265, 196] on div "ID Created Date Contact Type Contact Name Phone Last History Email Location of …" at bounding box center [329, 202] width 626 height 209
click at [403, 142] on button "Add History" at bounding box center [419, 144] width 33 height 4
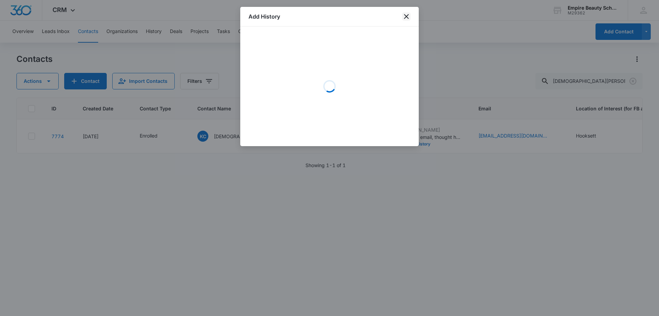
click at [407, 16] on icon "close" at bounding box center [406, 16] width 5 height 5
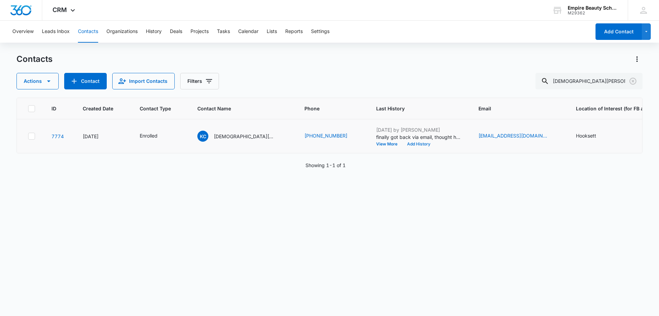
click at [403, 145] on button "Add History" at bounding box center [419, 144] width 33 height 4
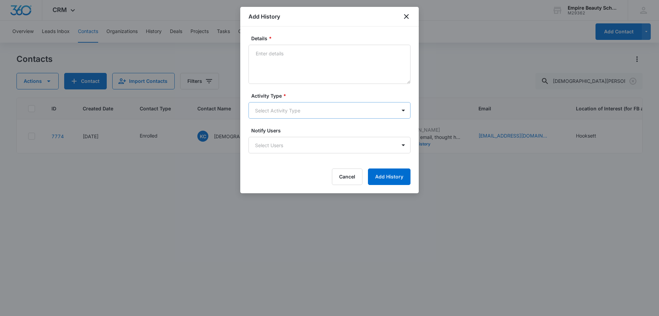
click at [268, 112] on body "CRM Apps Forms CRM Email Shop Payments POS Files Brand Settings AI Assistant Em…" at bounding box center [329, 158] width 659 height 316
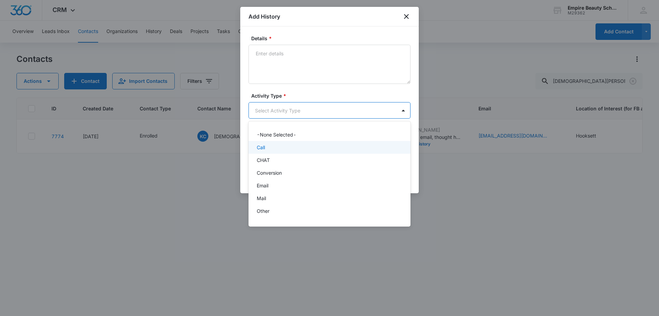
scroll to position [36, 0]
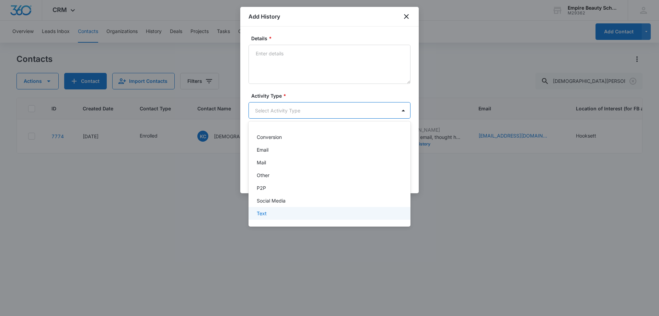
click at [272, 215] on div "Text" at bounding box center [329, 212] width 144 height 7
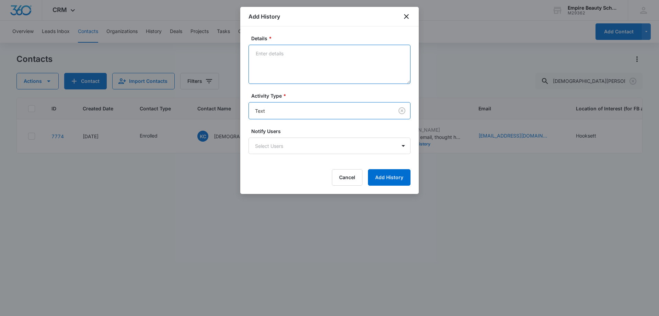
click at [290, 53] on textarea "Details *" at bounding box center [330, 64] width 162 height 39
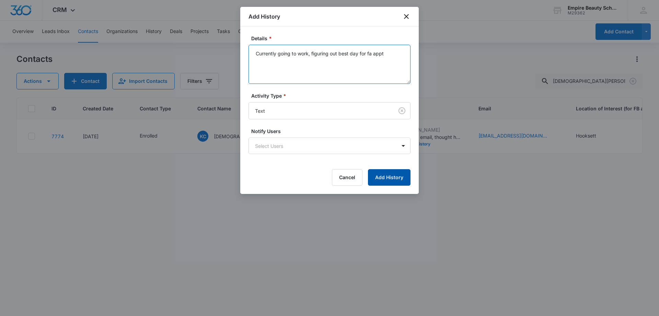
type textarea "Currently going to work, figuring out best day for fa appt"
click at [380, 182] on button "Add History" at bounding box center [389, 177] width 43 height 16
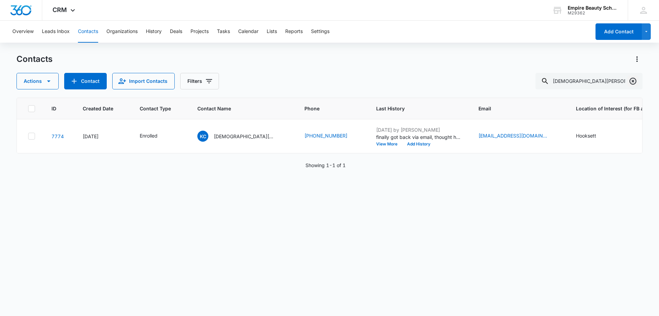
click at [632, 79] on icon "Clear" at bounding box center [633, 81] width 8 height 8
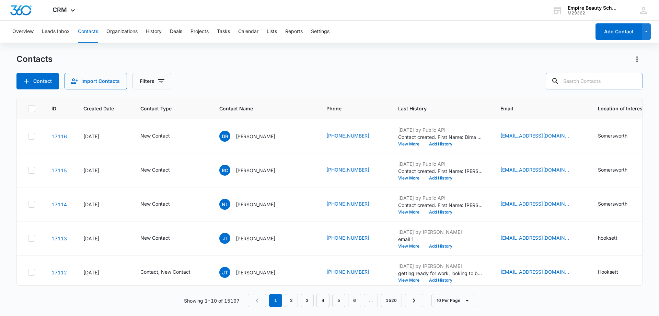
click at [589, 82] on input "text" at bounding box center [594, 81] width 97 height 16
paste input "978) 302-6917"
type input "978) 302-6917"
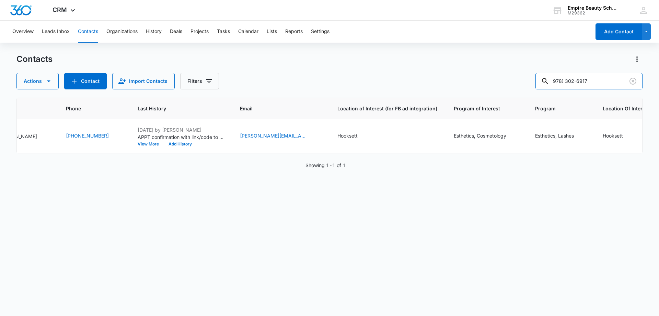
scroll to position [0, 0]
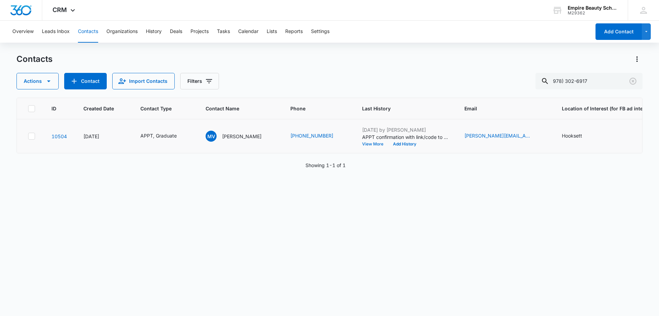
click at [362, 146] on button "View More" at bounding box center [375, 144] width 26 height 4
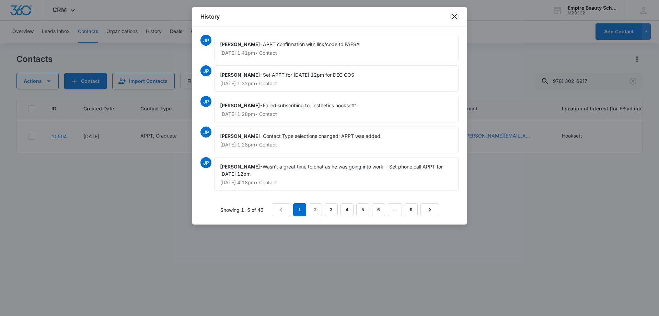
click at [456, 15] on icon "close" at bounding box center [454, 16] width 5 height 5
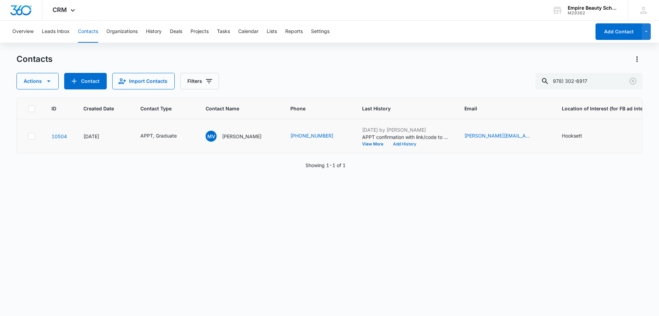
click at [393, 144] on button "Add History" at bounding box center [404, 144] width 33 height 4
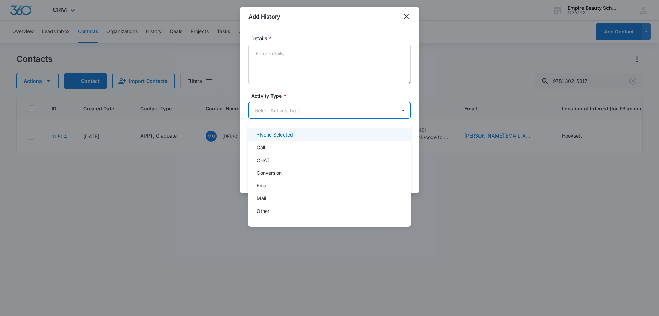
drag, startPoint x: 265, startPoint y: 112, endPoint x: 265, endPoint y: 122, distance: 10.0
click at [265, 112] on body "CRM Apps Forms CRM Email Shop Payments POS Files Brand Settings AI Assistant Em…" at bounding box center [329, 158] width 659 height 316
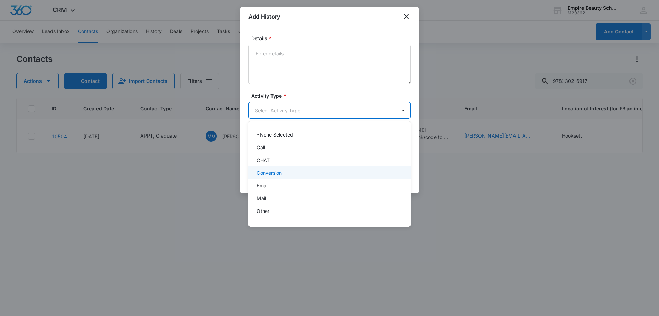
scroll to position [36, 0]
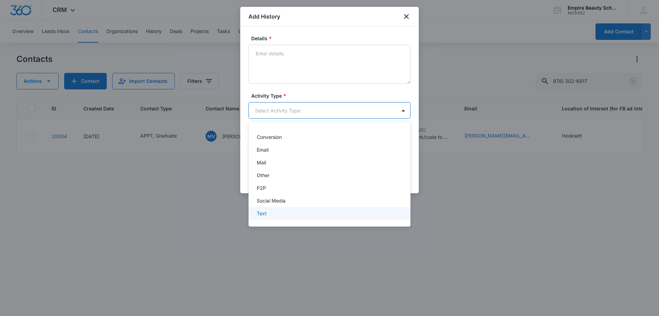
click at [263, 215] on p "Text" at bounding box center [262, 212] width 10 height 7
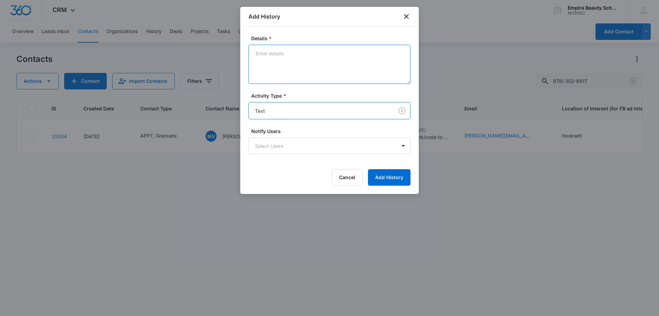
click at [301, 58] on textarea "Details *" at bounding box center [330, 64] width 162 height 39
type textarea "Looking forward to seeing you"
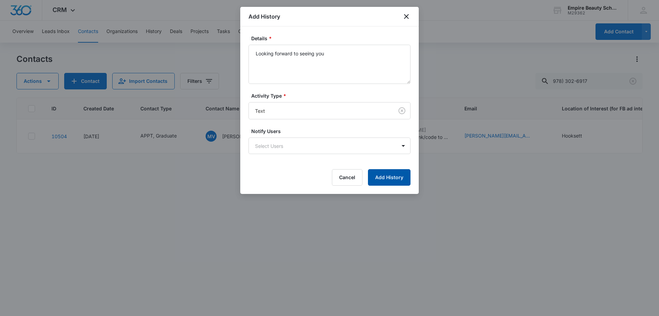
click at [392, 179] on button "Add History" at bounding box center [389, 177] width 43 height 16
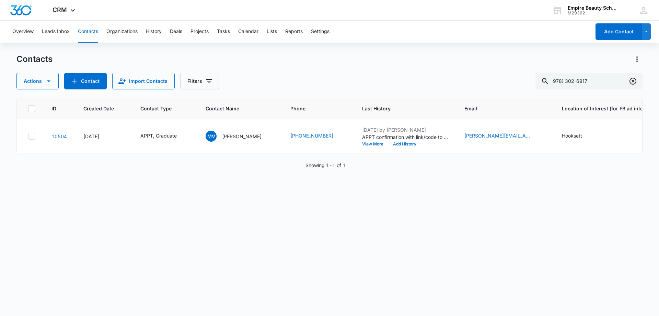
click at [636, 79] on icon "Clear" at bounding box center [633, 81] width 7 height 7
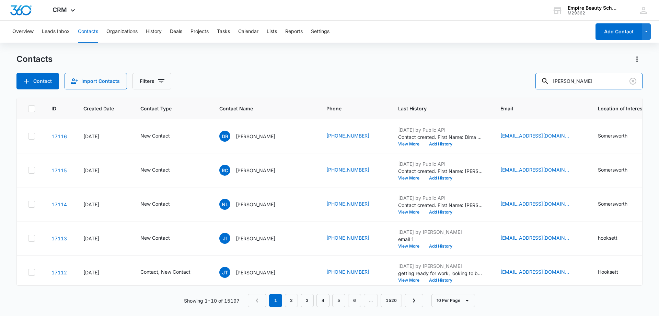
type input "[PERSON_NAME]"
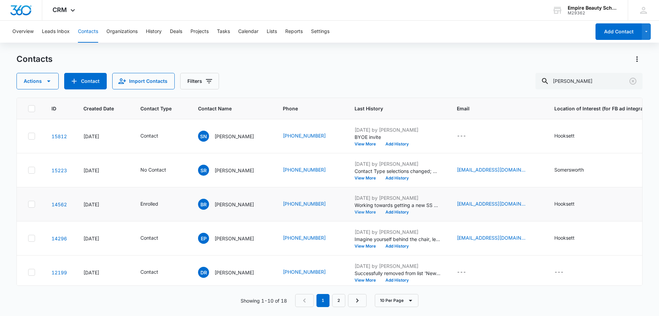
click at [367, 211] on button "View More" at bounding box center [368, 212] width 26 height 4
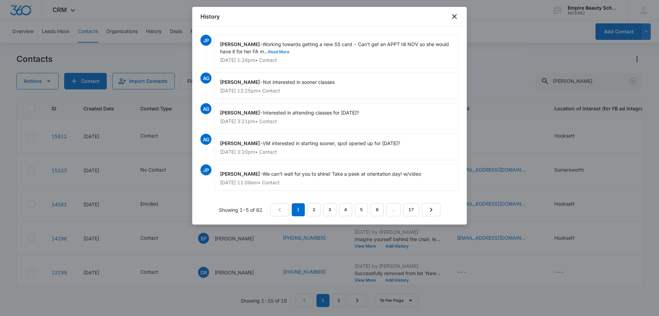
click at [275, 52] on button "Read More" at bounding box center [278, 52] width 21 height 4
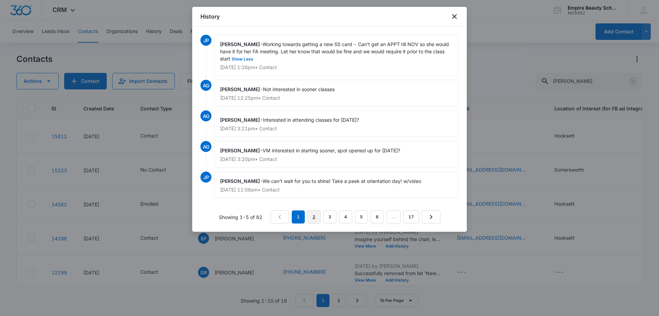
click at [312, 217] on link "2" at bounding box center [314, 216] width 13 height 13
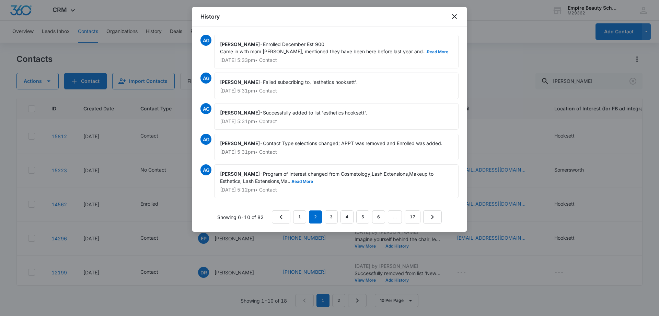
click at [427, 51] on button "Read More" at bounding box center [437, 52] width 21 height 4
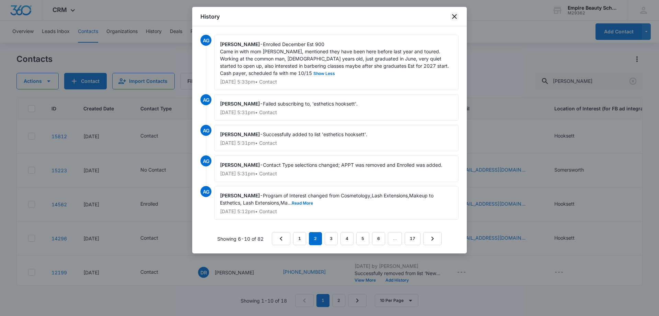
click at [458, 16] on icon "close" at bounding box center [455, 16] width 8 height 8
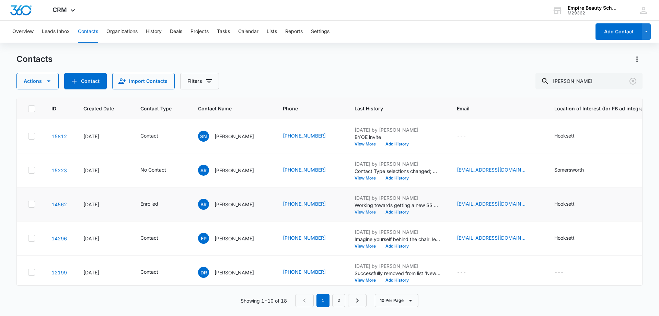
click at [369, 212] on button "View More" at bounding box center [368, 212] width 26 height 4
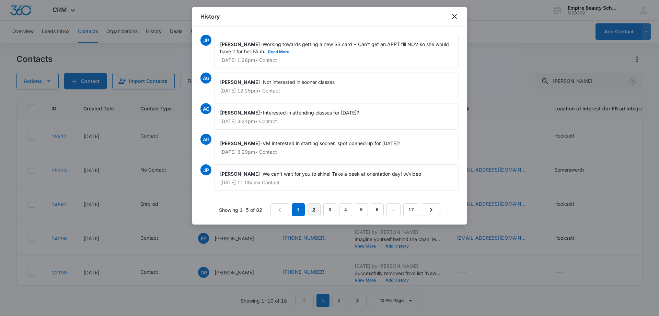
click at [313, 207] on link "2" at bounding box center [314, 209] width 13 height 13
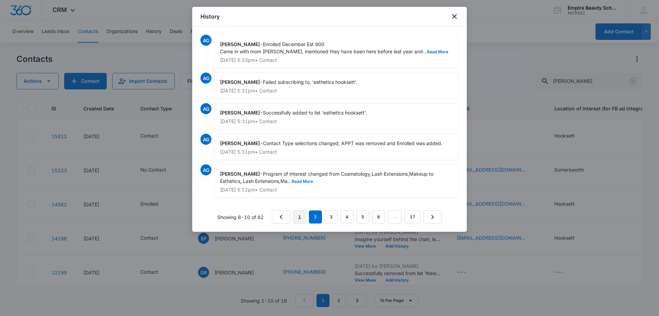
click at [297, 219] on link "1" at bounding box center [299, 216] width 13 height 13
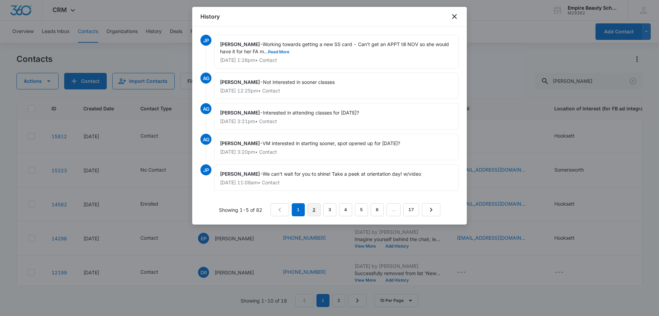
click at [315, 210] on link "2" at bounding box center [314, 209] width 13 height 13
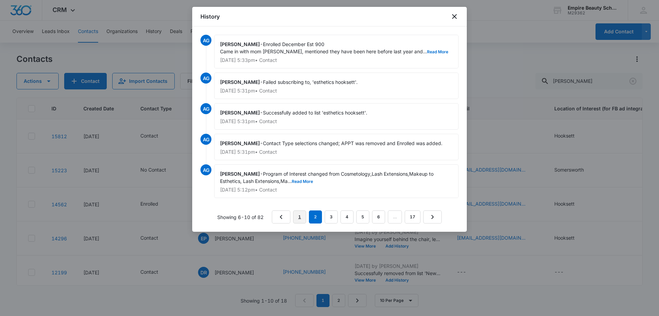
click at [304, 215] on link "1" at bounding box center [299, 216] width 13 height 13
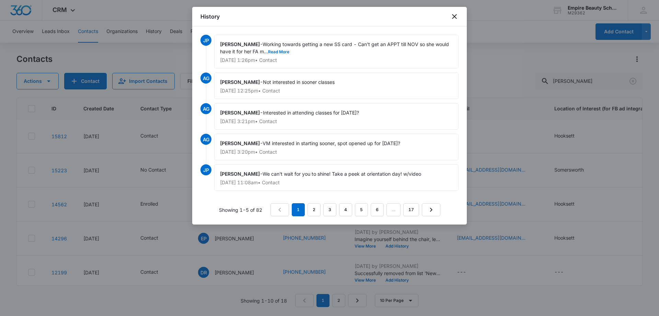
click at [449, 18] on div "History" at bounding box center [329, 17] width 275 height 20
click at [452, 16] on icon "close" at bounding box center [455, 16] width 8 height 8
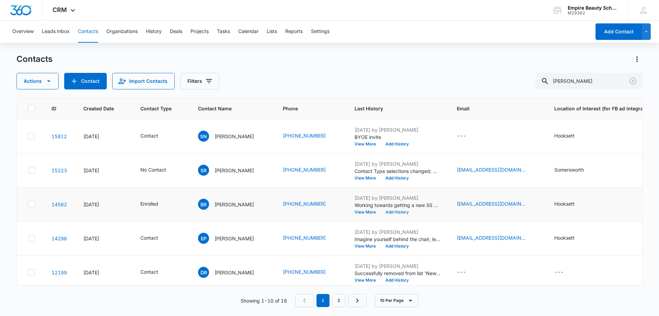
click at [410, 212] on button "Add History" at bounding box center [397, 212] width 33 height 4
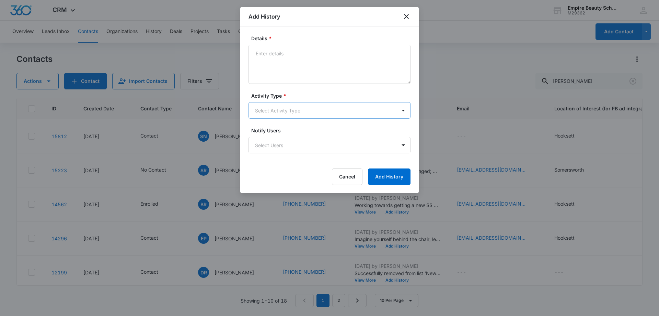
click at [276, 112] on body "CRM Apps Forms CRM Email Shop Payments POS Files Brand Settings AI Assistant Em…" at bounding box center [329, 158] width 659 height 316
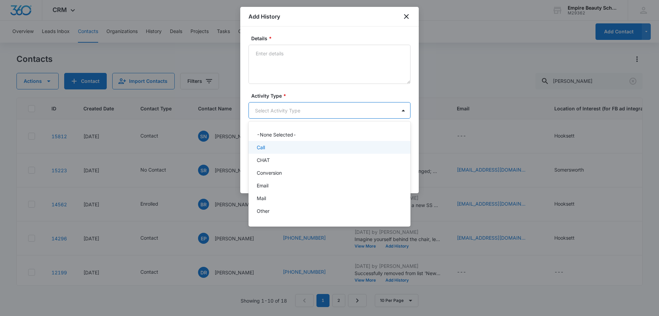
click at [269, 149] on div "Call" at bounding box center [329, 147] width 144 height 7
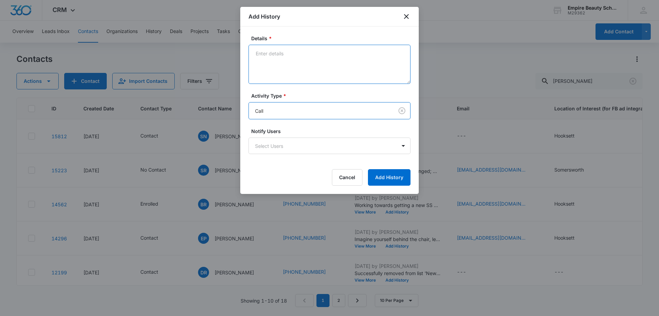
click at [287, 78] on textarea "Details *" at bounding box center [330, 64] width 162 height 39
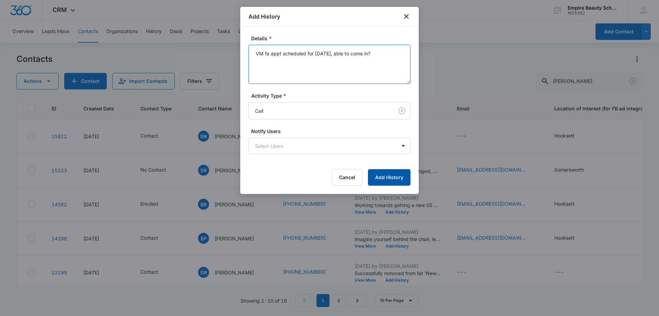
type textarea "VM fa appt scheduled for [DATE], able to come in?"
click at [386, 175] on button "Add History" at bounding box center [389, 177] width 43 height 16
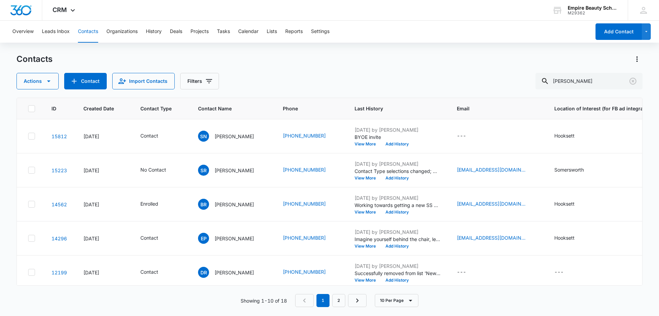
click at [303, 86] on div "Actions Contact Import Contacts Filters [PERSON_NAME]" at bounding box center [329, 81] width 626 height 16
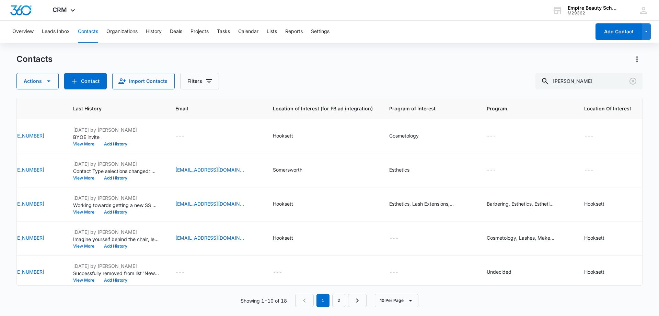
scroll to position [0, 0]
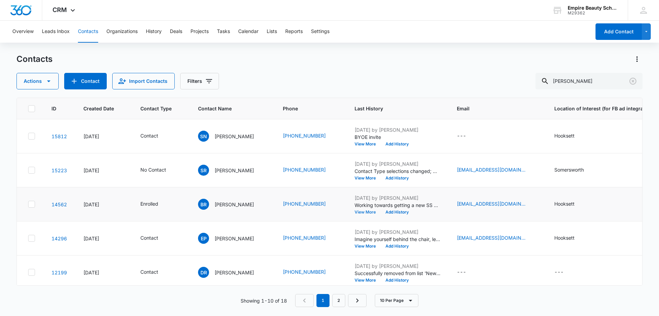
click at [365, 211] on button "View More" at bounding box center [368, 212] width 26 height 4
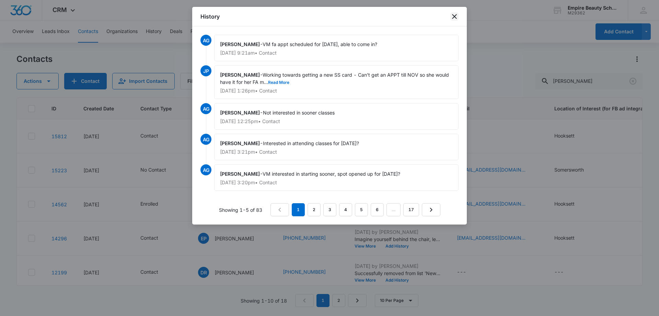
click at [452, 17] on icon "close" at bounding box center [455, 16] width 8 height 8
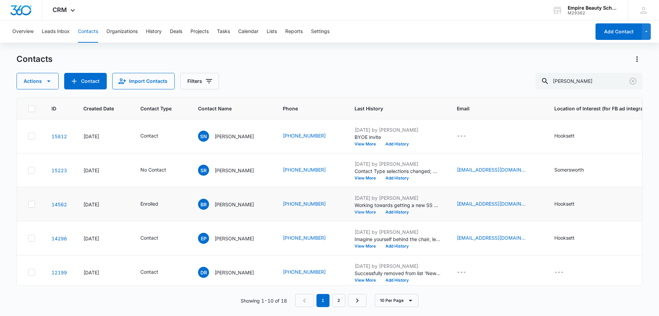
click at [363, 212] on button "View More" at bounding box center [368, 212] width 26 height 4
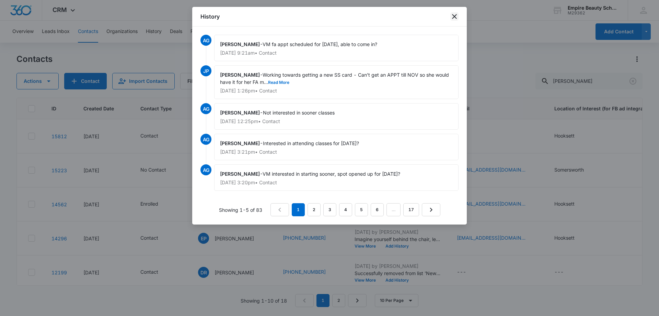
click at [455, 16] on icon "close" at bounding box center [454, 16] width 5 height 5
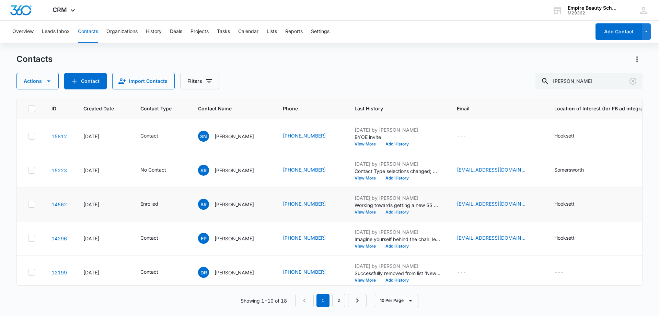
click at [409, 212] on button "Add History" at bounding box center [397, 212] width 33 height 4
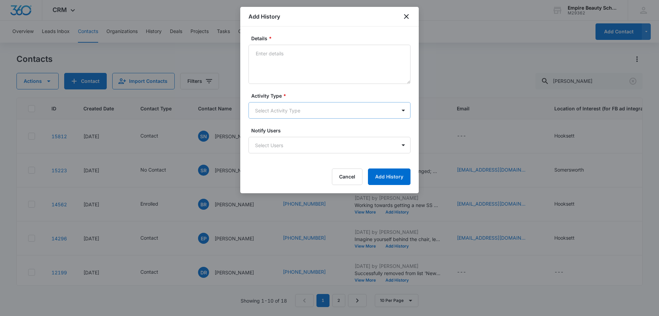
click at [269, 107] on body "CRM Apps Forms CRM Email Shop Payments POS Files Brand Settings AI Assistant Em…" at bounding box center [329, 158] width 659 height 316
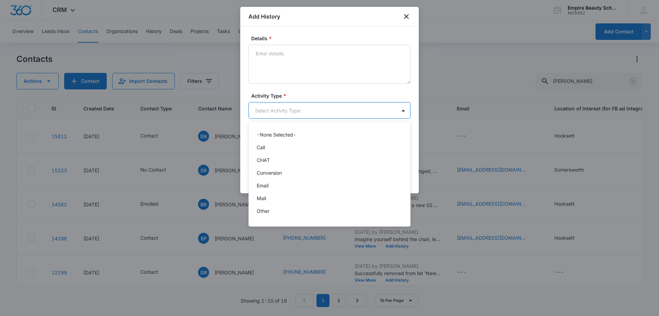
scroll to position [36, 0]
click at [265, 213] on p "Text" at bounding box center [262, 212] width 10 height 7
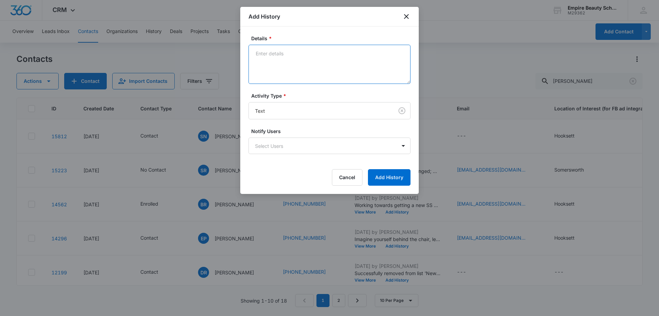
click at [286, 56] on textarea "Details *" at bounding box center [330, 64] width 162 height 39
type textarea "about fa appt scheduled [DATE], able to reschedule?"
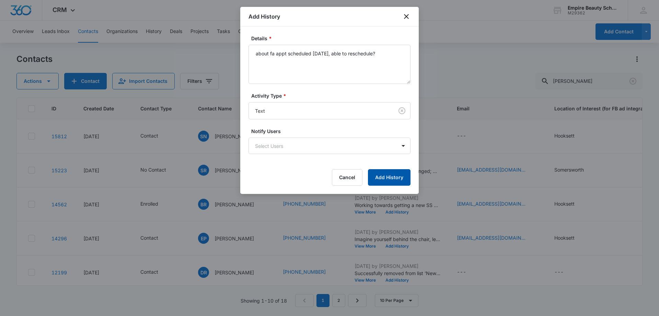
click at [404, 182] on button "Add History" at bounding box center [389, 177] width 43 height 16
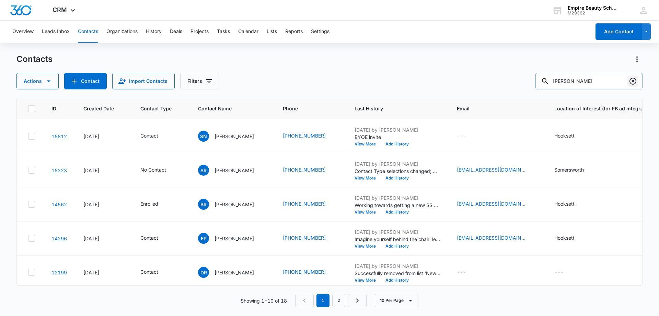
click at [635, 80] on icon "Clear" at bounding box center [633, 81] width 8 height 8
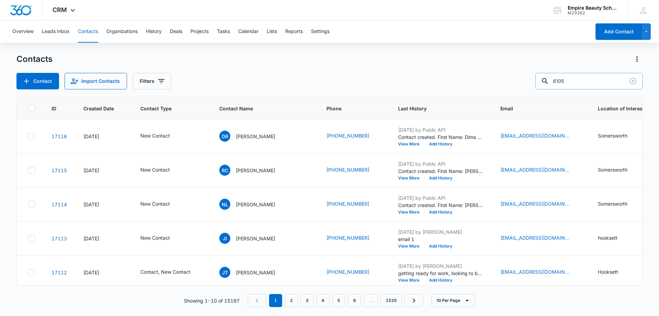
type input "6105"
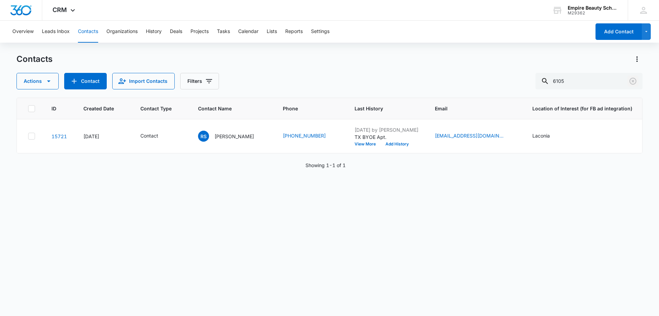
drag, startPoint x: 635, startPoint y: 83, endPoint x: 339, endPoint y: 92, distance: 296.2
click at [635, 83] on icon "Clear" at bounding box center [633, 81] width 7 height 7
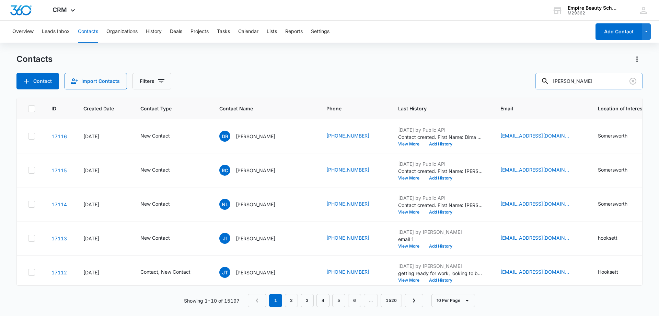
type input "[PERSON_NAME]"
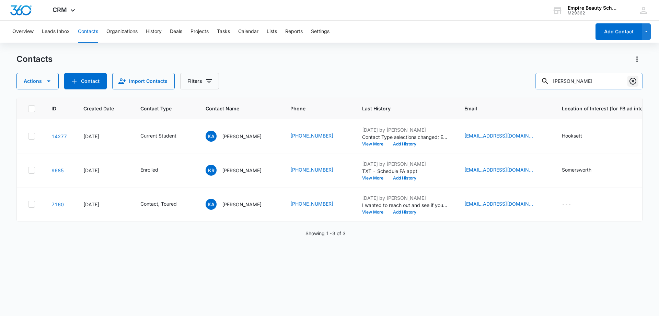
click at [632, 81] on icon "Clear" at bounding box center [633, 81] width 8 height 8
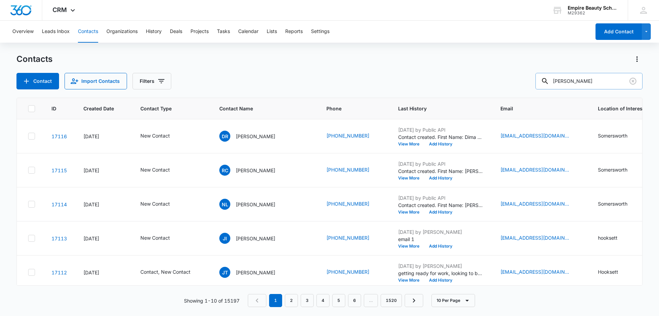
type input "[PERSON_NAME]"
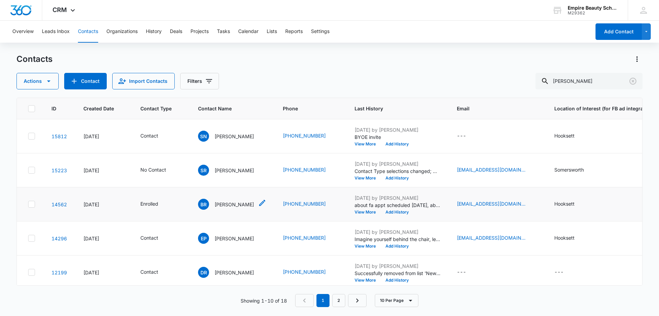
click at [229, 201] on p "[PERSON_NAME]" at bounding box center [234, 204] width 39 height 7
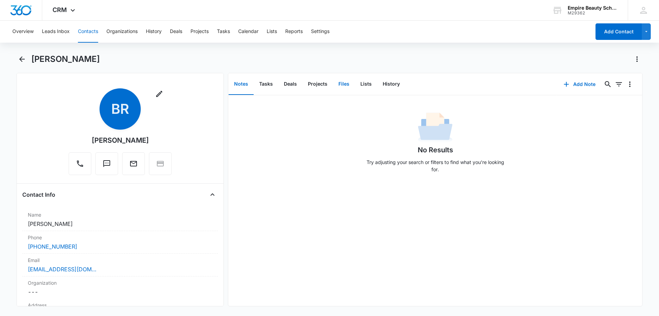
click at [340, 84] on button "Files" at bounding box center [344, 83] width 22 height 21
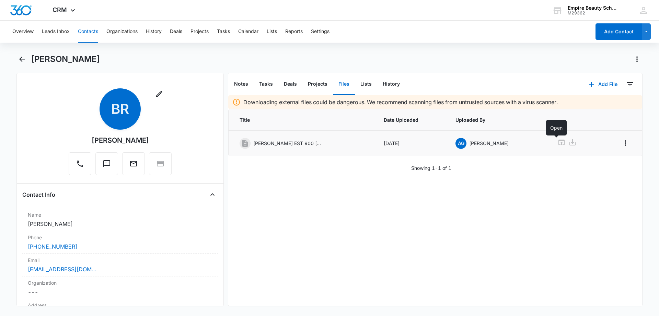
click at [558, 141] on icon at bounding box center [562, 142] width 8 height 8
click at [24, 59] on icon "Back" at bounding box center [21, 58] width 5 height 5
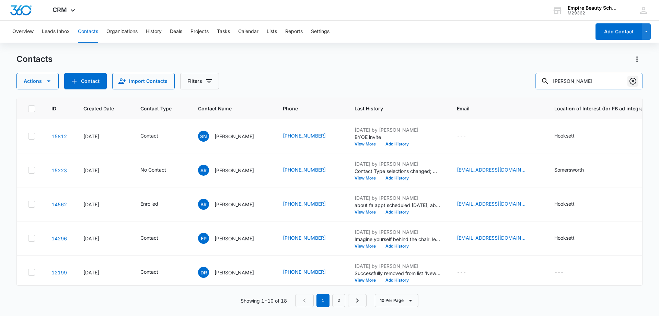
drag, startPoint x: 628, startPoint y: 80, endPoint x: 597, endPoint y: 85, distance: 32.4
click at [628, 80] on button "Clear" at bounding box center [633, 81] width 11 height 11
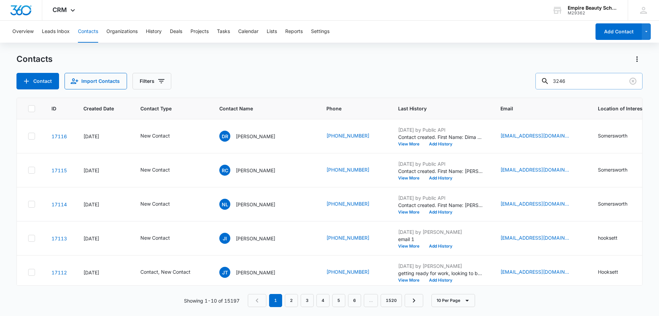
type input "3246"
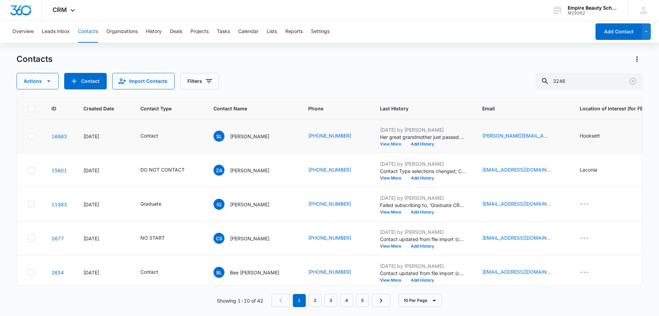
click at [380, 144] on button "View More" at bounding box center [393, 144] width 26 height 4
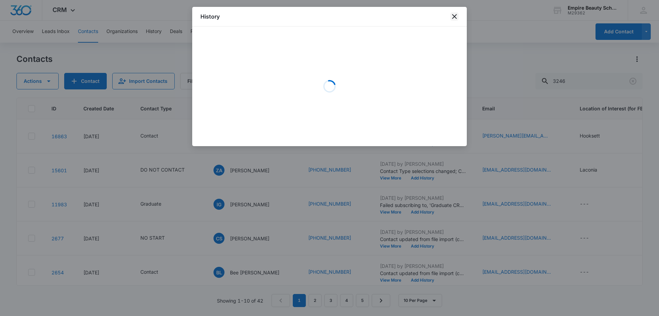
click at [455, 14] on icon "close" at bounding box center [455, 16] width 8 height 8
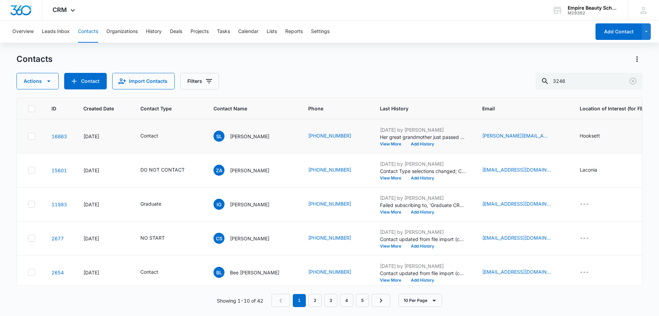
click at [381, 140] on div "[DATE] by [PERSON_NAME] Her great grandmother just passed away and she is in FL…" at bounding box center [423, 136] width 86 height 20
click at [380, 142] on button "View More" at bounding box center [393, 144] width 26 height 4
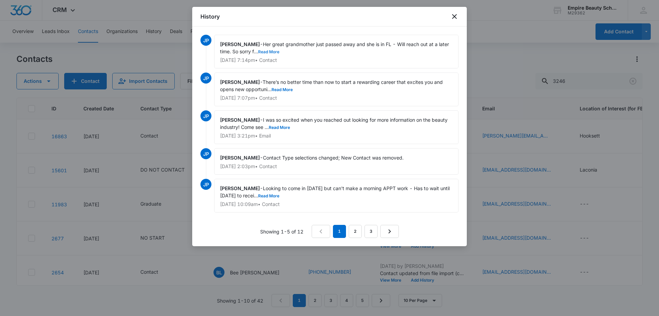
click at [274, 50] on button "Read More" at bounding box center [268, 52] width 21 height 4
click at [452, 15] on icon "close" at bounding box center [455, 16] width 8 height 8
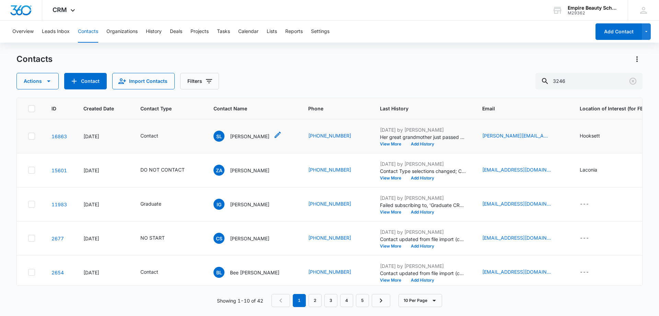
click at [281, 136] on icon "Contact Name - Sayriella Levasseur - Select to Edit Field" at bounding box center [278, 135] width 6 height 6
click at [341, 71] on div "Contacts Actions Contact Import Contacts Filters 3246" at bounding box center [329, 72] width 626 height 36
click at [422, 144] on button "Add History" at bounding box center [422, 144] width 33 height 4
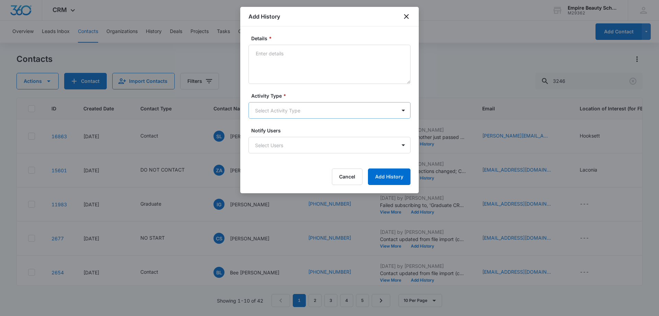
click at [270, 109] on body "CRM Apps Forms CRM Email Shop Payments POS Files Brand Settings AI Assistant Em…" at bounding box center [329, 158] width 659 height 316
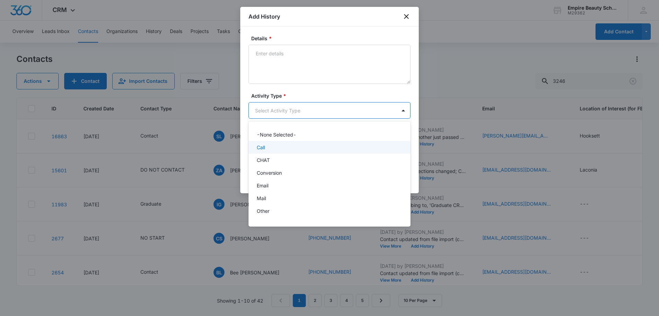
click at [262, 147] on p "Call" at bounding box center [261, 147] width 8 height 7
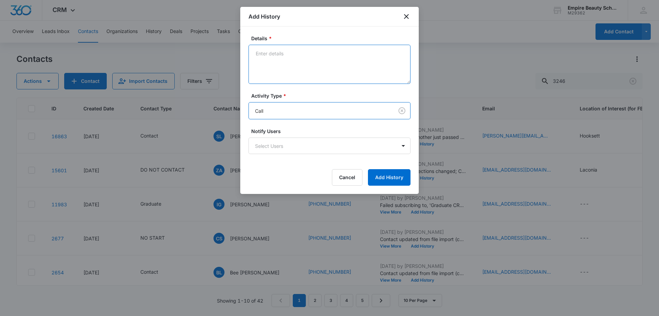
click at [277, 61] on textarea "Details *" at bounding box center [330, 64] width 162 height 39
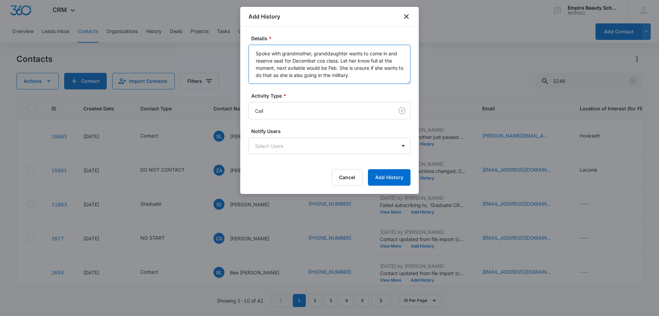
click at [295, 67] on textarea "Spoke with grandmother, granddaughter wants to come in and reserve seat for Dec…" at bounding box center [330, 64] width 162 height 39
click at [303, 74] on textarea "Spoke with grandmother, granddaughter wants to come in and reserve seat for Dec…" at bounding box center [330, 64] width 162 height 39
click at [352, 76] on textarea "Spoke with grandmother, granddaughter wants to come in and reserve seat for Dec…" at bounding box center [330, 64] width 162 height 39
click at [366, 75] on textarea "Spoke with grandmother, granddaughter wants to come in and reserve seat for Dec…" at bounding box center [330, 64] width 162 height 39
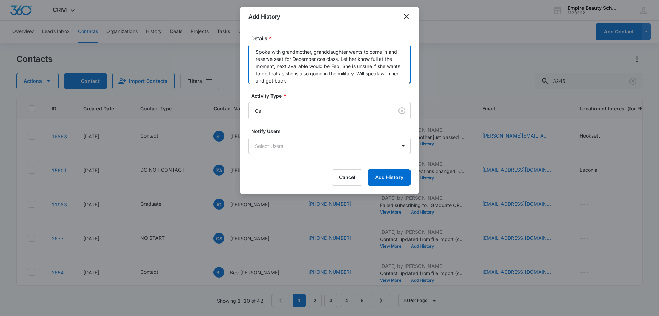
type textarea "Spoke with grandmother, granddaughter wants to come in and reserve seat for Dec…"
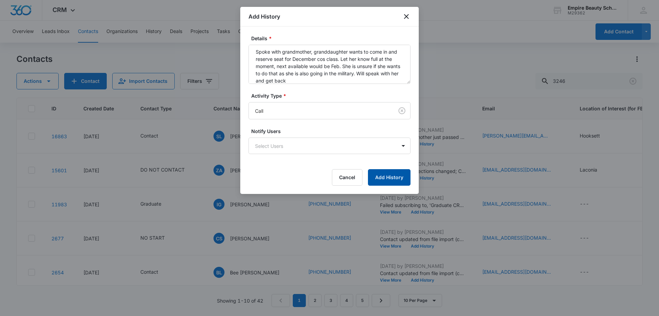
click at [397, 178] on button "Add History" at bounding box center [389, 177] width 43 height 16
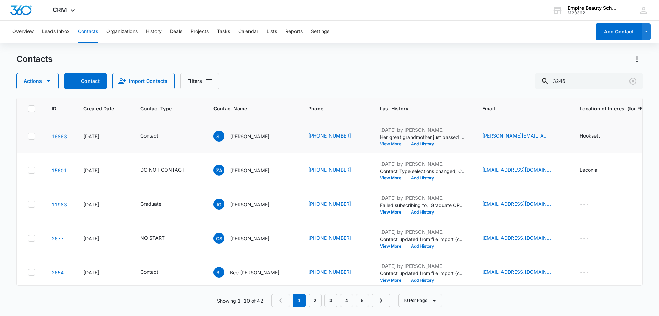
click at [382, 142] on button "View More" at bounding box center [393, 144] width 26 height 4
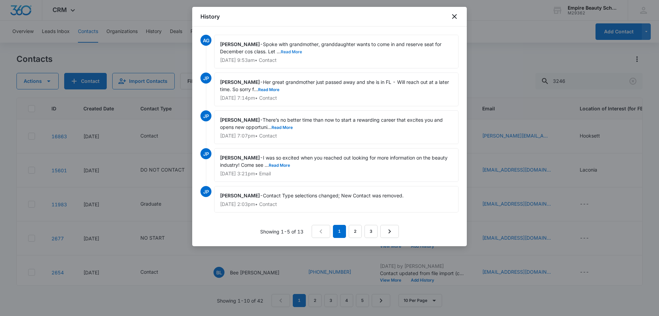
click at [294, 50] on button "Read More" at bounding box center [291, 52] width 21 height 4
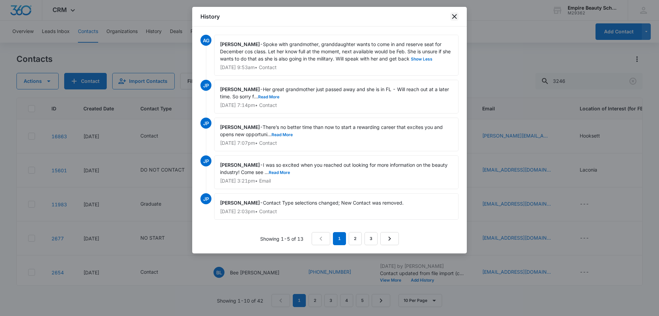
click at [455, 16] on icon "close" at bounding box center [454, 16] width 5 height 5
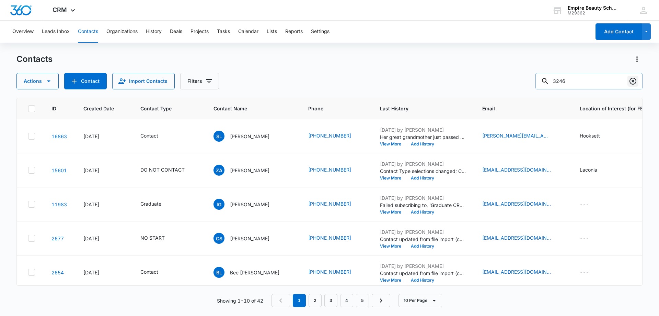
click at [635, 81] on icon "Clear" at bounding box center [633, 81] width 8 height 8
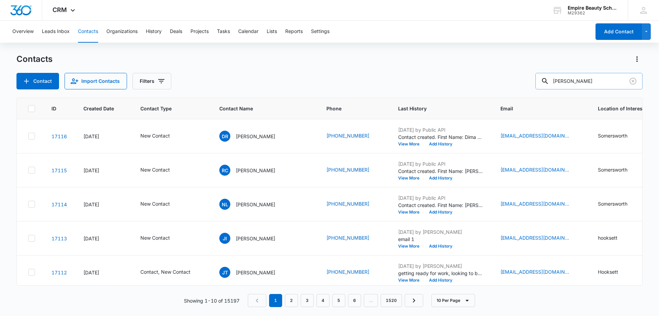
type input "[PERSON_NAME]"
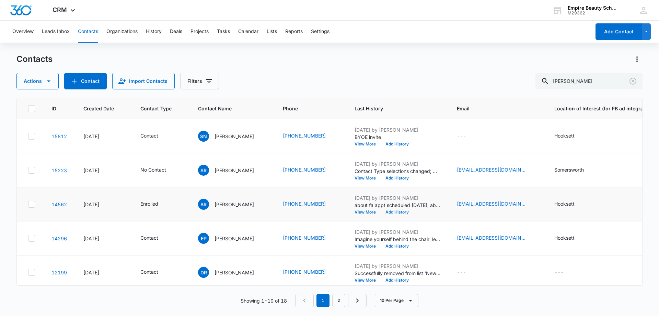
click at [399, 213] on button "Add History" at bounding box center [397, 212] width 33 height 4
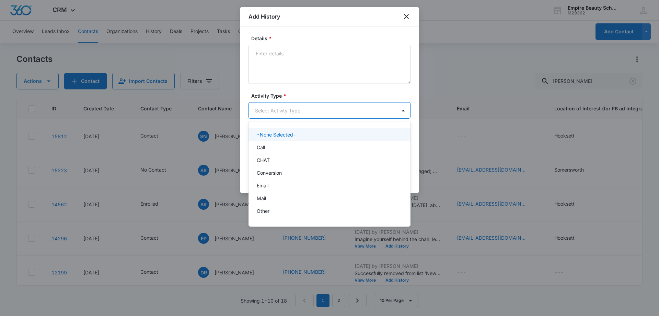
click at [263, 105] on body "CRM Apps Forms CRM Email Shop Payments POS Files Brand Settings AI Assistant Em…" at bounding box center [329, 158] width 659 height 316
click at [266, 151] on div "Call" at bounding box center [330, 147] width 162 height 13
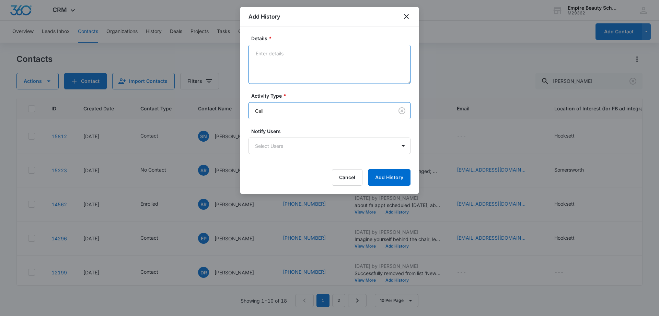
click at [290, 62] on textarea "Details *" at bounding box center [330, 64] width 162 height 39
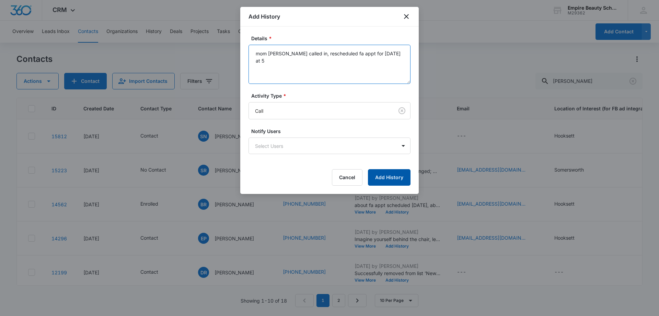
type textarea "mom [PERSON_NAME] called in, rescheduled fa appt for [DATE] at 5"
click at [390, 177] on button "Add History" at bounding box center [389, 177] width 43 height 16
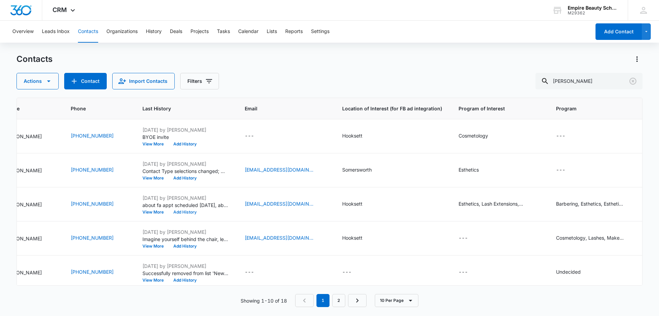
scroll to position [0, 0]
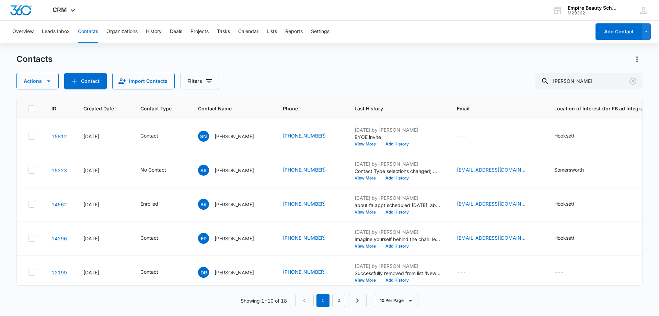
click at [317, 74] on div "Actions Contact Import Contacts Filters [PERSON_NAME]" at bounding box center [329, 81] width 626 height 16
click at [633, 81] on icon "Clear" at bounding box center [633, 81] width 7 height 7
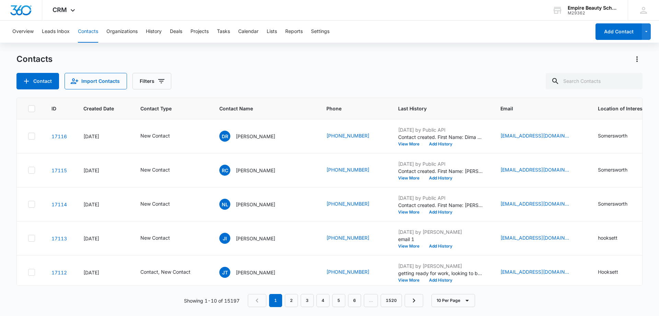
click at [300, 74] on div "Contact Import Contacts Filters" at bounding box center [329, 81] width 626 height 16
click at [594, 79] on input "text" at bounding box center [594, 81] width 97 height 16
type input "[PERSON_NAME]"
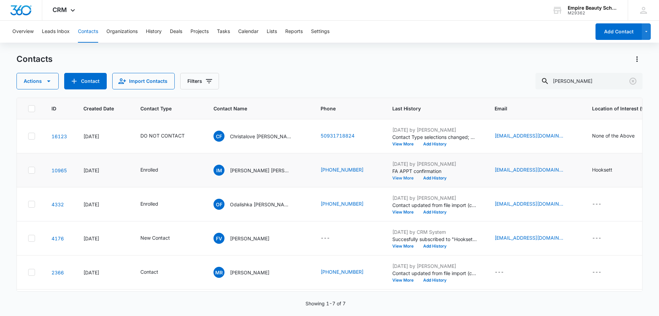
click at [393, 177] on button "View More" at bounding box center [406, 178] width 26 height 4
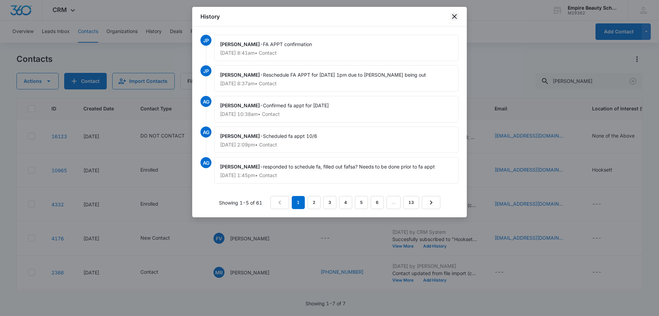
click at [454, 18] on icon "close" at bounding box center [454, 16] width 5 height 5
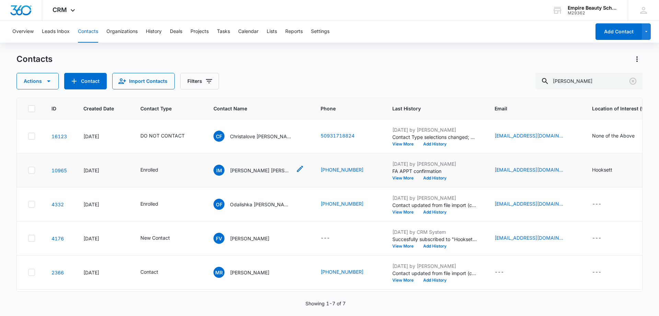
click at [264, 167] on p "[PERSON_NAME] [PERSON_NAME]" at bounding box center [261, 170] width 62 height 7
click at [419, 177] on button "Add History" at bounding box center [435, 178] width 33 height 4
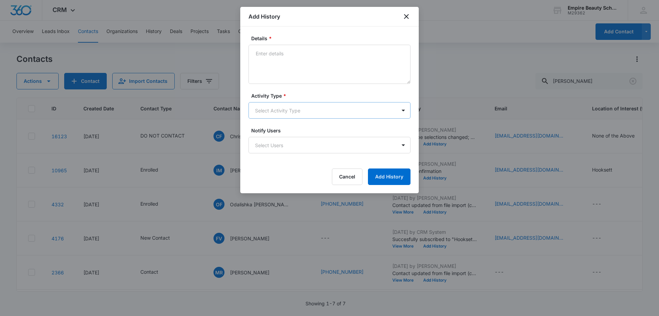
click at [274, 107] on body "CRM Apps Forms CRM Email Shop Payments POS Files Brand Settings AI Assistant Em…" at bounding box center [329, 158] width 659 height 316
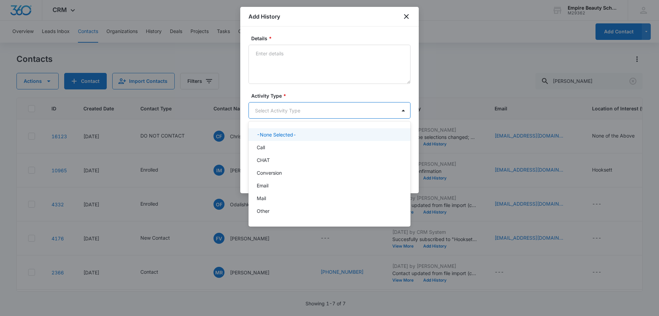
scroll to position [36, 0]
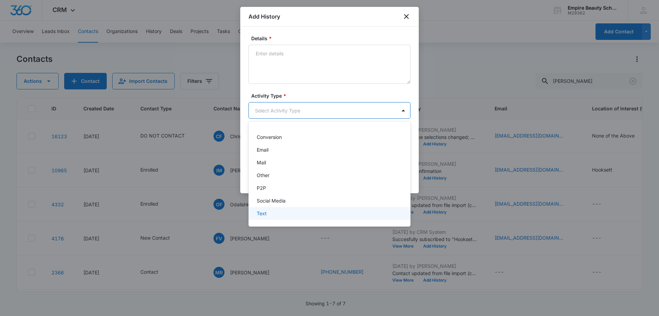
click at [267, 218] on div "Text" at bounding box center [330, 213] width 162 height 13
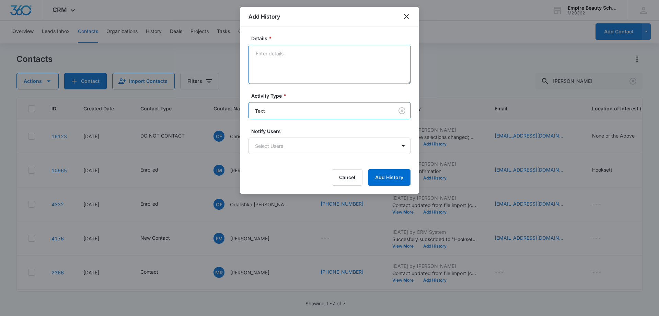
click at [280, 48] on textarea "Details *" at bounding box center [330, 64] width 162 height 39
type textarea "f"
type textarea "text for missing fa appt"
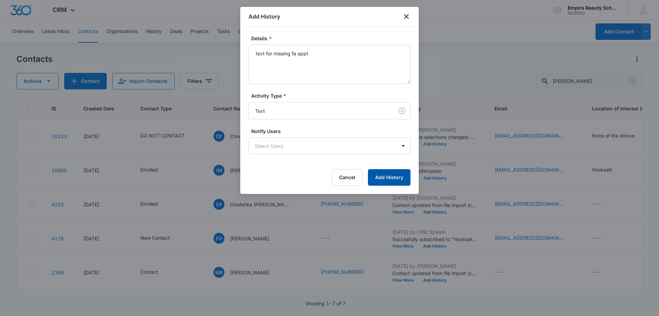
click at [392, 178] on button "Add History" at bounding box center [389, 177] width 43 height 16
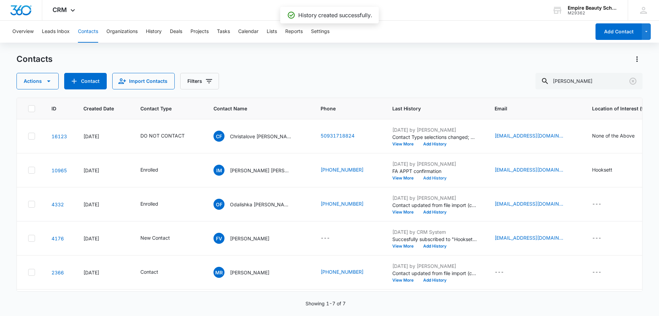
click at [419, 176] on button "Add History" at bounding box center [435, 178] width 33 height 4
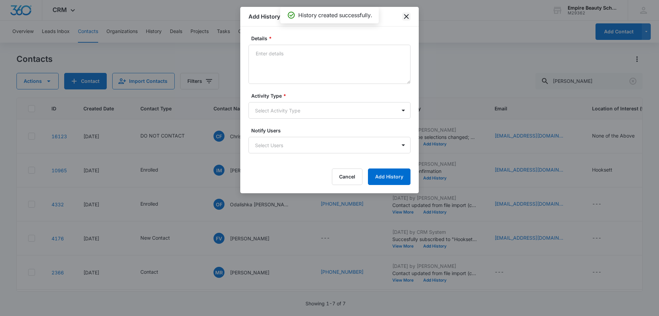
click at [406, 18] on icon "close" at bounding box center [407, 16] width 8 height 8
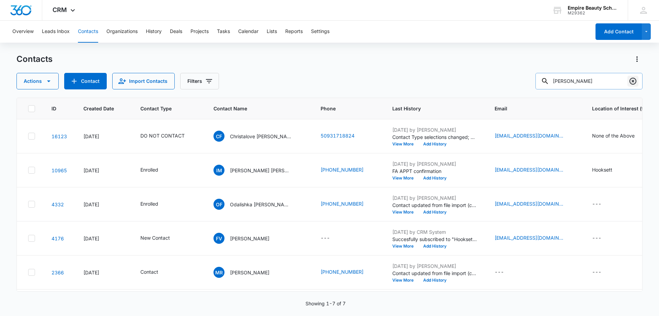
click at [635, 81] on icon "Clear" at bounding box center [633, 81] width 8 height 8
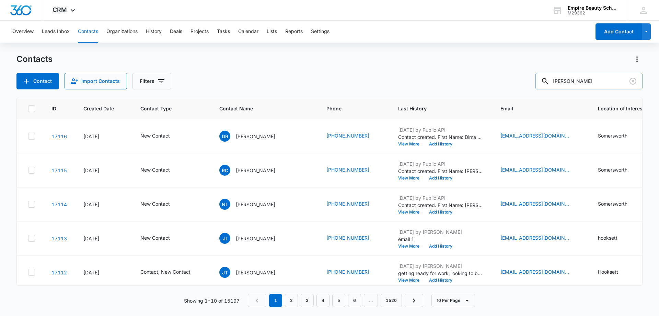
type input "[PERSON_NAME]"
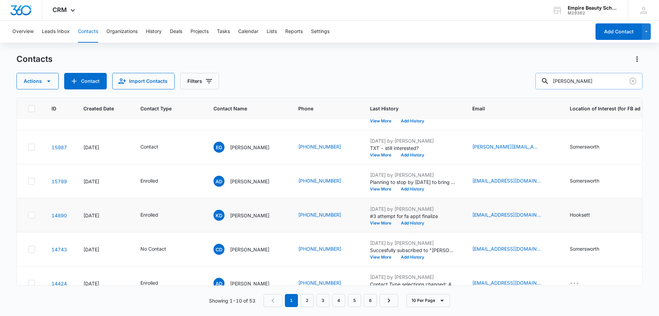
scroll to position [34, 0]
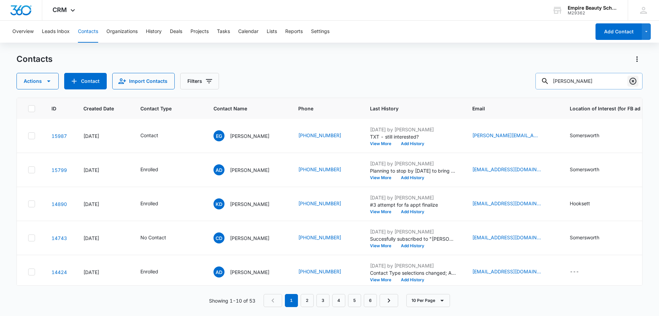
click at [631, 78] on icon "Clear" at bounding box center [633, 81] width 8 height 8
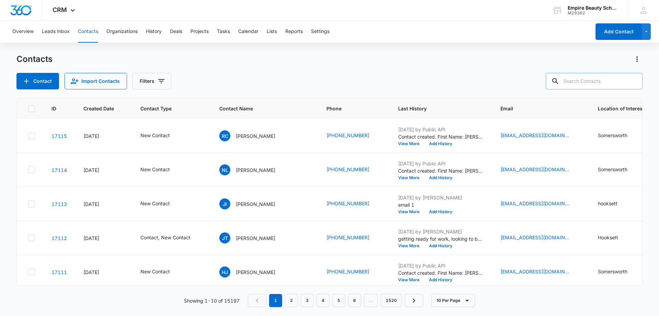
click at [593, 81] on input "text" at bounding box center [594, 81] width 97 height 16
paste input "[EMAIL_ADDRESS][DOMAIN_NAME]"
type input "[EMAIL_ADDRESS][DOMAIN_NAME]"
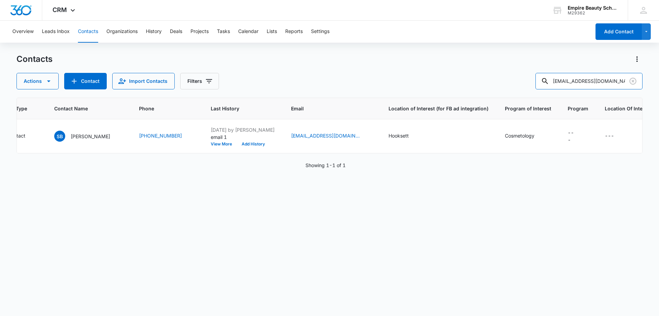
scroll to position [0, 0]
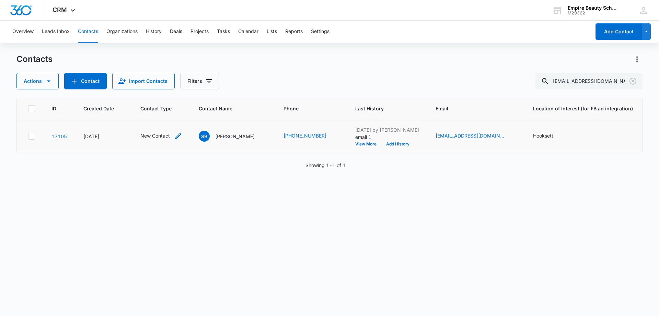
click at [177, 135] on icon "Contact Type - New Contact - Select to Edit Field" at bounding box center [178, 136] width 8 height 8
click at [188, 89] on div at bounding box center [190, 91] width 11 height 11
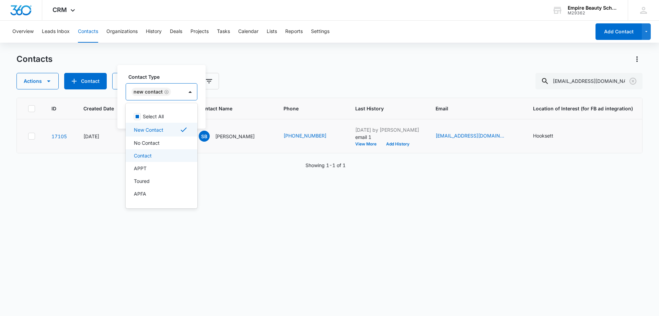
click at [149, 153] on p "Contact" at bounding box center [143, 155] width 18 height 7
click at [204, 74] on label "Contact Type" at bounding box center [178, 76] width 101 height 7
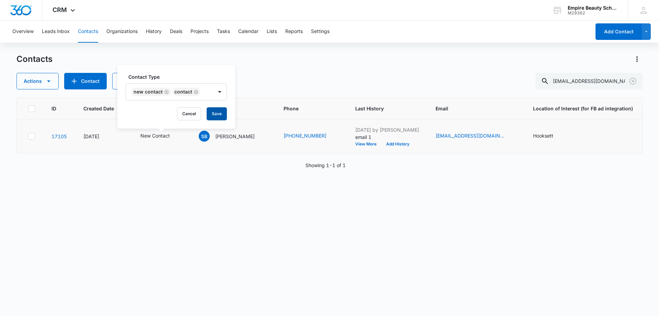
click at [209, 113] on button "Save" at bounding box center [217, 113] width 20 height 13
click at [394, 145] on button "Add History" at bounding box center [398, 144] width 33 height 4
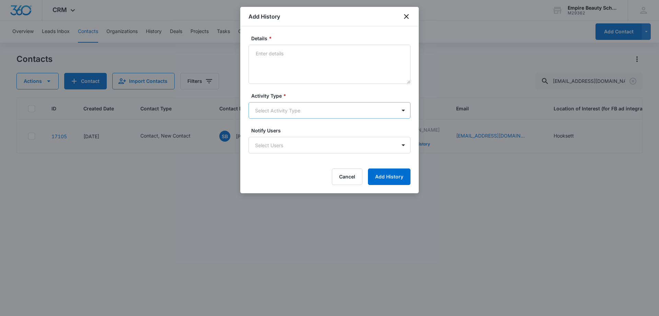
click at [275, 112] on body "CRM Apps Forms CRM Email Shop Payments POS Files Brand Settings AI Assistant Em…" at bounding box center [329, 158] width 659 height 316
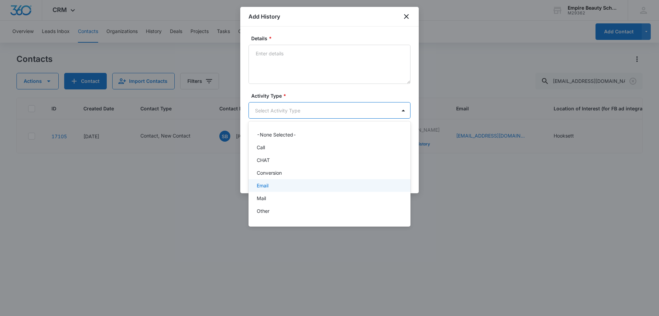
click at [262, 184] on p "Email" at bounding box center [263, 185] width 12 height 7
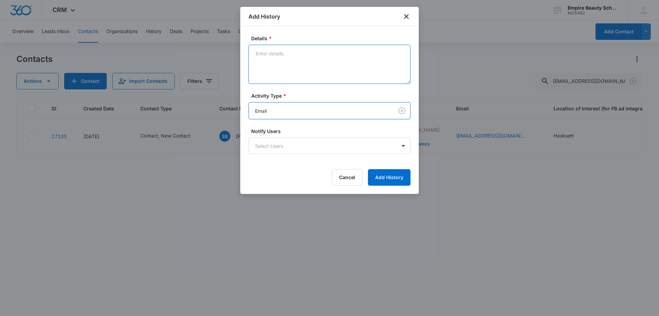
click at [267, 62] on textarea "Details *" at bounding box center [330, 64] width 162 height 39
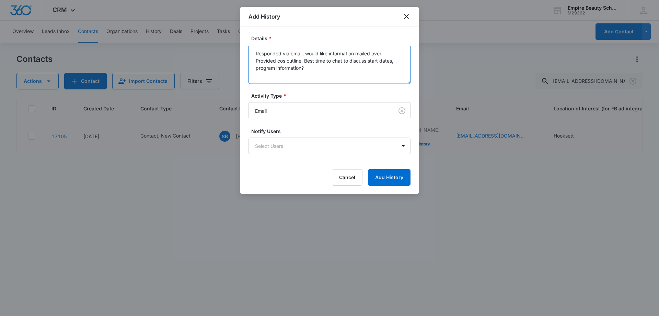
click at [322, 74] on textarea "Responded via email, would like information mailed over. Provided cos outline, …" at bounding box center [330, 64] width 162 height 39
type textarea "Responded via email, would like information mailed over. Provided cos outline, …"
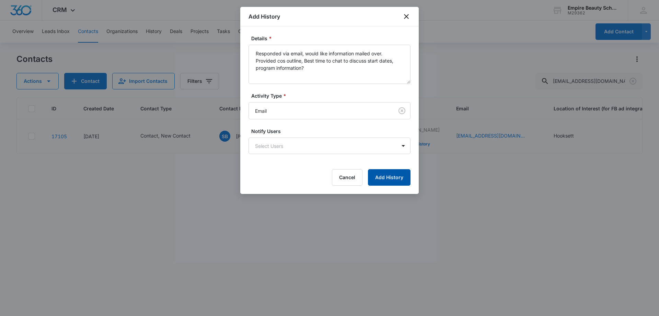
click at [386, 174] on button "Add History" at bounding box center [389, 177] width 43 height 16
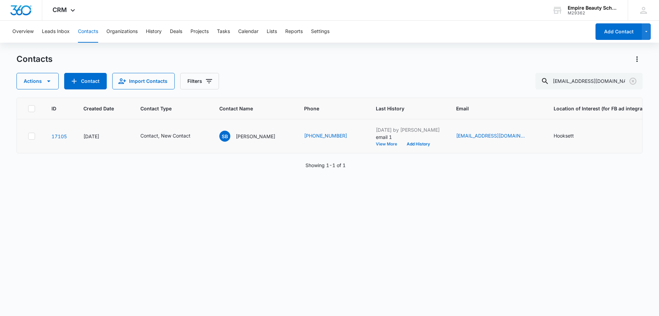
click at [376, 144] on button "View More" at bounding box center [389, 144] width 26 height 4
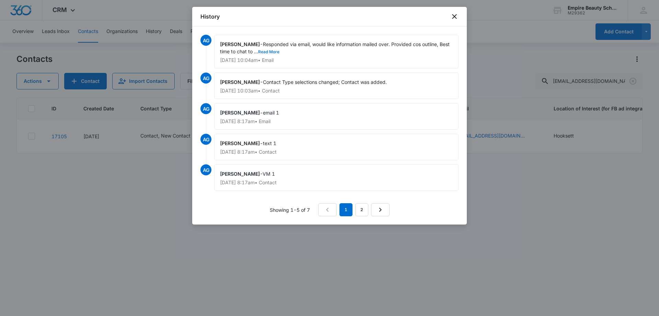
click at [268, 50] on button "Read More" at bounding box center [268, 52] width 21 height 4
click at [455, 18] on icon "close" at bounding box center [455, 16] width 8 height 8
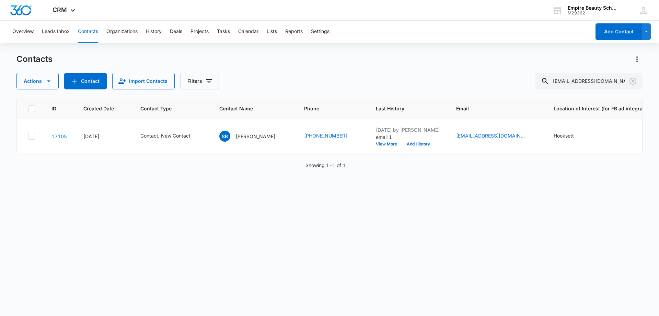
click at [635, 81] on icon "Clear" at bounding box center [633, 81] width 8 height 8
click at [479, 82] on div "Actions Contact Import Contacts Filters" at bounding box center [329, 81] width 626 height 16
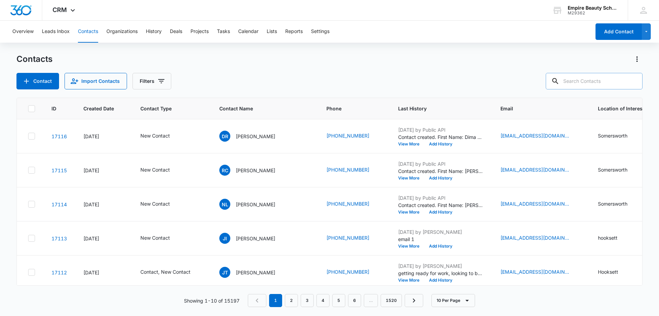
click at [599, 80] on input "text" at bounding box center [594, 81] width 97 height 16
